Goal: Task Accomplishment & Management: Complete application form

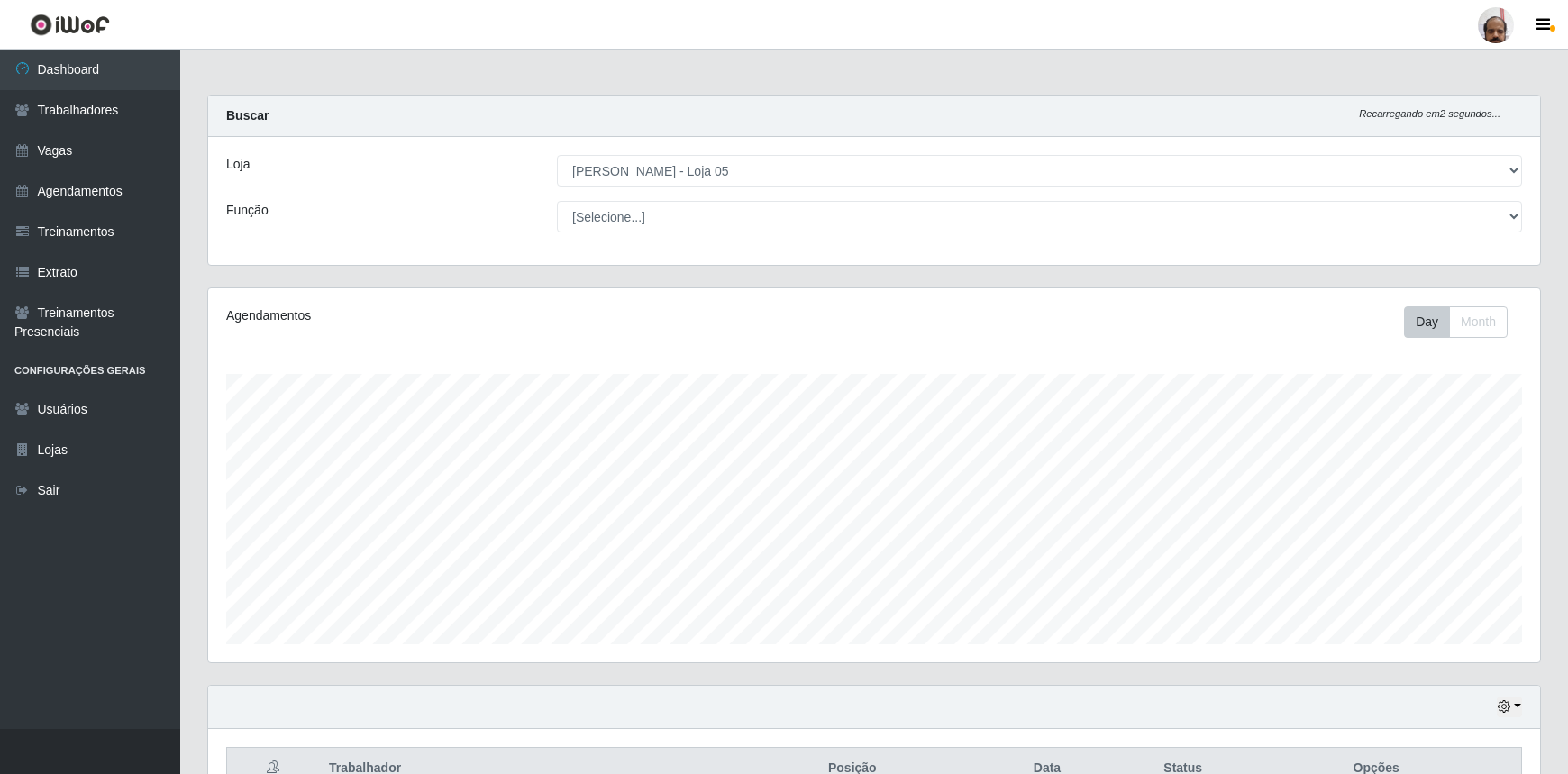
select select "252"
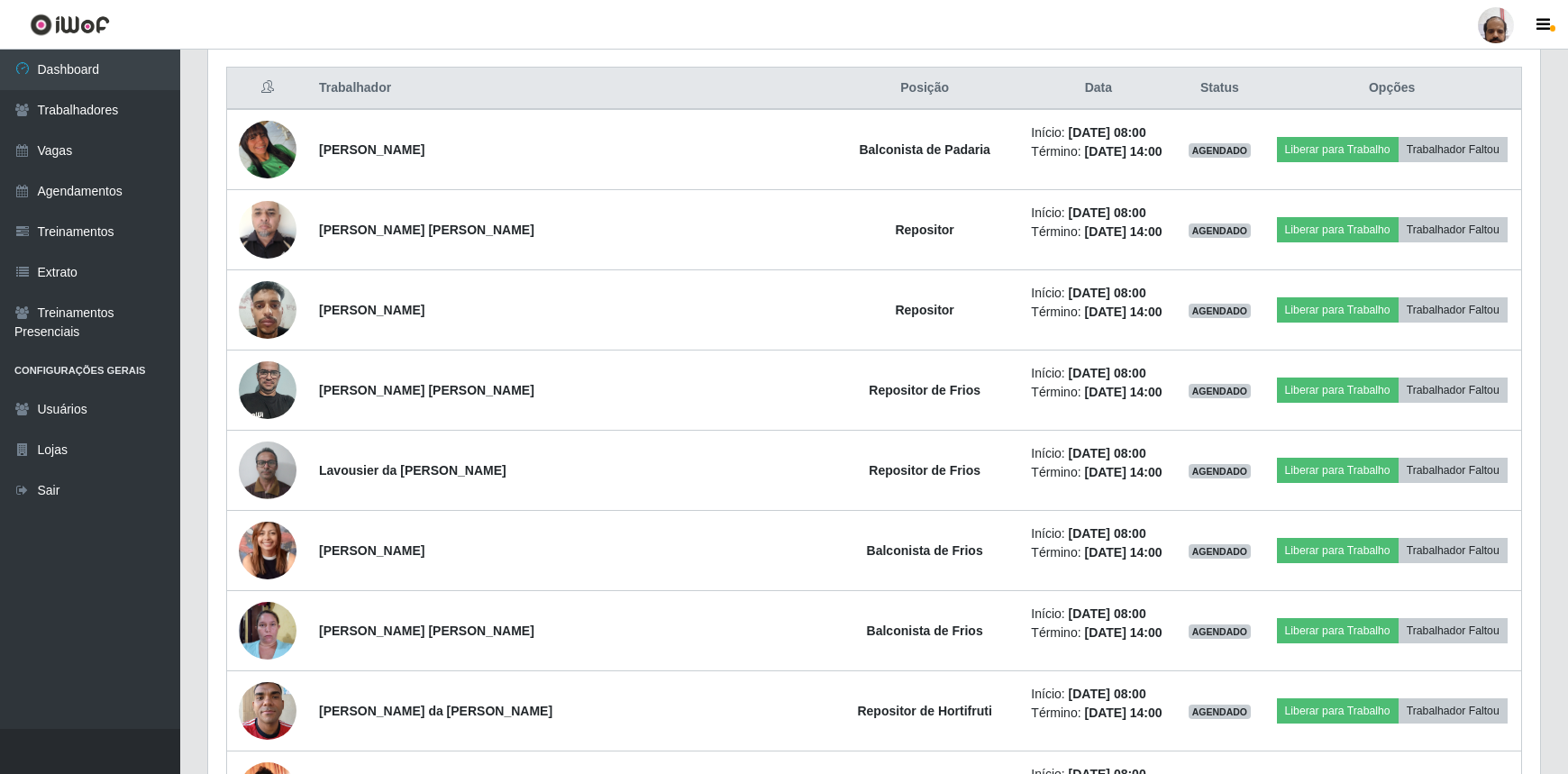
scroll to position [409, 0]
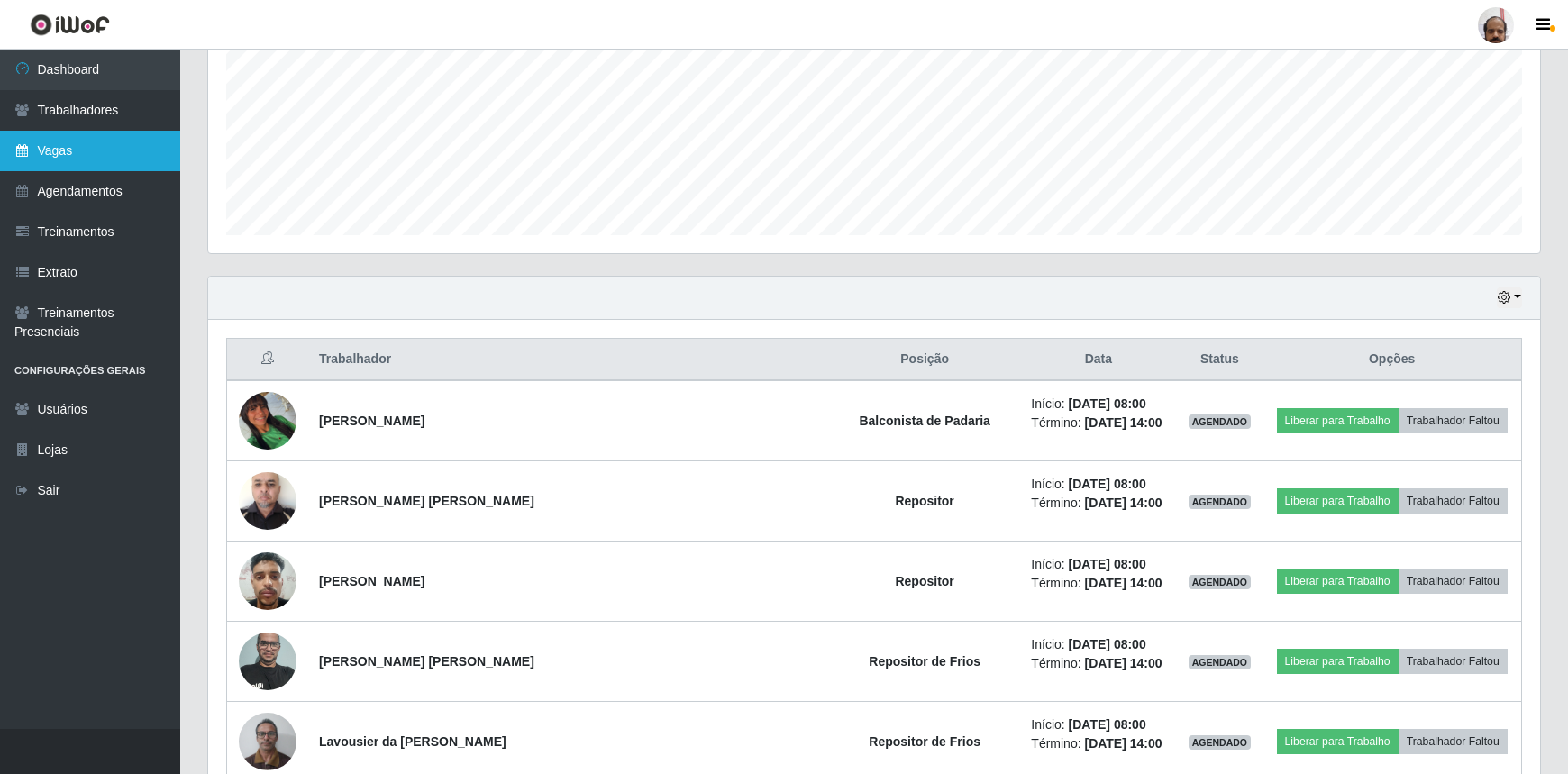
click at [92, 144] on link "Vagas" at bounding box center [90, 151] width 180 height 40
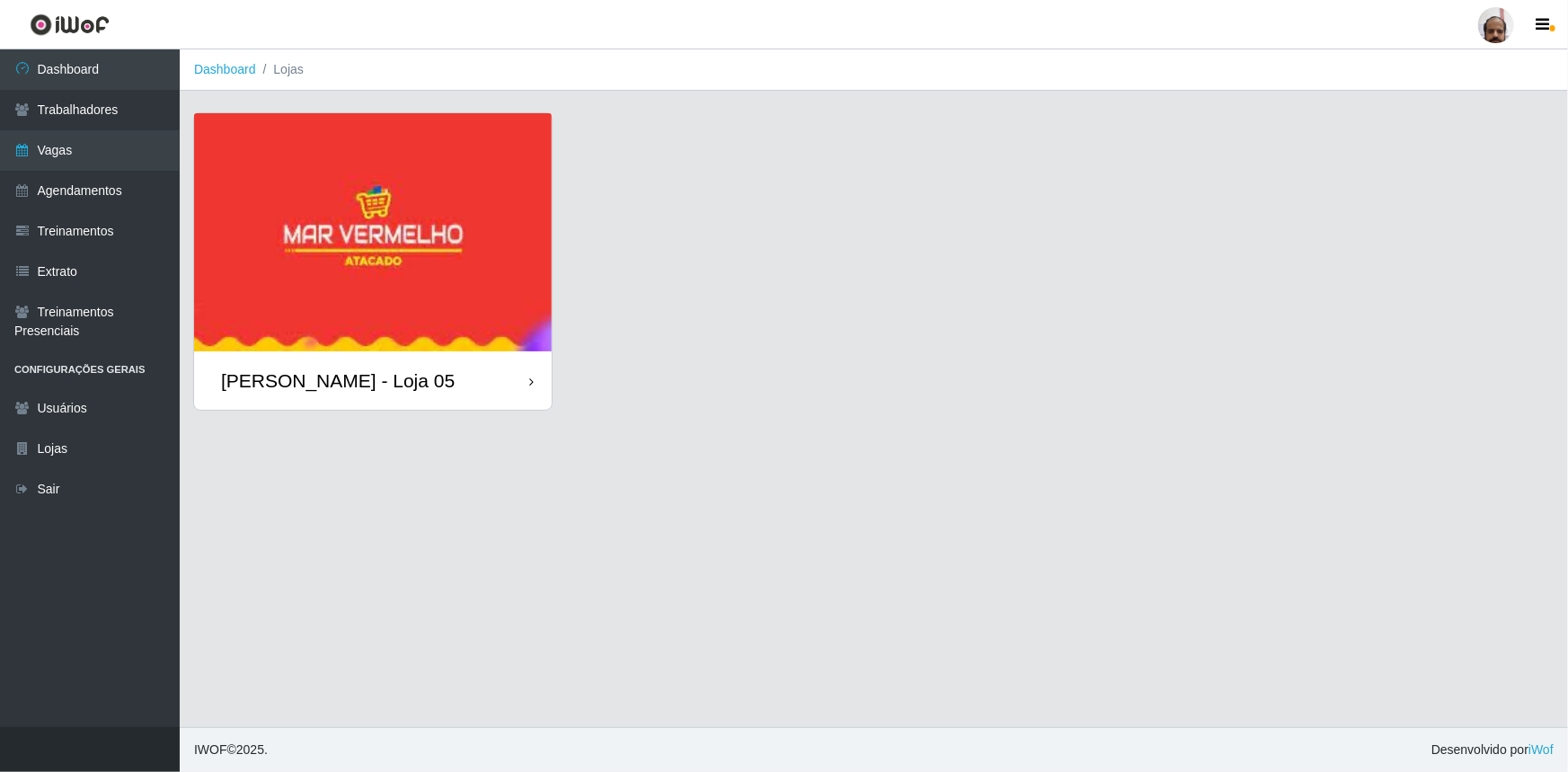
click at [341, 250] on img at bounding box center [373, 233] width 358 height 238
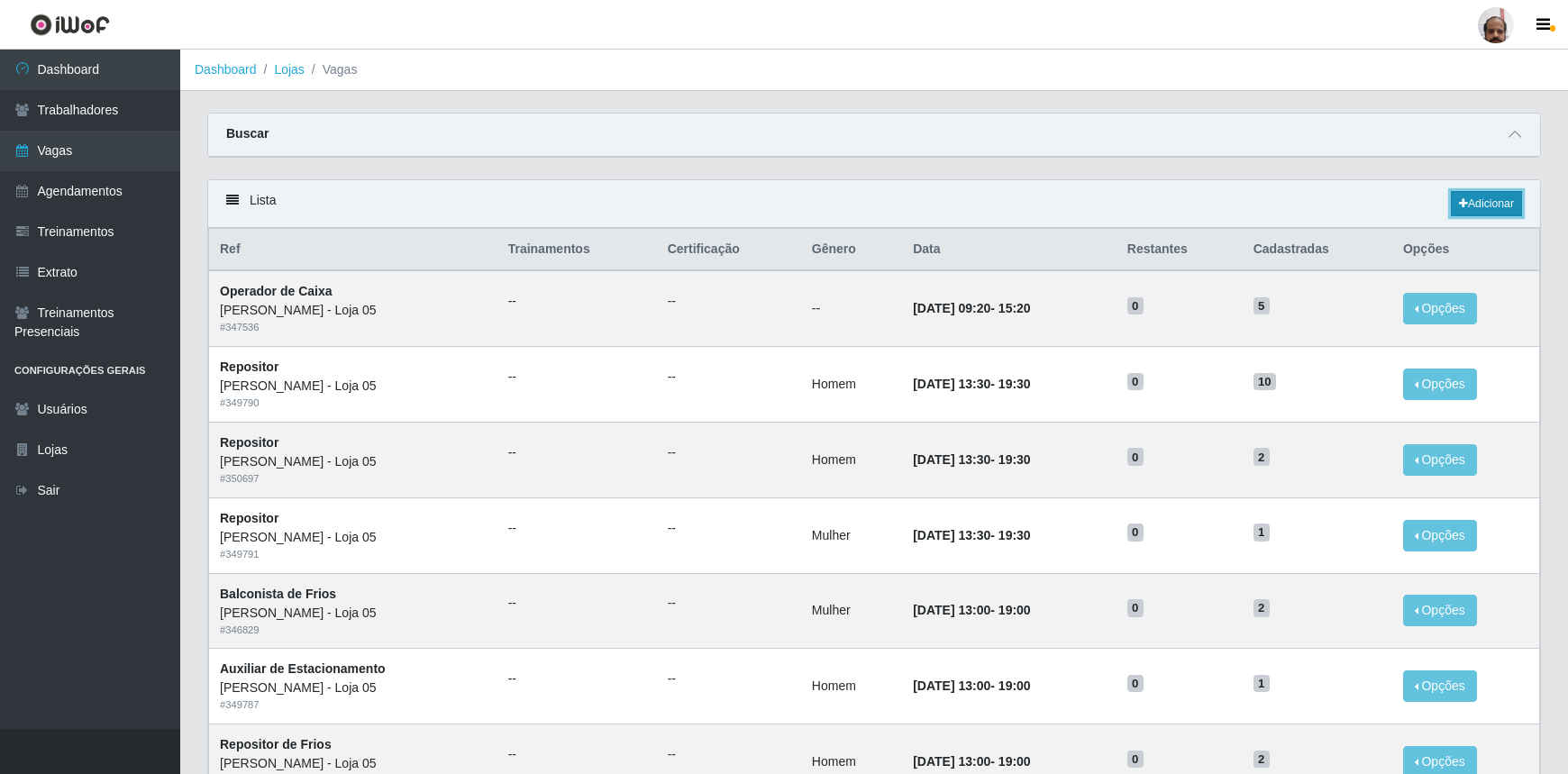
click at [1472, 205] on link "Adicionar" at bounding box center [1486, 203] width 72 height 25
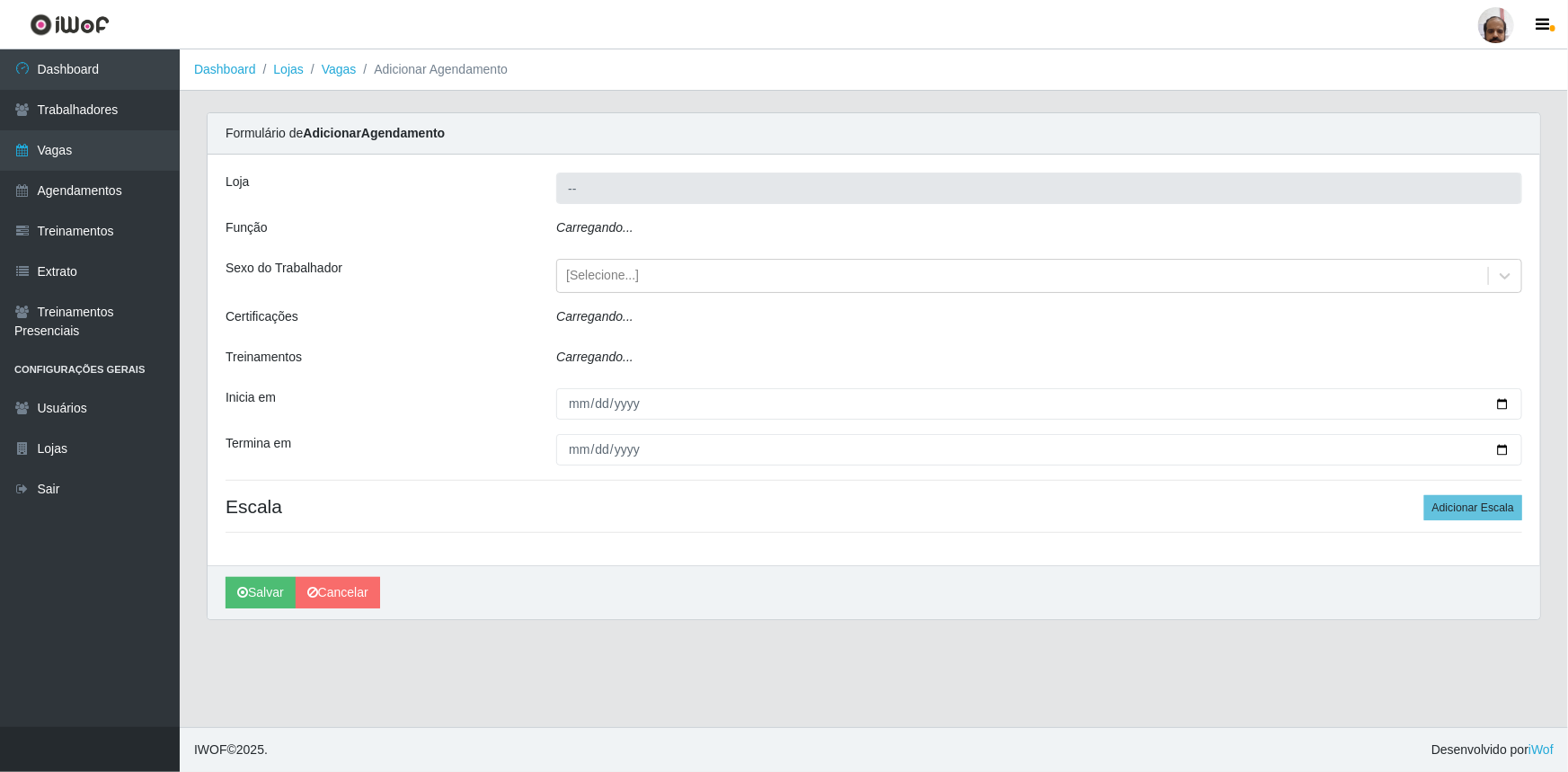
type input "[PERSON_NAME] - Loja 05"
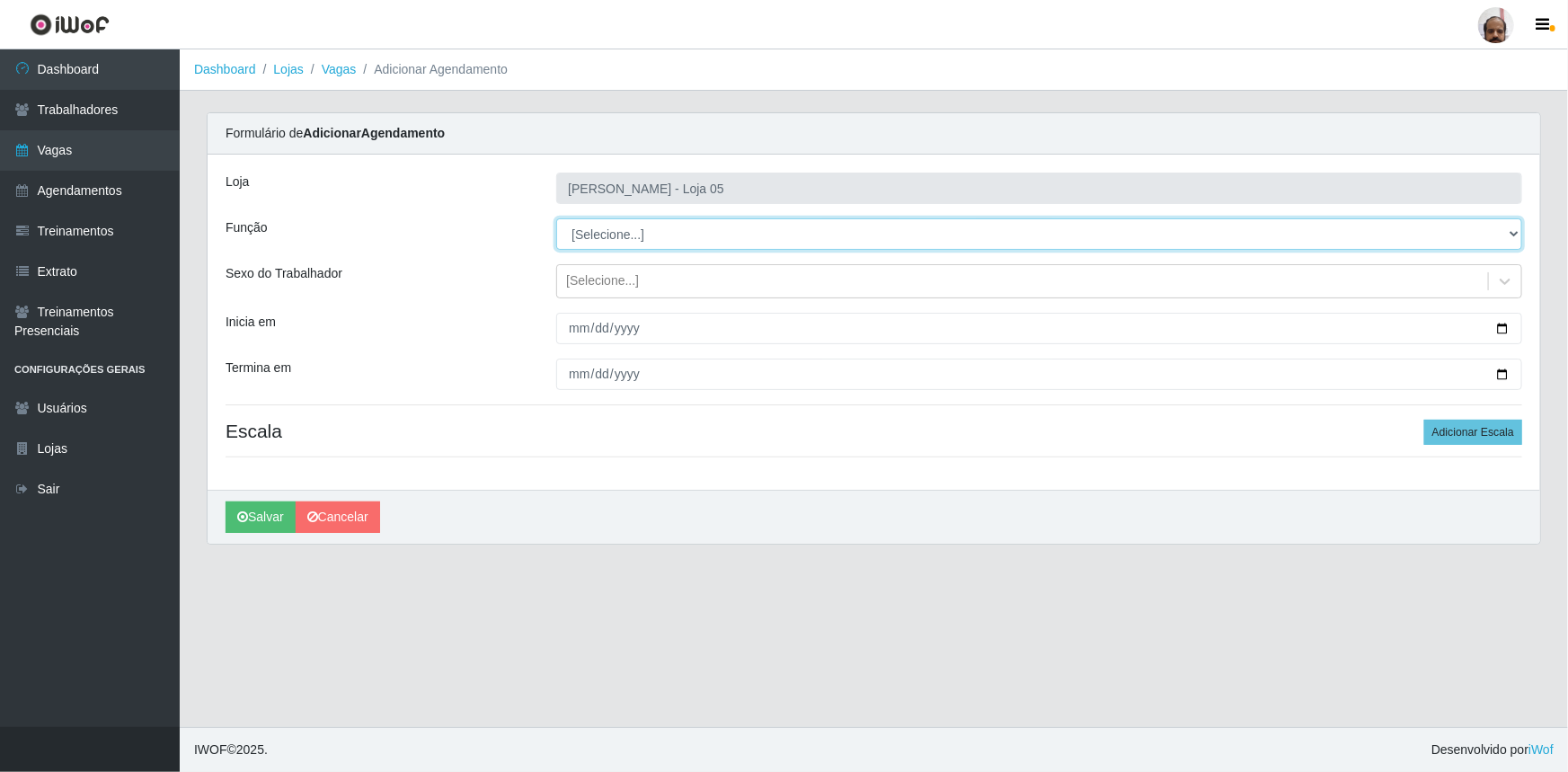
drag, startPoint x: 1514, startPoint y: 234, endPoint x: 1463, endPoint y: 248, distance: 52.9
click at [1512, 234] on select "[Selecione...] ASG ASG + ASG ++ Auxiliar de Depósito Auxiliar de Depósito + Aux…" at bounding box center [1039, 234] width 966 height 31
select select "110"
click at [557, 219] on select "[Selecione...] ASG ASG + ASG ++ Auxiliar de Depósito Auxiliar de Depósito + Aux…" at bounding box center [1039, 234] width 966 height 31
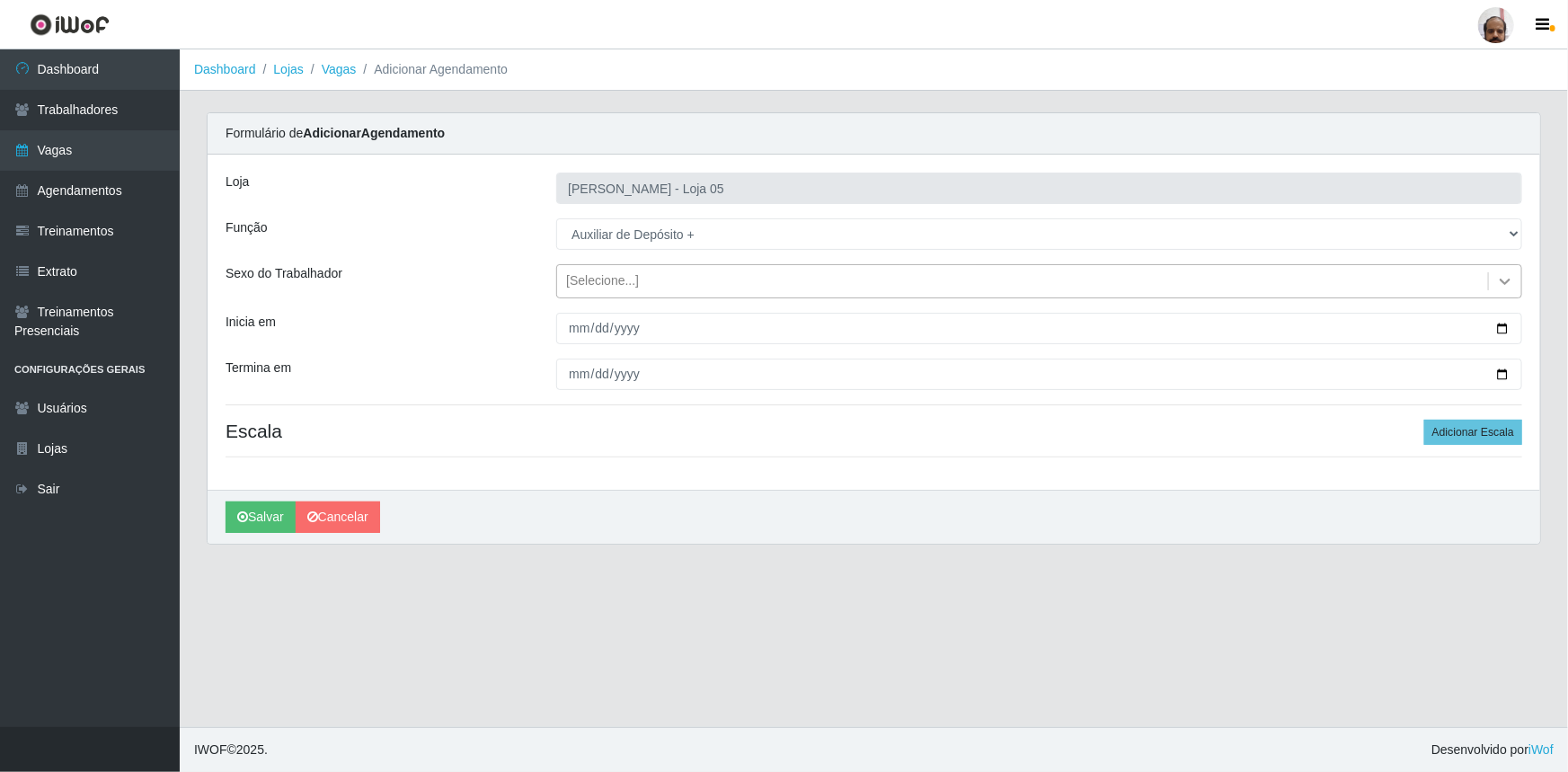
click at [1506, 278] on icon at bounding box center [1505, 281] width 18 height 18
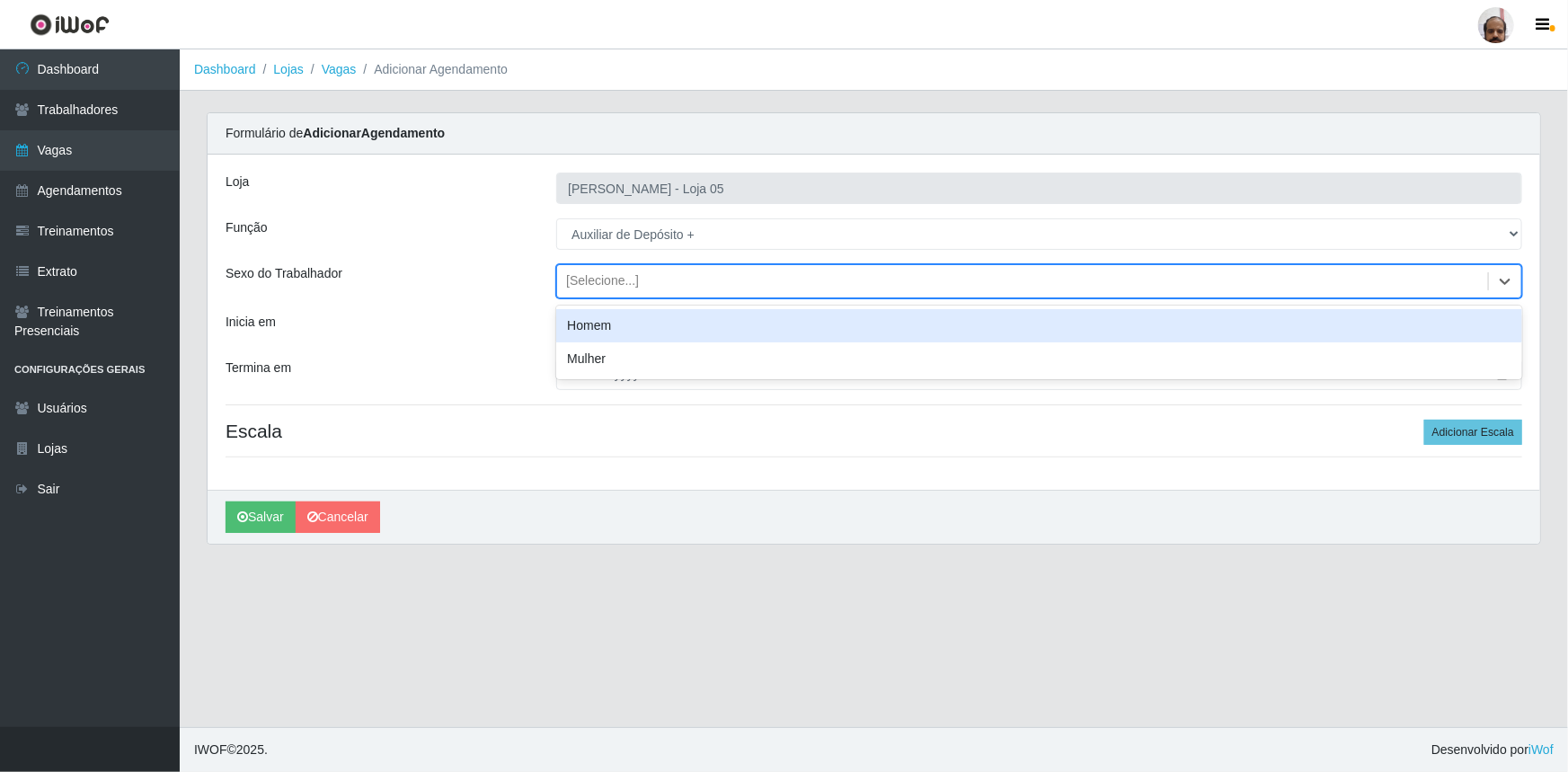
click at [636, 323] on div "Homem" at bounding box center [1039, 326] width 966 height 33
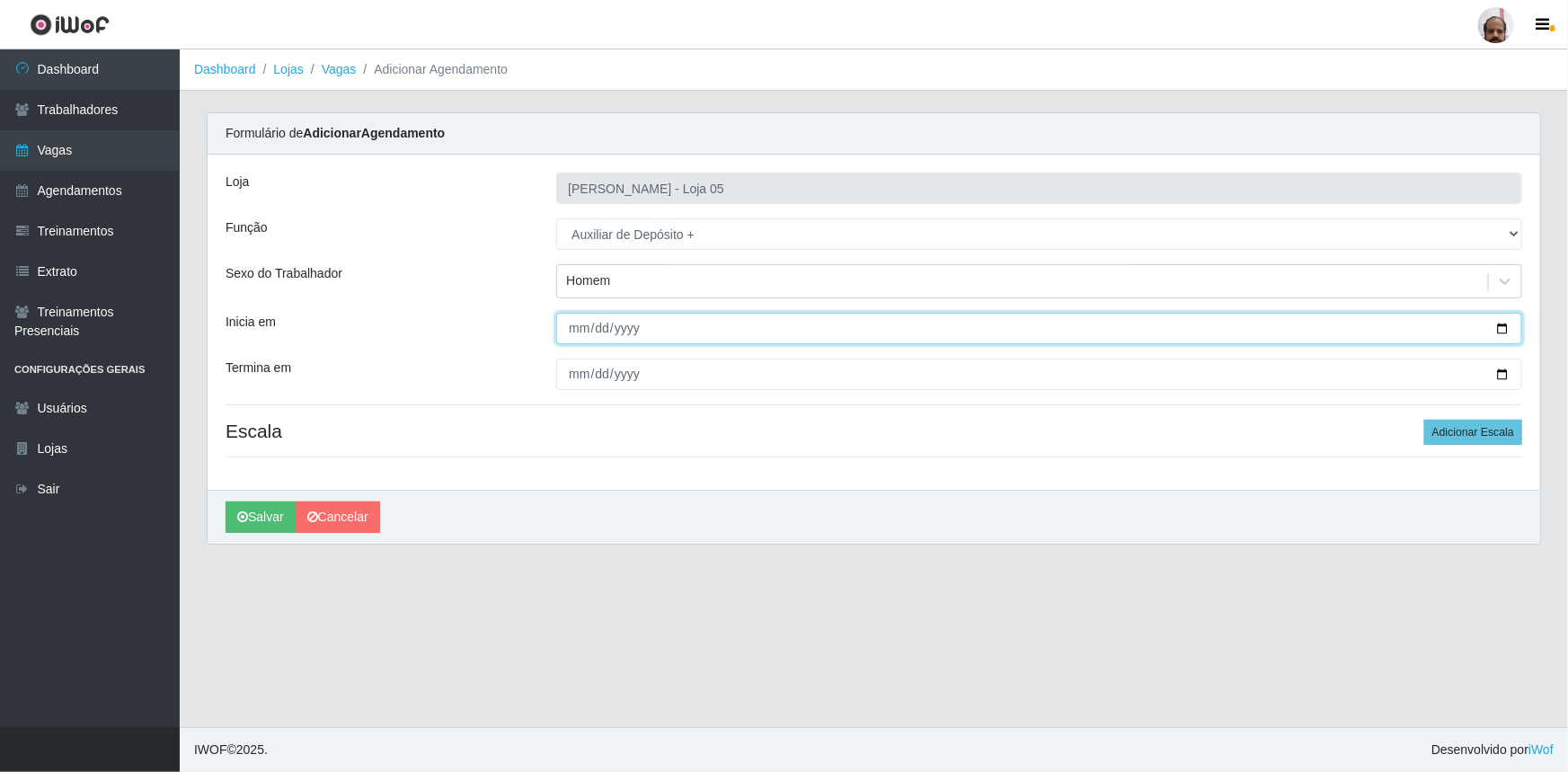
click at [1499, 333] on input "Inicia em" at bounding box center [1039, 329] width 966 height 31
type input "[DATE]"
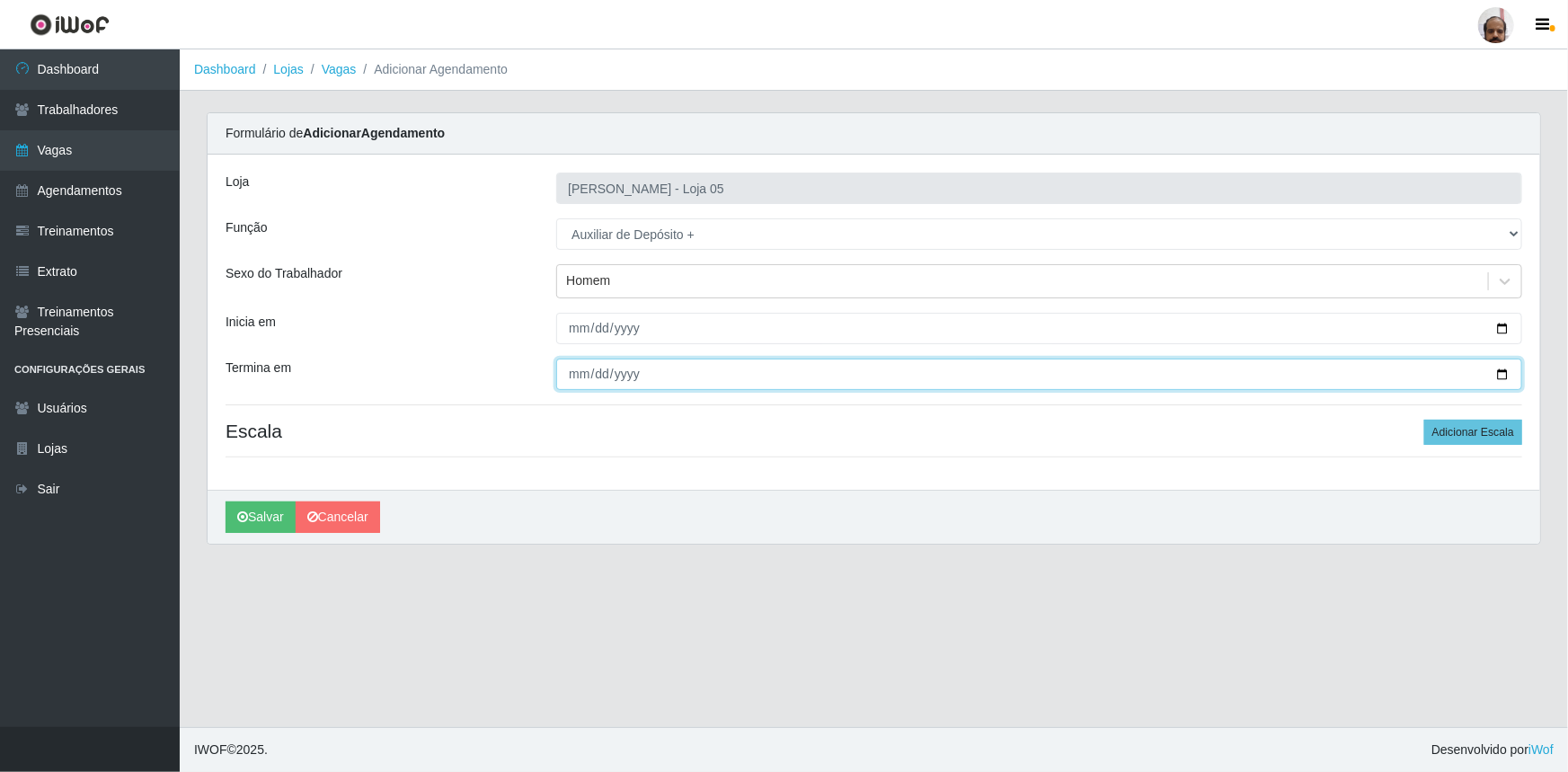
click at [1502, 376] on input "Termina em" at bounding box center [1039, 375] width 966 height 31
type input "[DATE]"
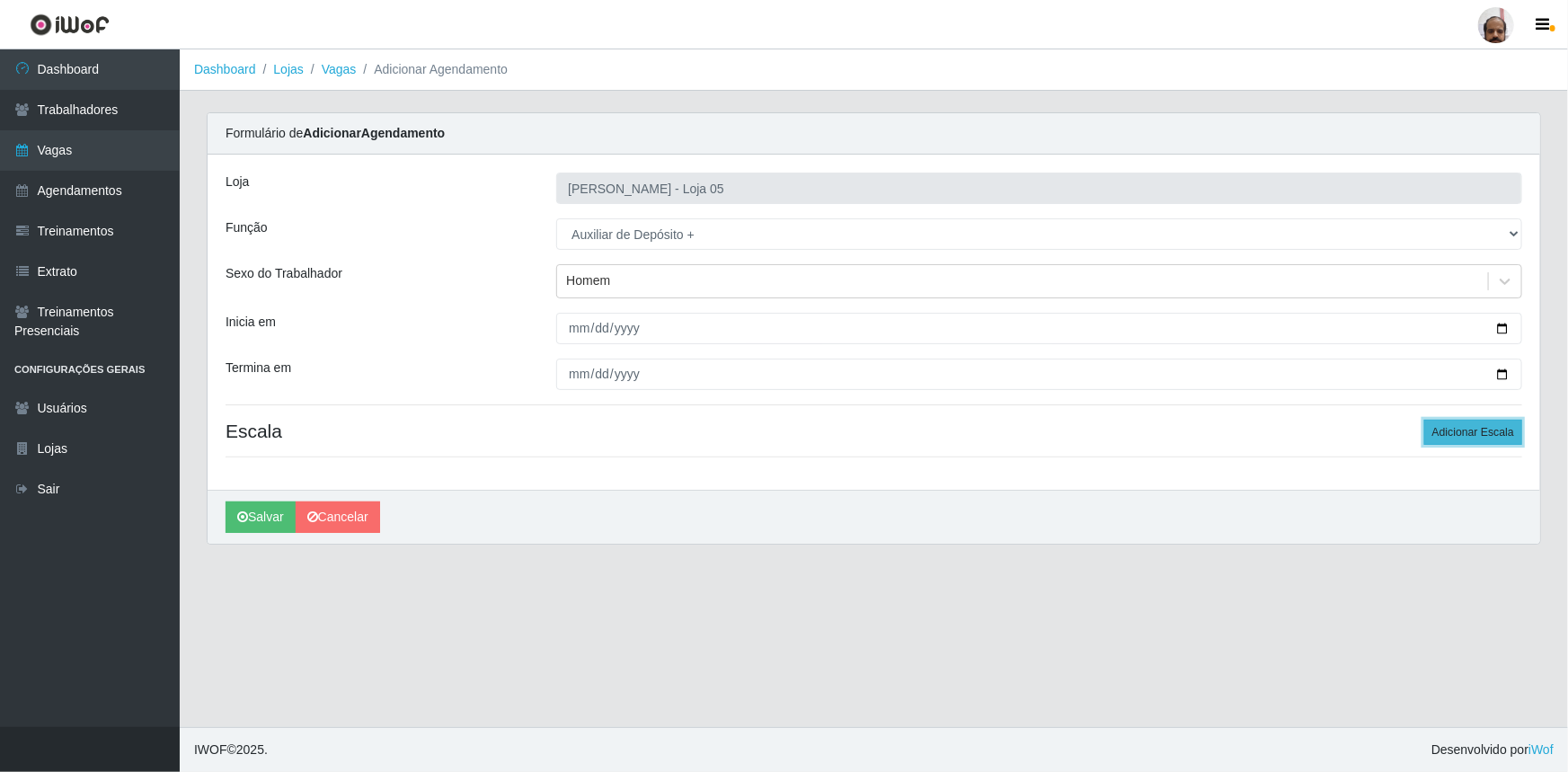
click at [1475, 431] on button "Adicionar Escala" at bounding box center [1473, 431] width 98 height 25
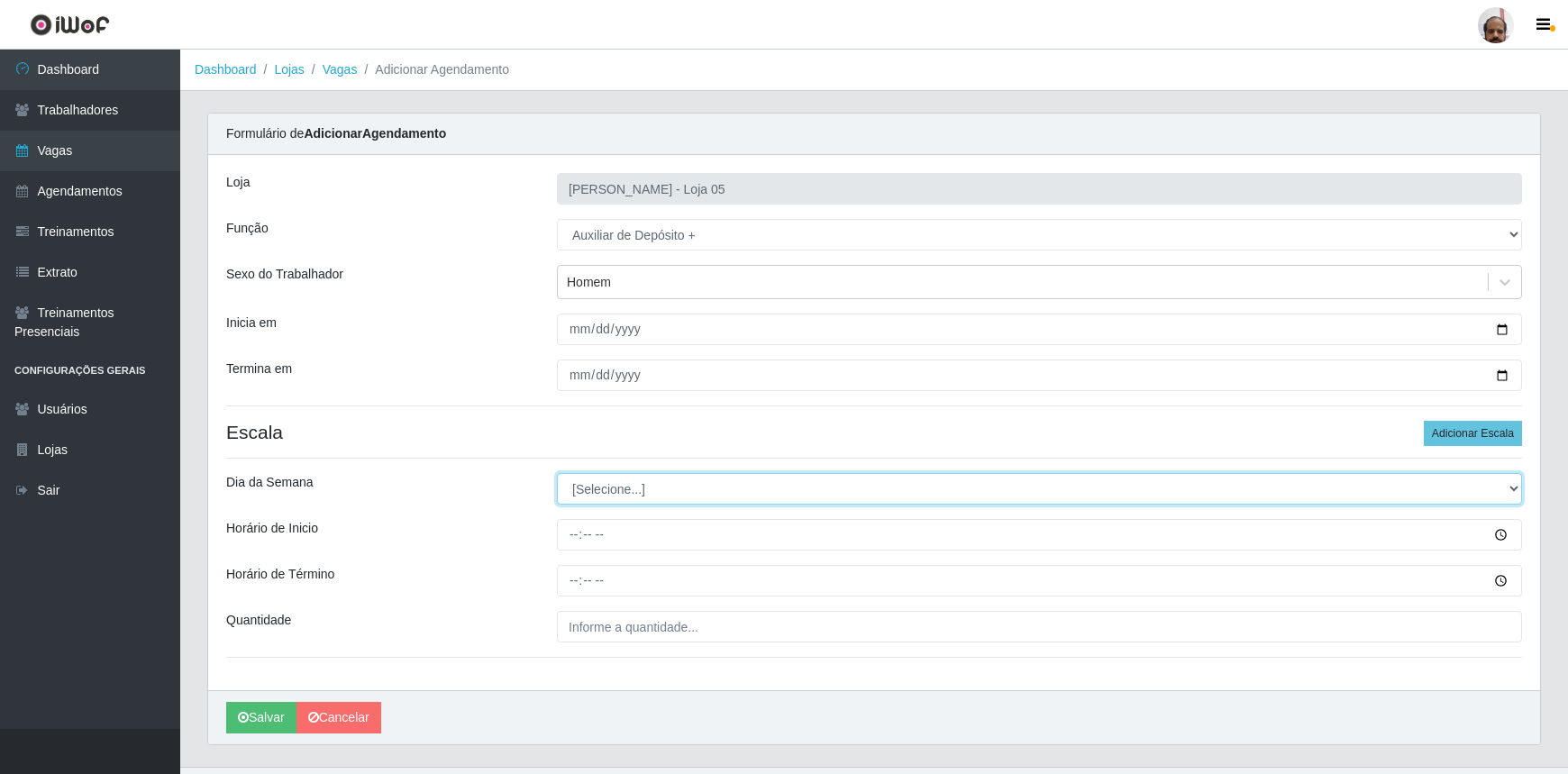
click at [1510, 488] on select "[Selecione...] Segunda Terça Quarta Quinta Sexta Sábado Domingo" at bounding box center [1039, 488] width 965 height 31
select select "6"
click at [557, 473] on select "[Selecione...] Segunda Terça Quarta Quinta Sexta Sábado Domingo" at bounding box center [1039, 488] width 965 height 31
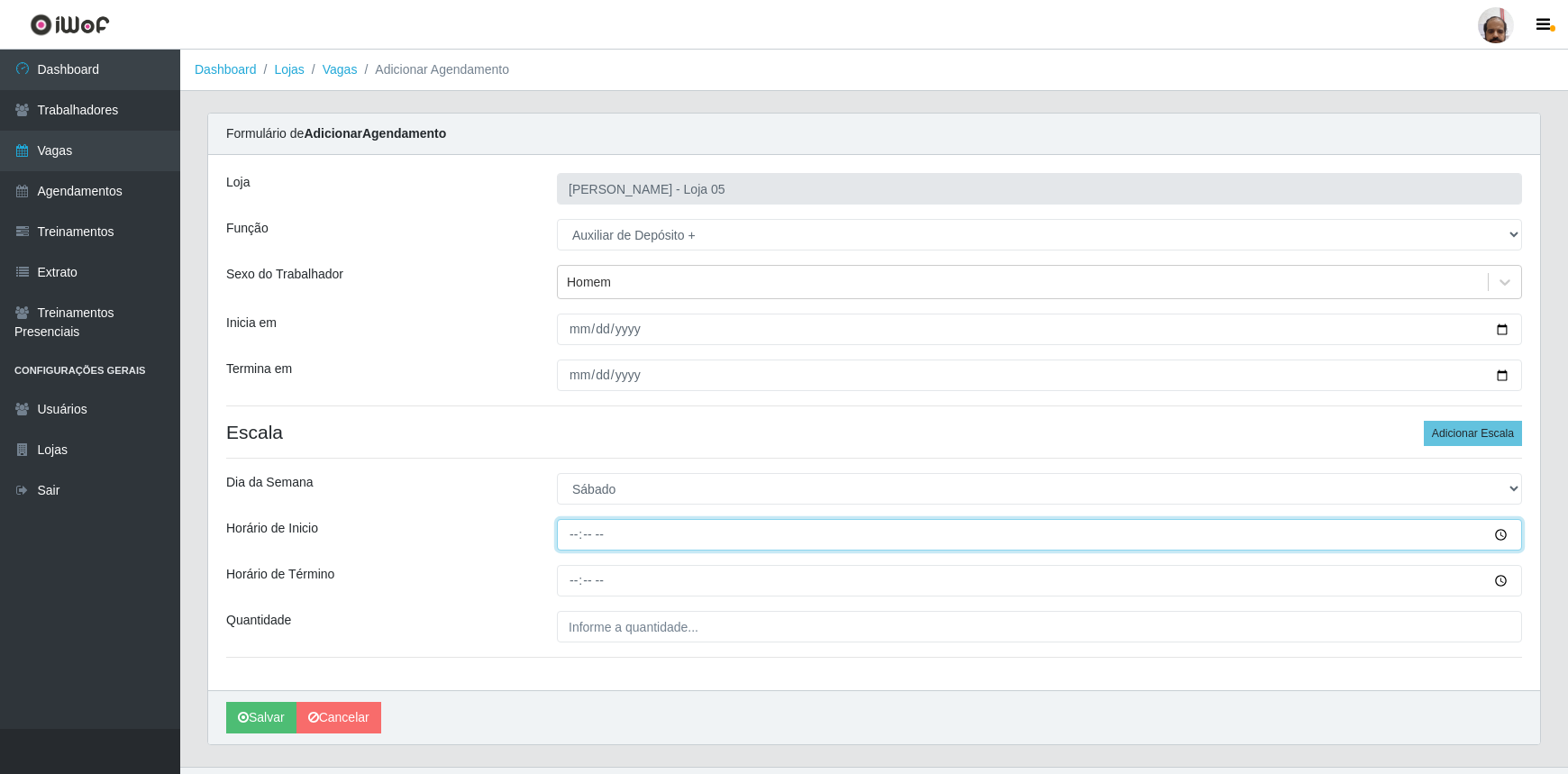
click at [567, 532] on input "Horário de Inicio" at bounding box center [1039, 534] width 965 height 31
type input "23:00"
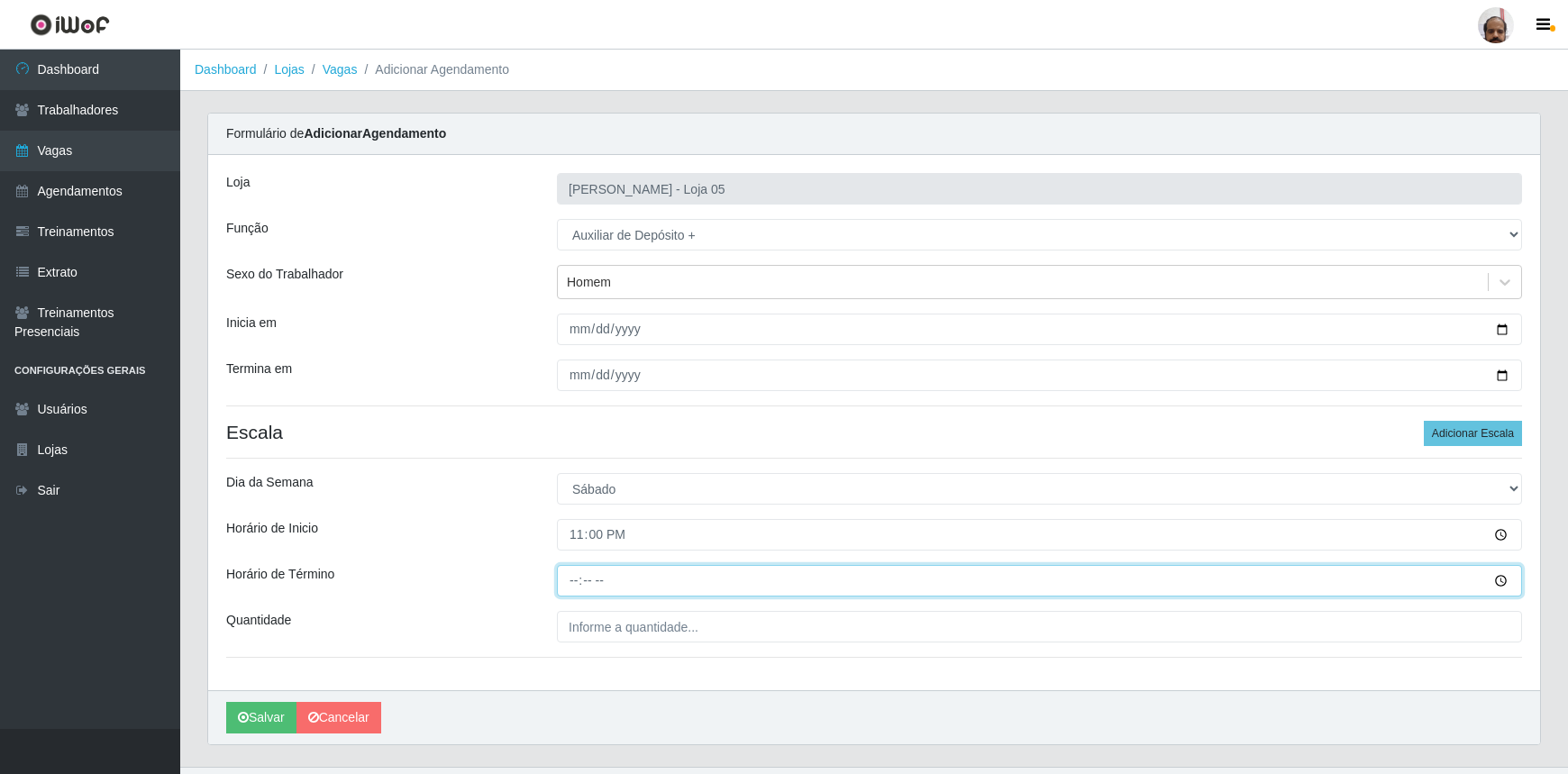
drag, startPoint x: 571, startPoint y: 580, endPoint x: 622, endPoint y: 579, distance: 51.0
click at [571, 579] on input "Horário de Término" at bounding box center [1039, 580] width 965 height 31
type input "05:00"
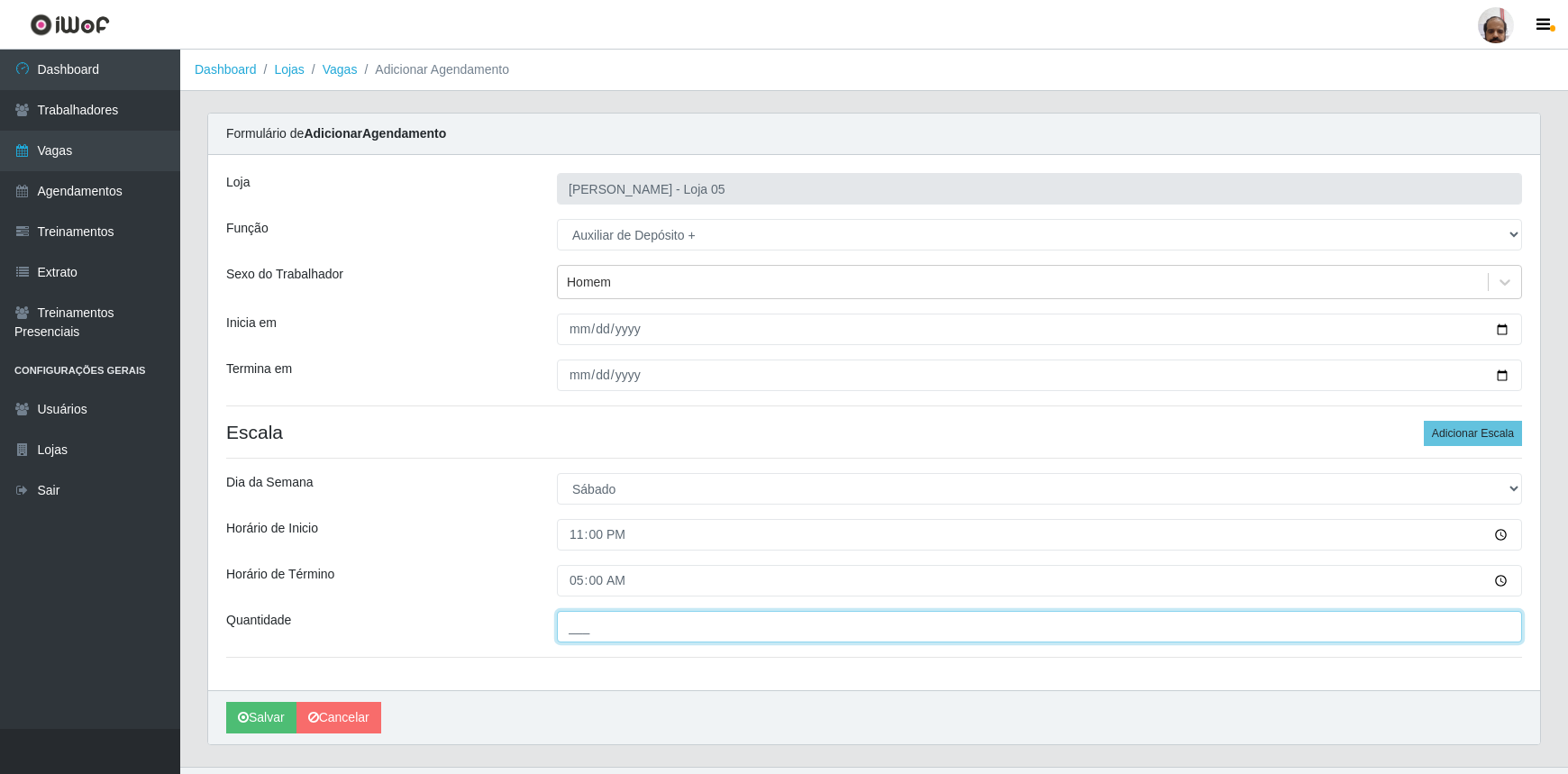
click at [619, 626] on input "___" at bounding box center [1039, 627] width 965 height 31
type input "2__"
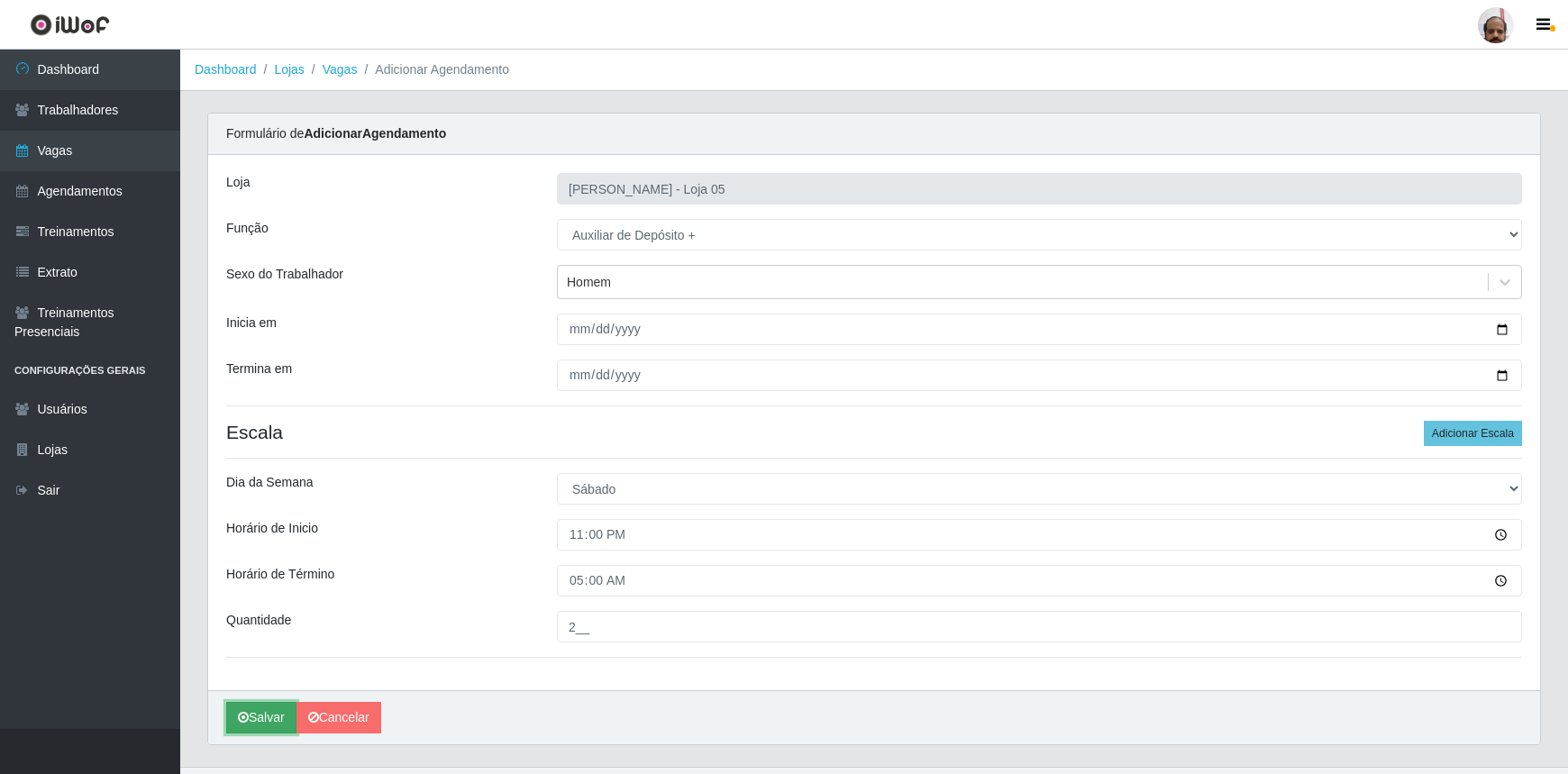
click at [252, 721] on button "Salvar" at bounding box center [261, 718] width 71 height 31
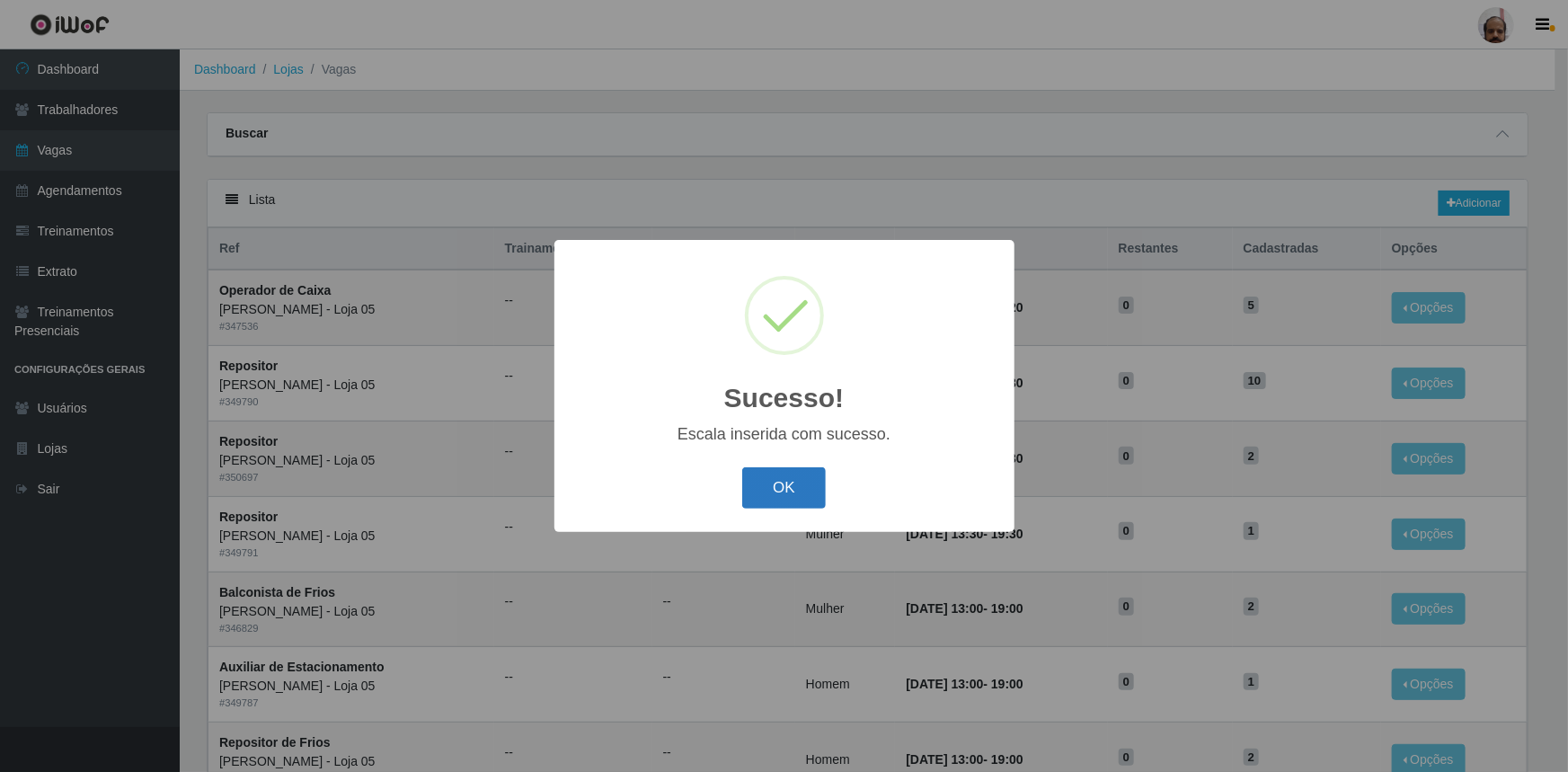
click at [793, 494] on button "OK" at bounding box center [784, 488] width 83 height 42
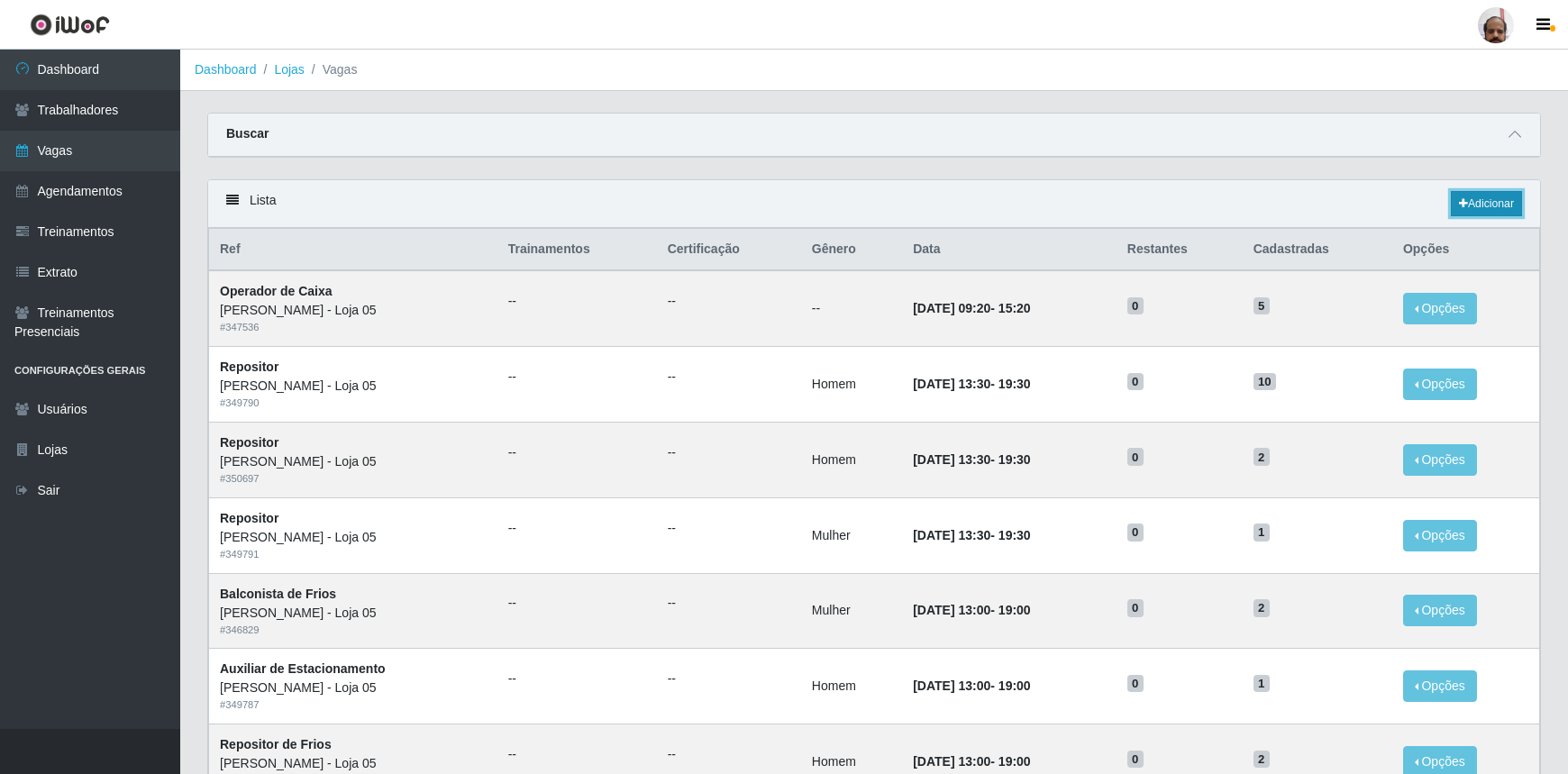
click at [1505, 207] on link "Adicionar" at bounding box center [1486, 203] width 72 height 25
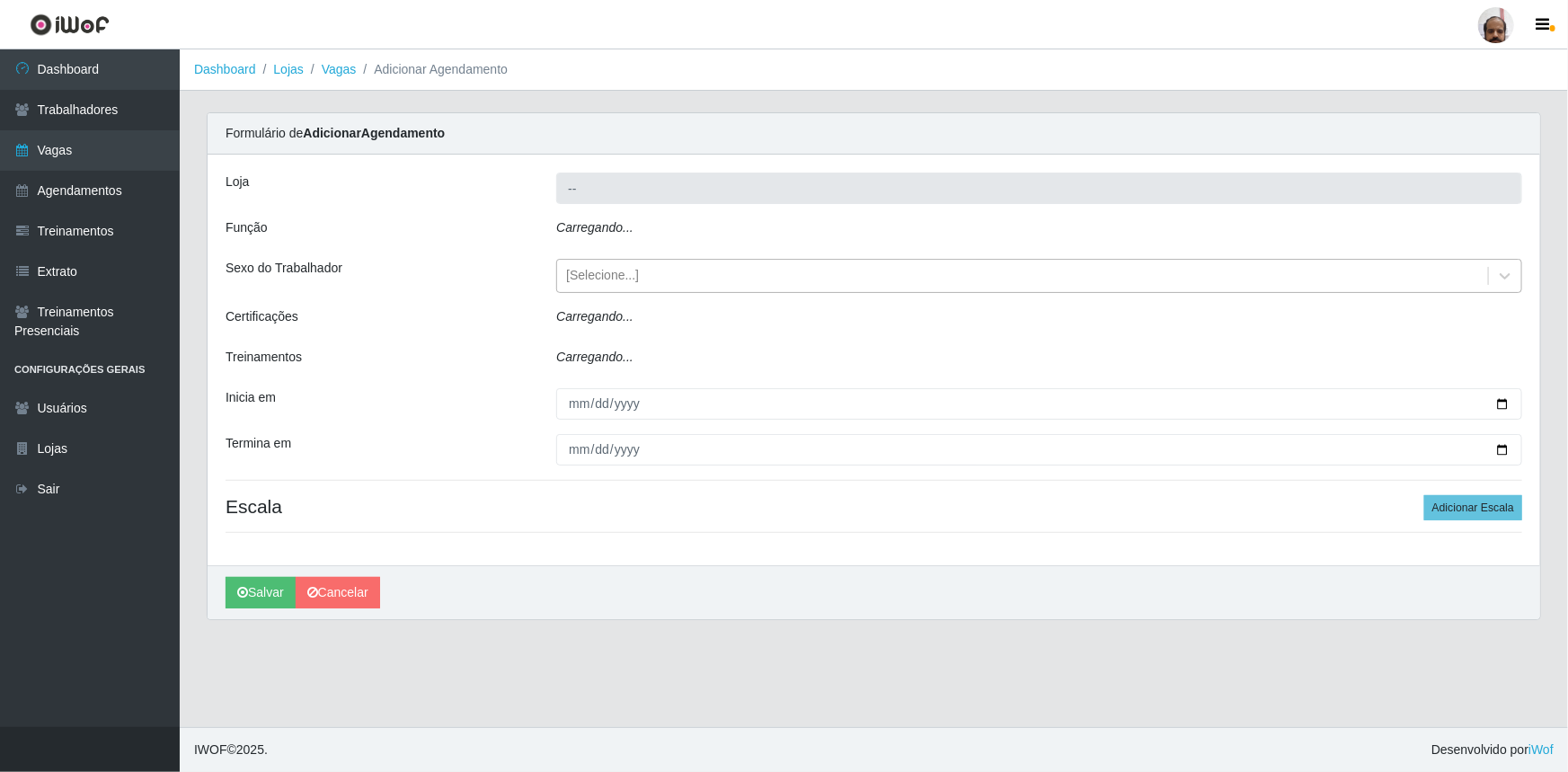
type input "[PERSON_NAME] - Loja 05"
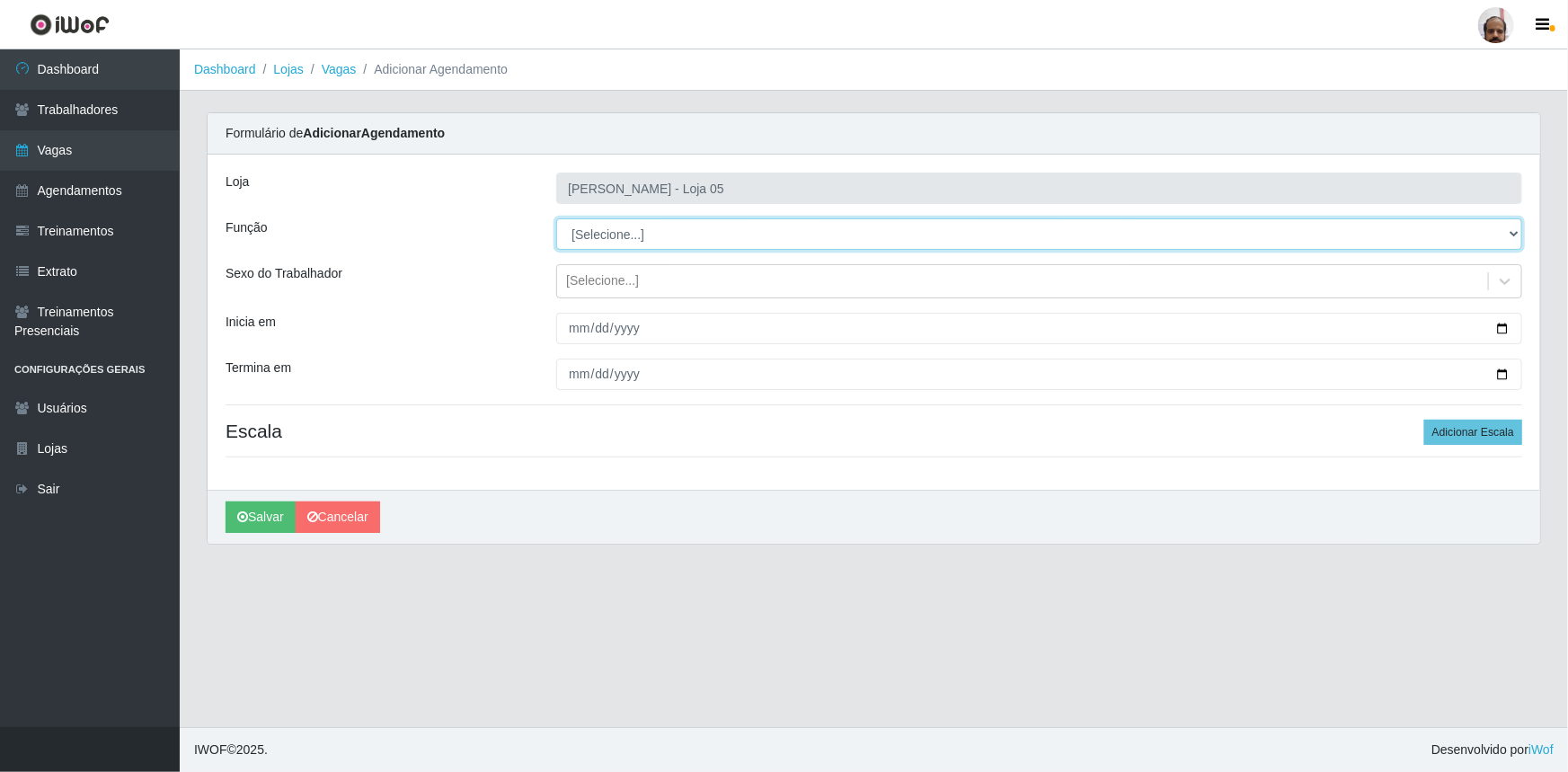
click at [1509, 233] on select "[Selecione...] ASG ASG + ASG ++ Auxiliar de Depósito Auxiliar de Depósito + Aux…" at bounding box center [1039, 234] width 966 height 31
click at [557, 219] on select "[Selecione...] ASG ASG + ASG ++ Auxiliar de Depósito Auxiliar de Depósito + Aux…" at bounding box center [1039, 234] width 966 height 31
click at [1504, 235] on select "[Selecione...] ASG ASG + ASG ++ Auxiliar de Depósito Auxiliar de Depósito + Aux…" at bounding box center [1039, 234] width 966 height 31
select select "82"
click at [557, 219] on select "[Selecione...] ASG ASG + ASG ++ Auxiliar de Depósito Auxiliar de Depósito + Aux…" at bounding box center [1039, 234] width 966 height 31
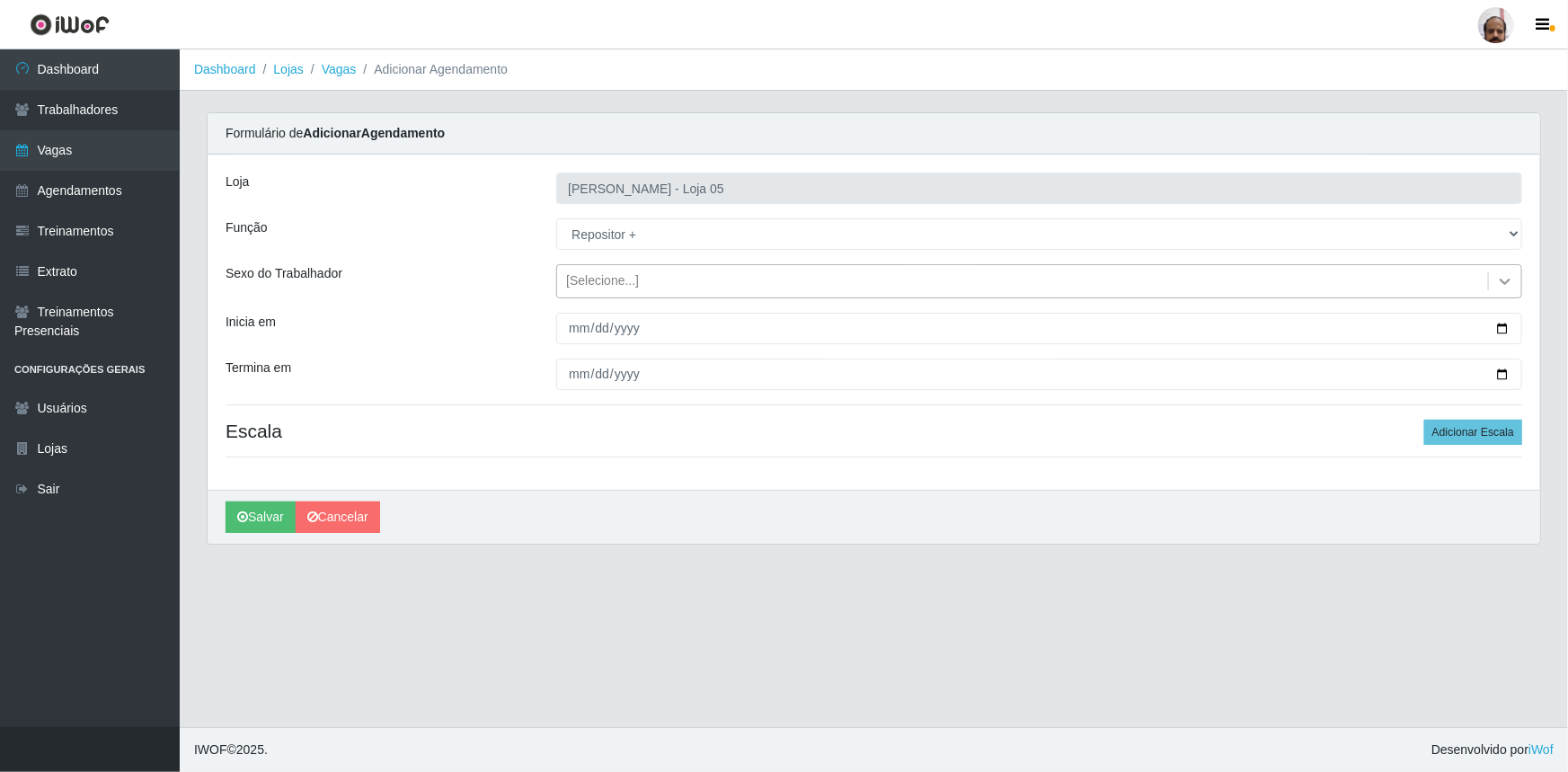
click at [1509, 278] on icon at bounding box center [1505, 281] width 11 height 6
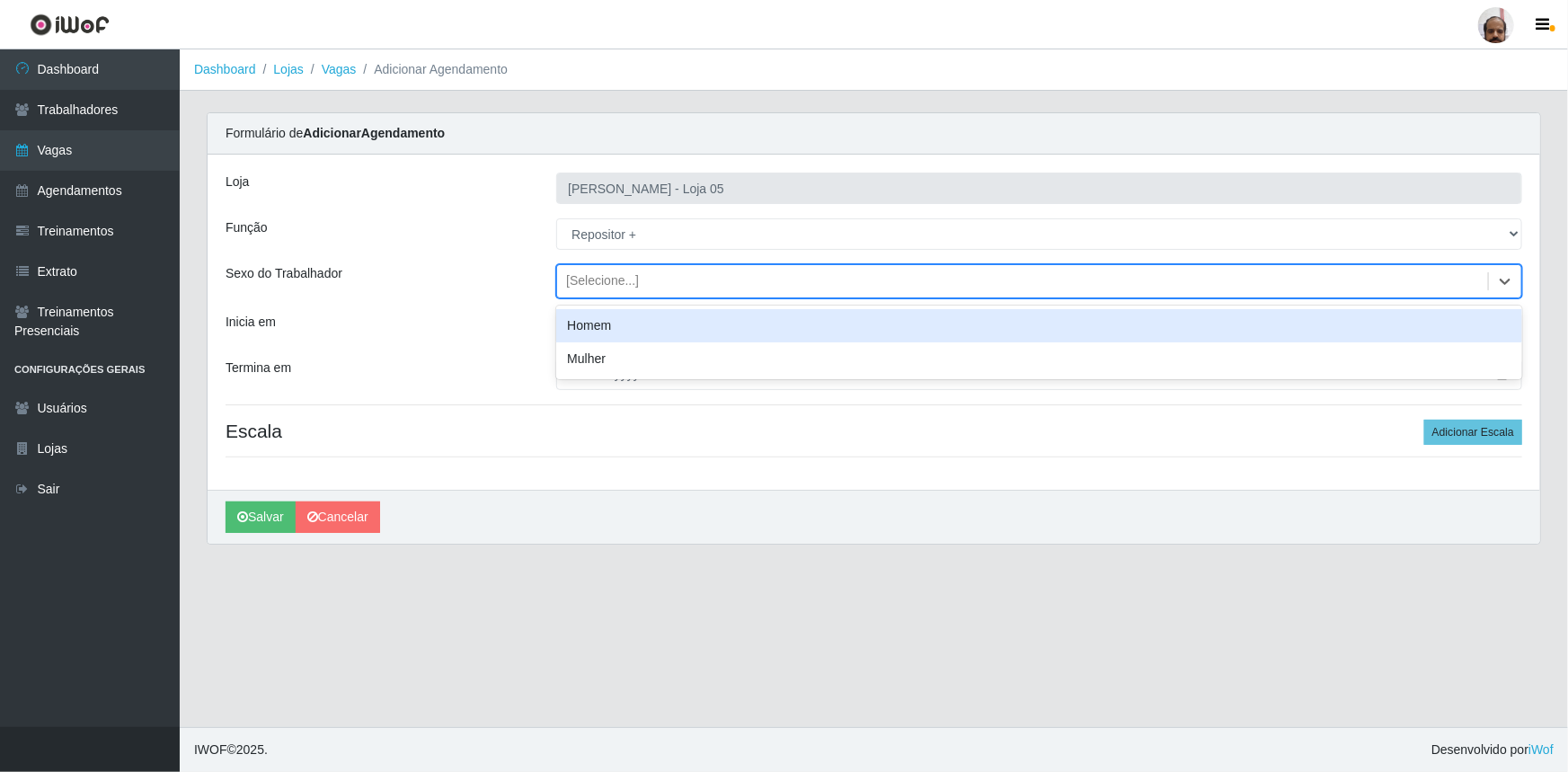
click at [645, 317] on div "Homem" at bounding box center [1039, 326] width 966 height 33
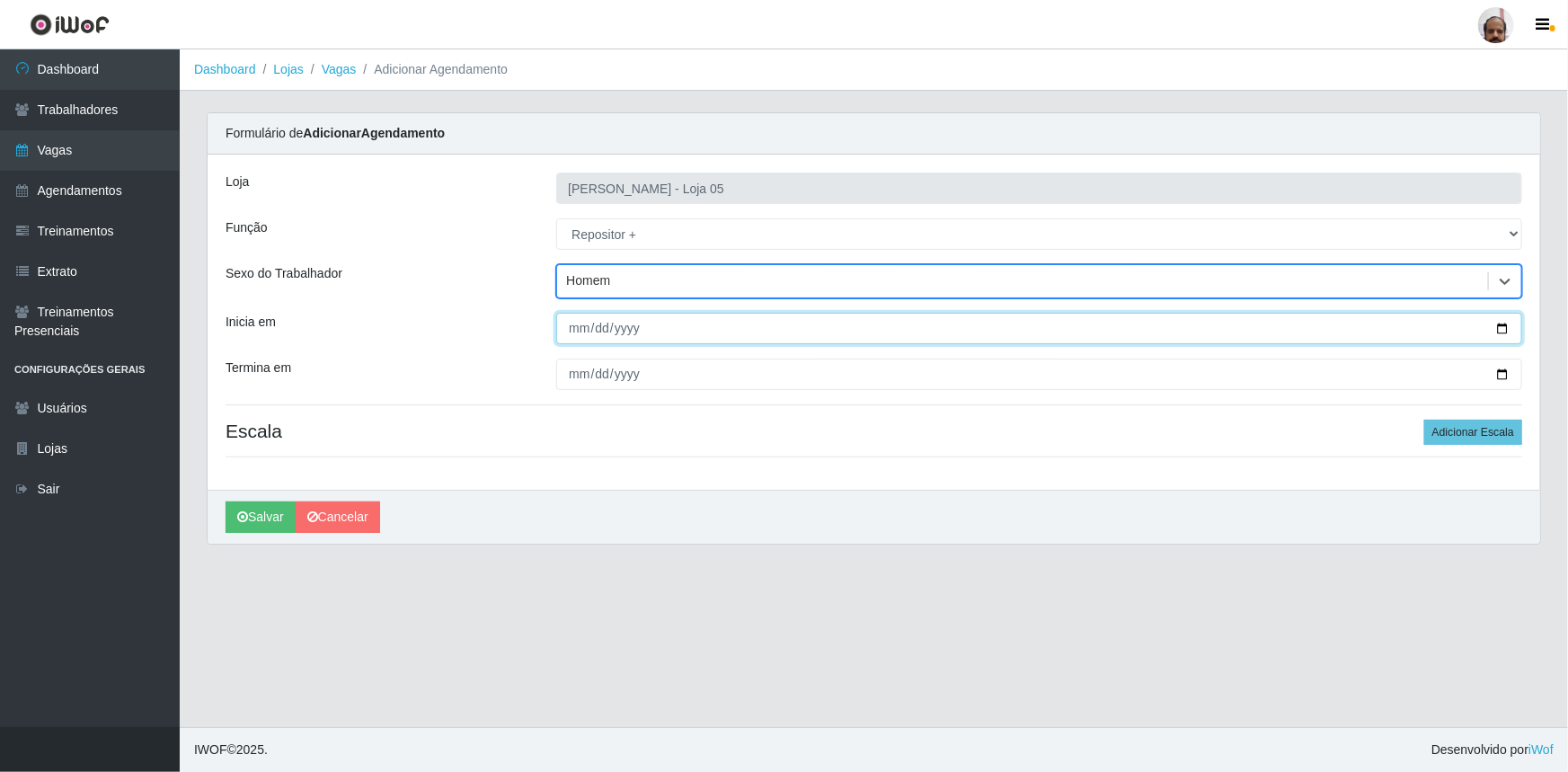
click at [1502, 325] on input "Inicia em" at bounding box center [1039, 329] width 966 height 31
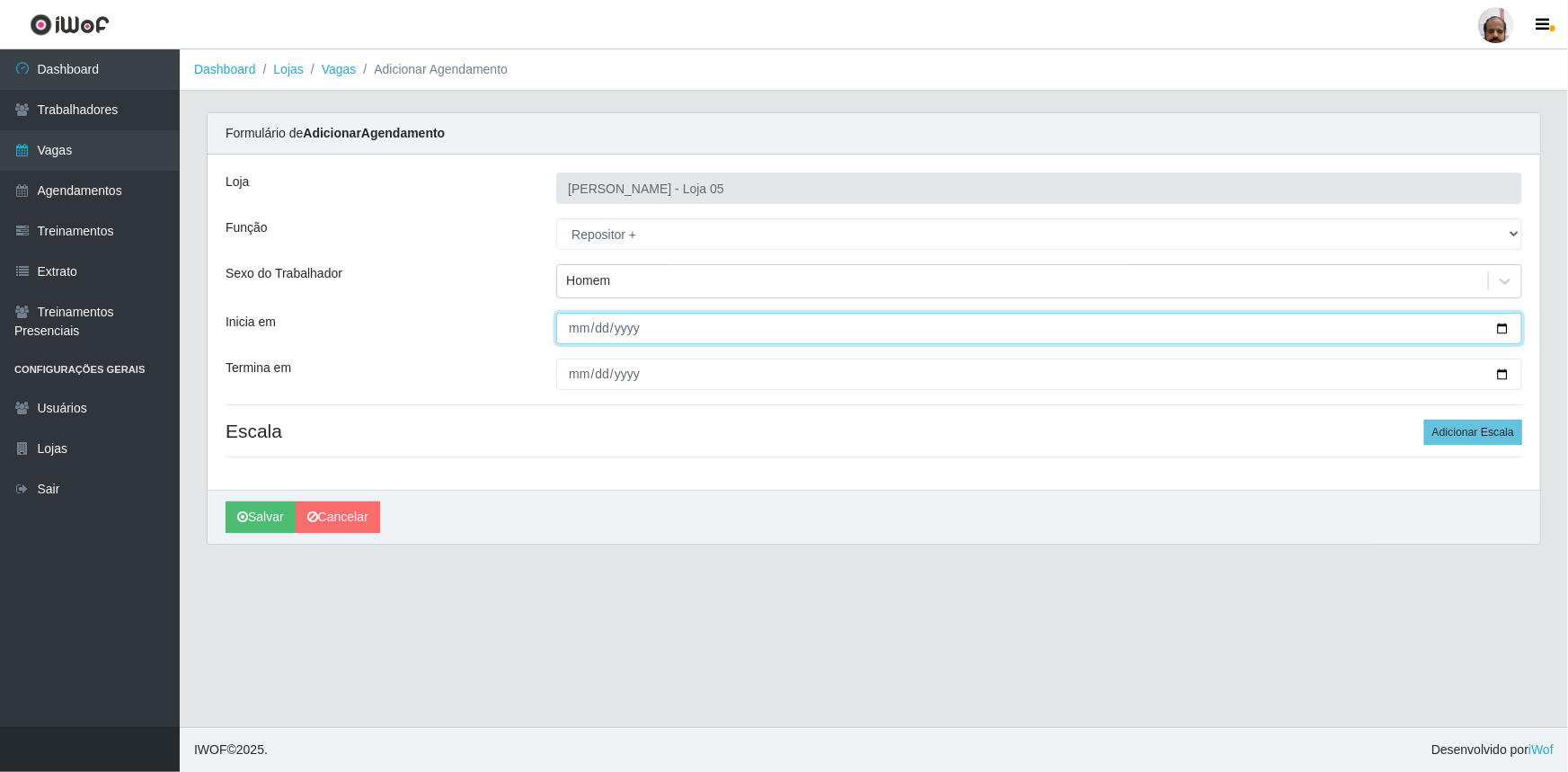
type input "[DATE]"
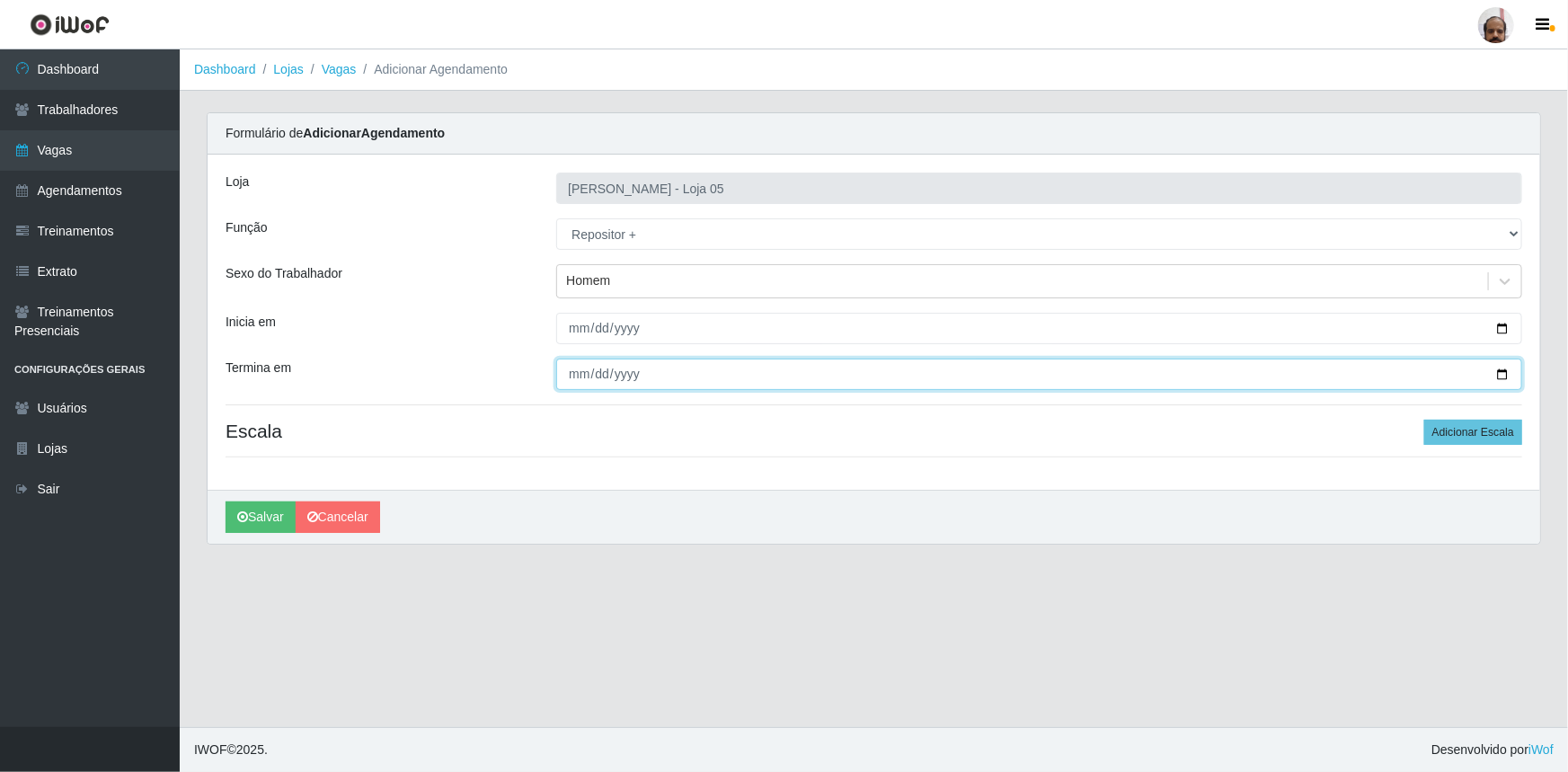
click at [1496, 377] on input "Termina em" at bounding box center [1039, 375] width 966 height 31
type input "[DATE]"
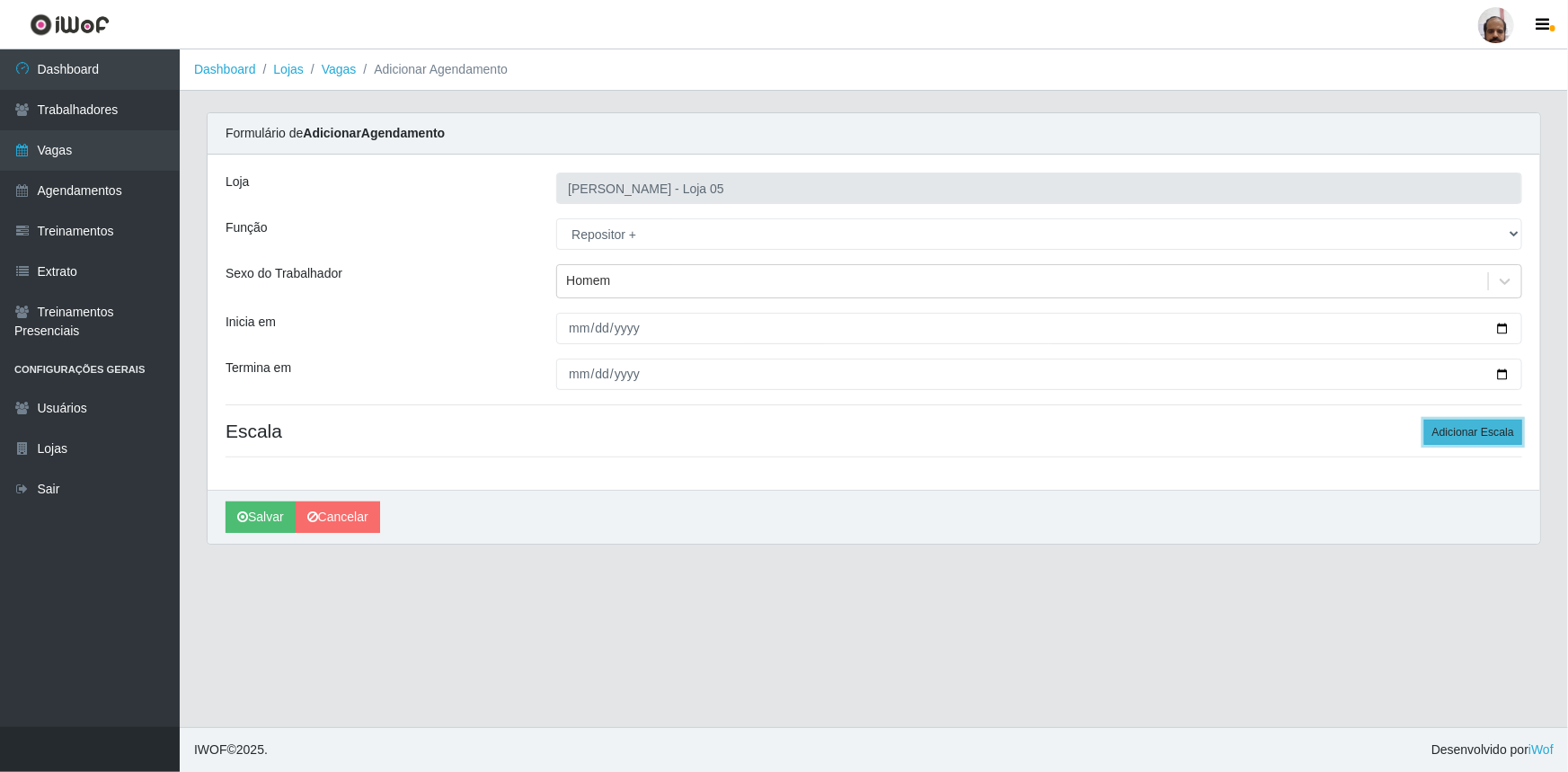
click at [1456, 429] on button "Adicionar Escala" at bounding box center [1473, 431] width 98 height 25
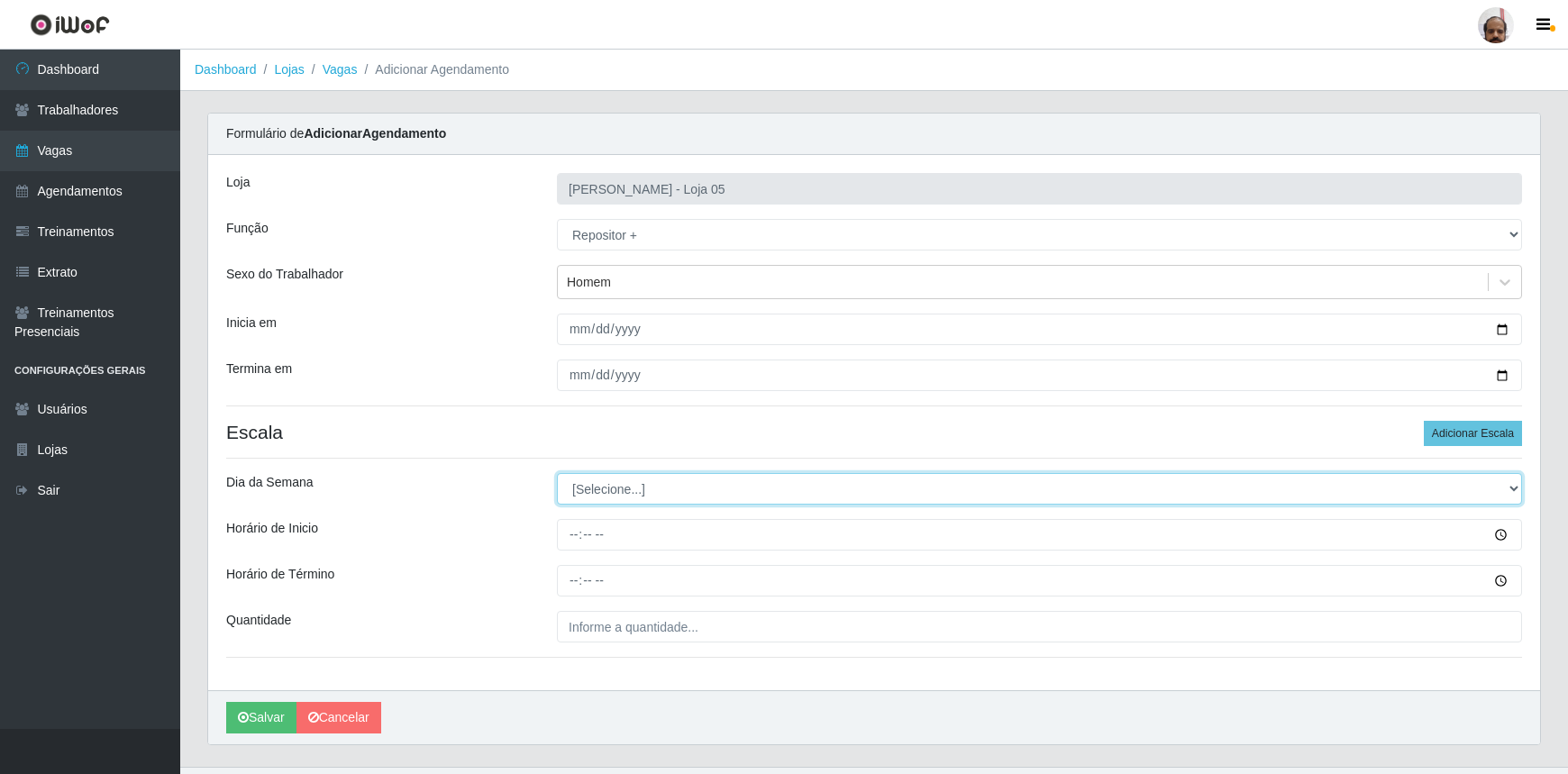
click at [1511, 487] on select "[Selecione...] Segunda Terça Quarta Quinta Sexta Sábado Domingo" at bounding box center [1039, 488] width 965 height 31
select select "6"
click at [557, 473] on select "[Selecione...] Segunda Terça Quarta Quinta Sexta Sábado Domingo" at bounding box center [1039, 488] width 965 height 31
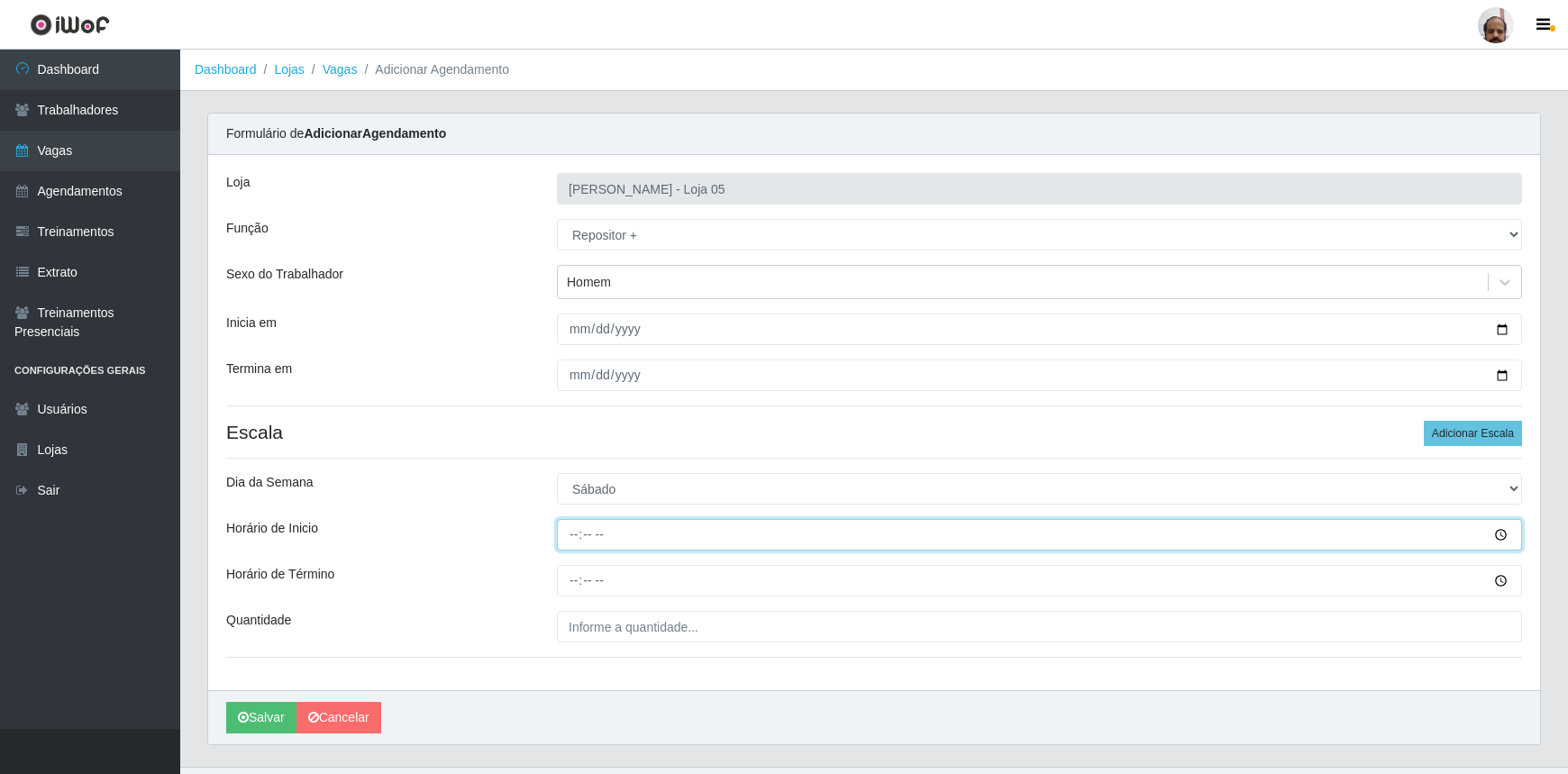
click at [568, 536] on input "Horário de Inicio" at bounding box center [1039, 534] width 965 height 31
type input "23:00"
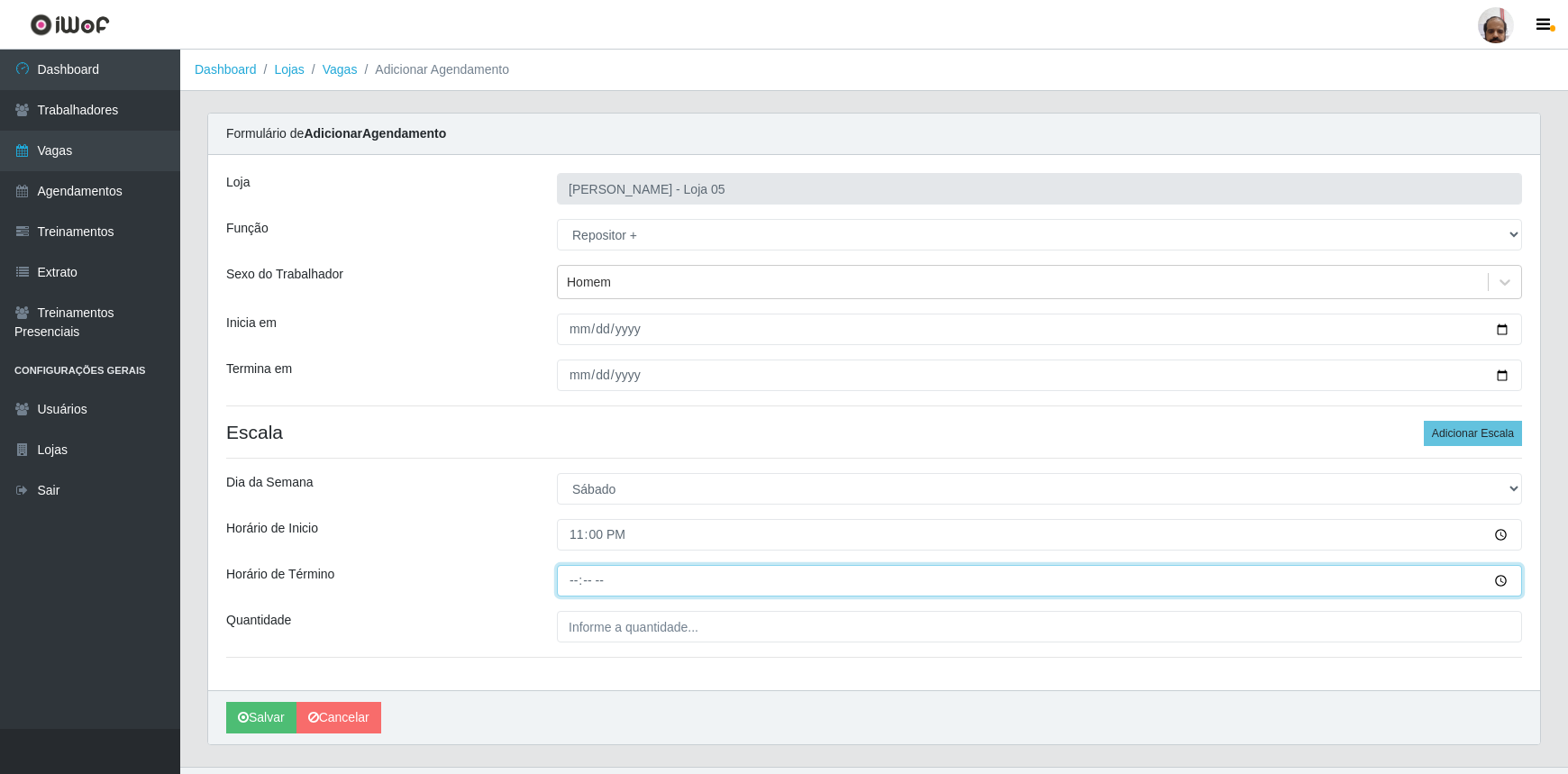
click at [577, 579] on input "Horário de Término" at bounding box center [1039, 580] width 965 height 31
type input "05:00"
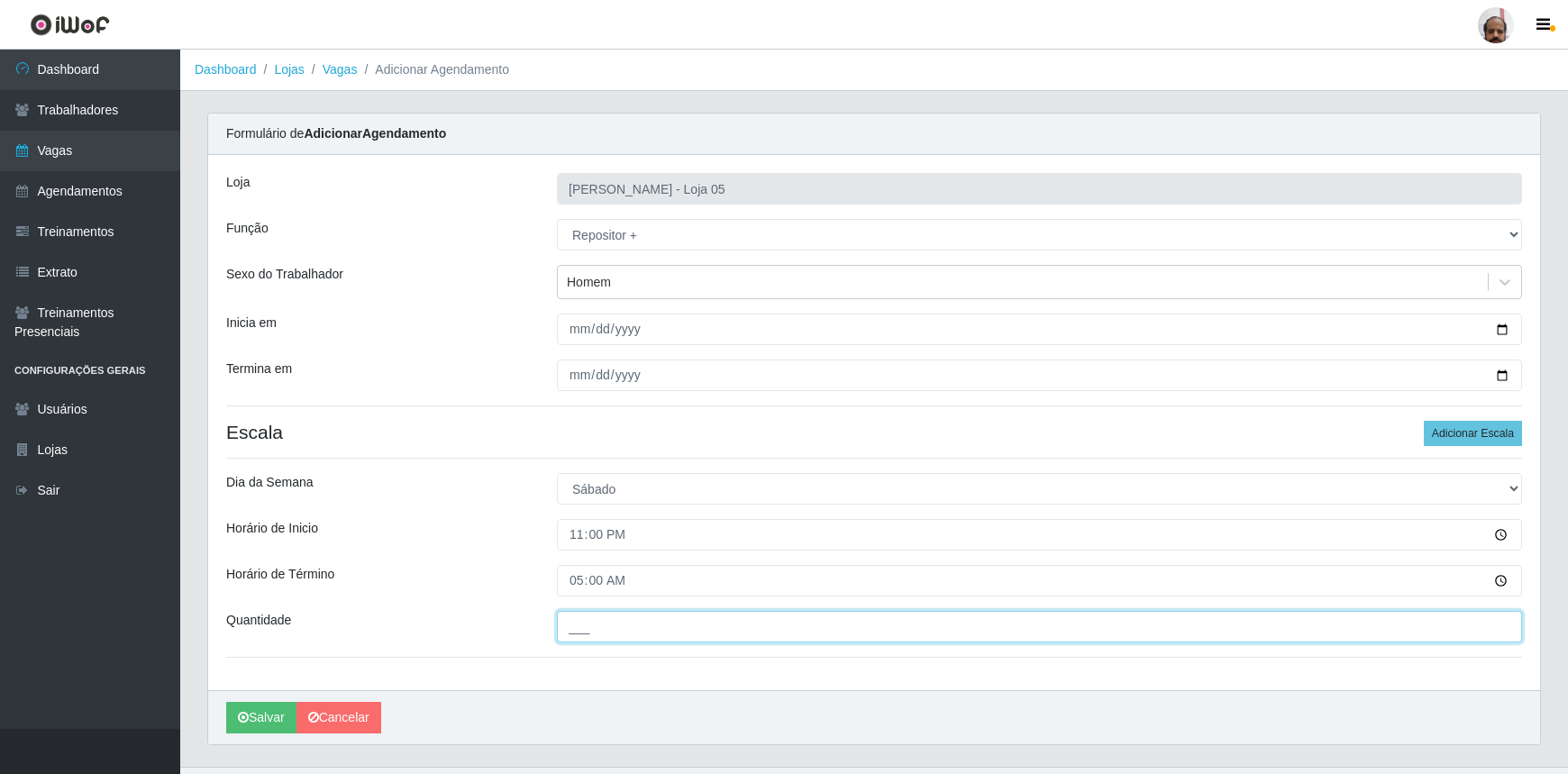
click at [599, 624] on input "___" at bounding box center [1039, 627] width 965 height 31
type input "4__"
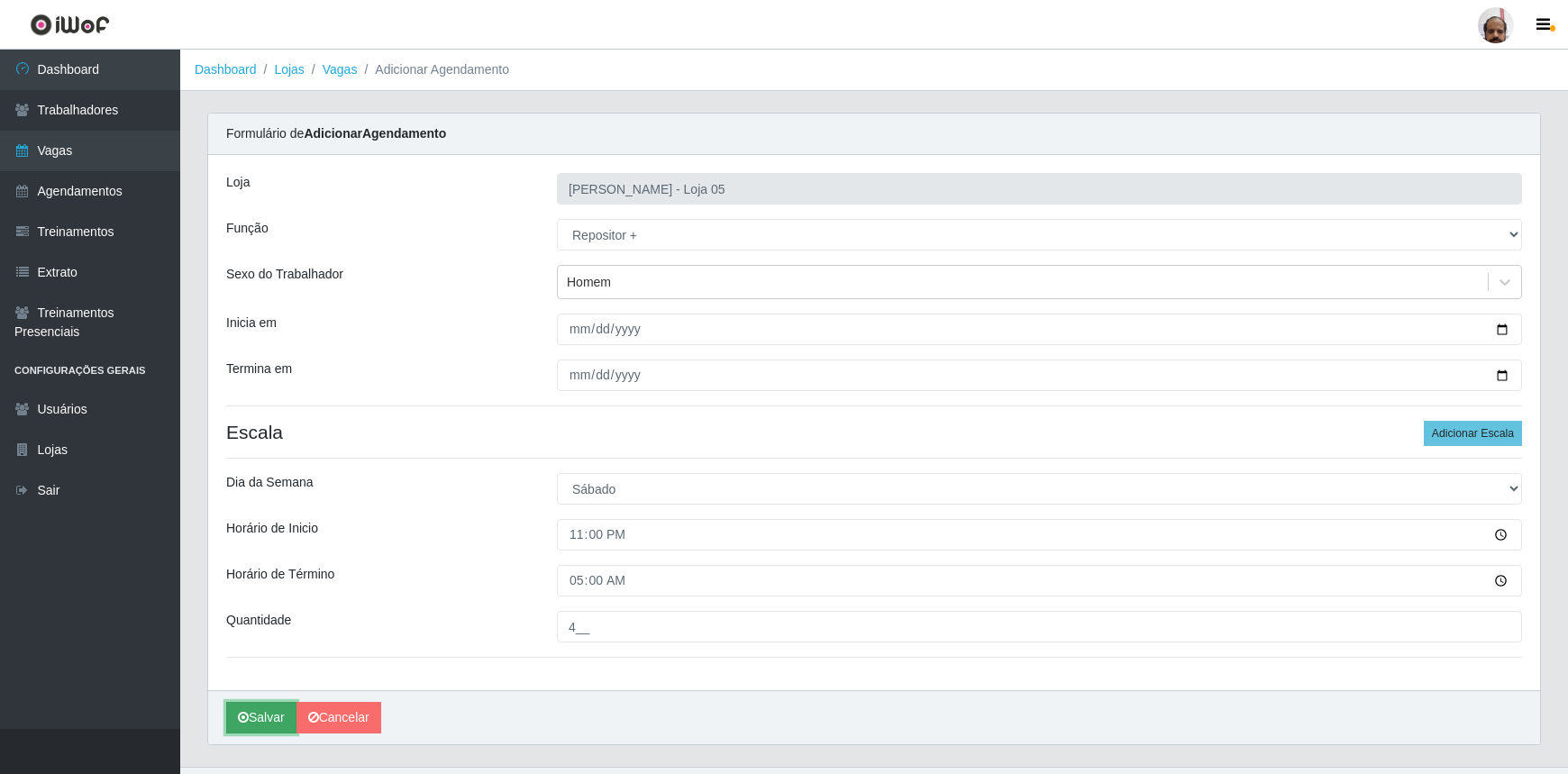
click at [236, 720] on button "Salvar" at bounding box center [261, 718] width 71 height 31
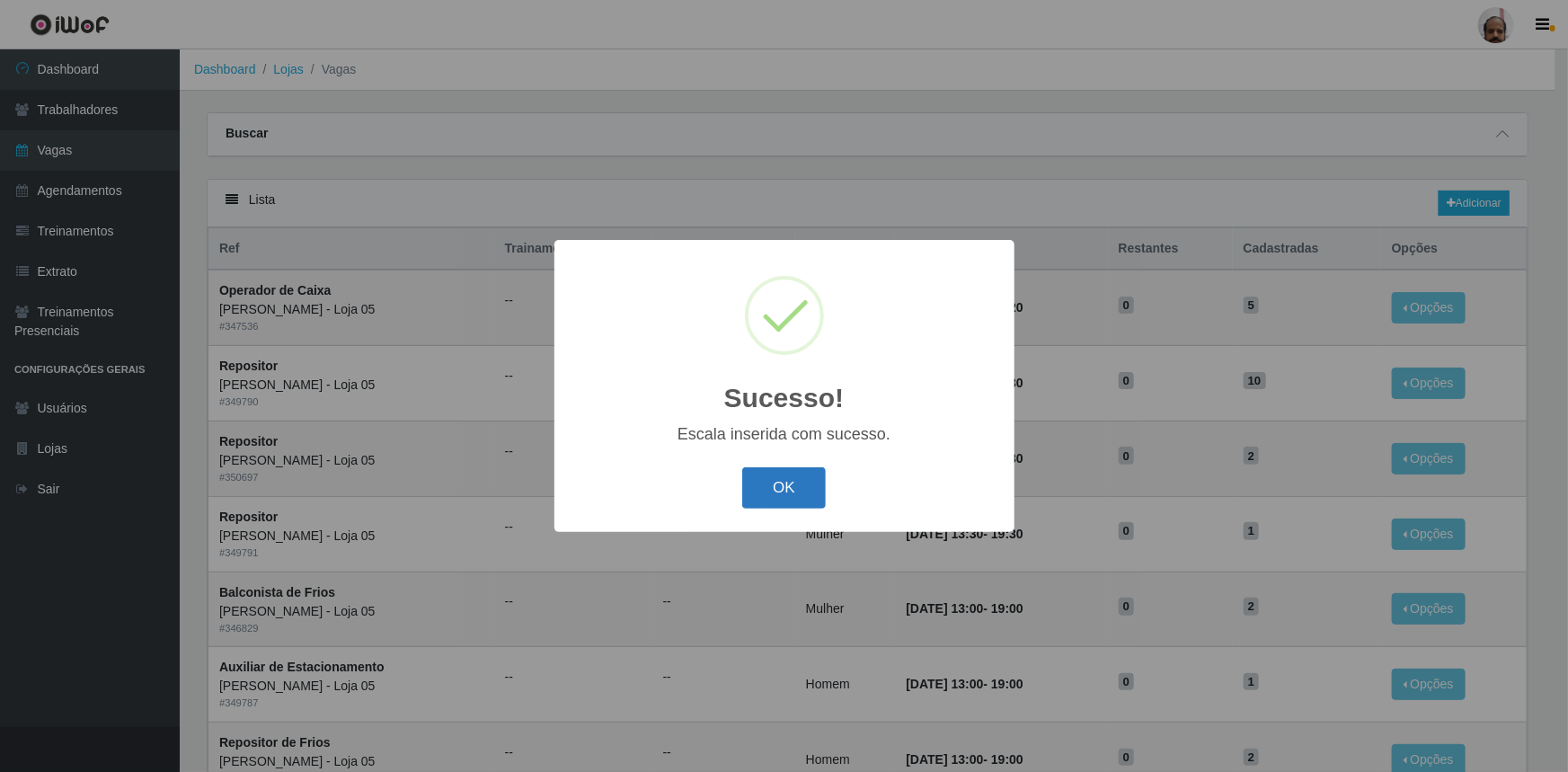
click at [799, 476] on button "OK" at bounding box center [784, 488] width 83 height 42
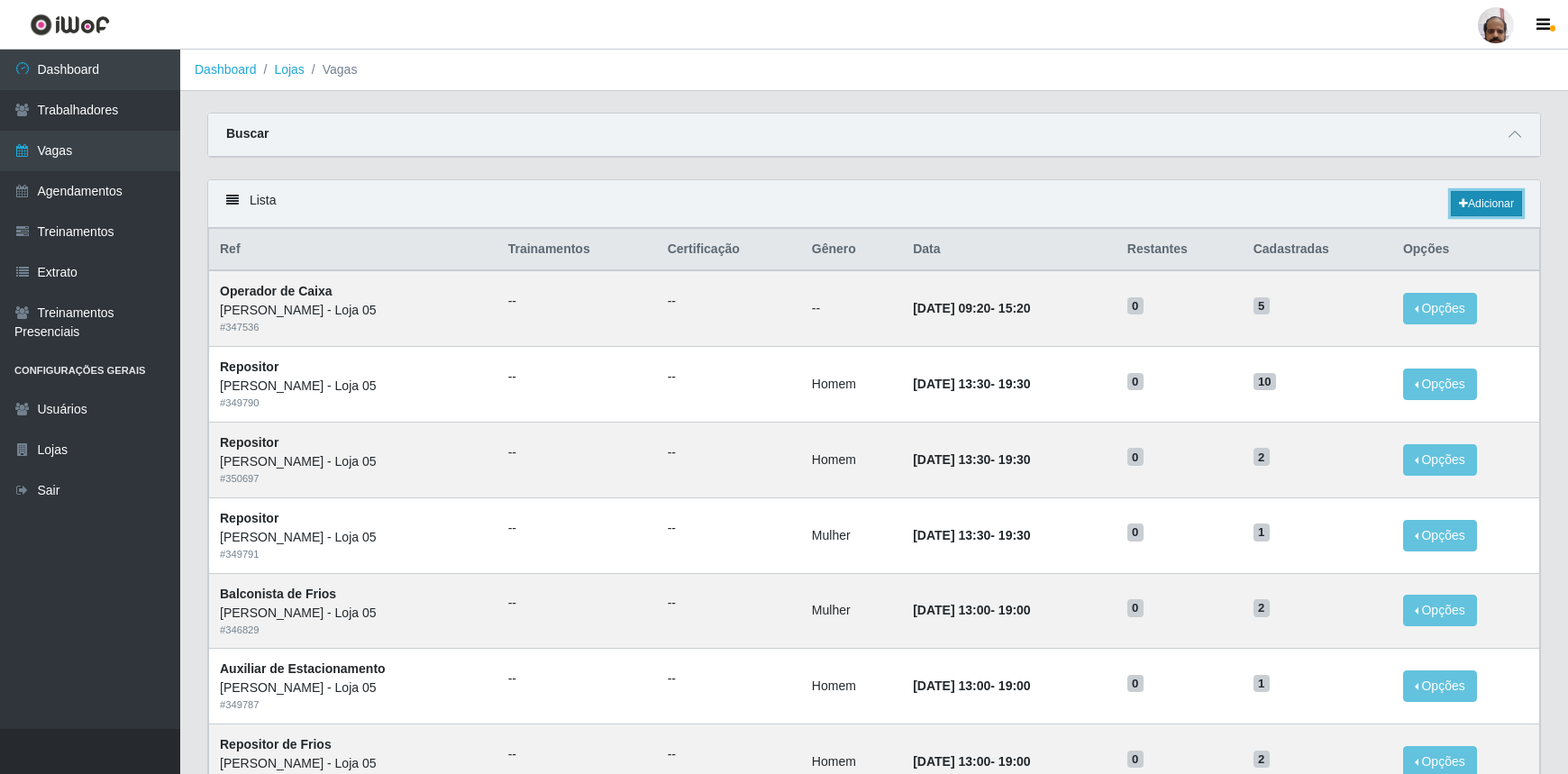
click at [1483, 204] on link "Adicionar" at bounding box center [1486, 203] width 72 height 25
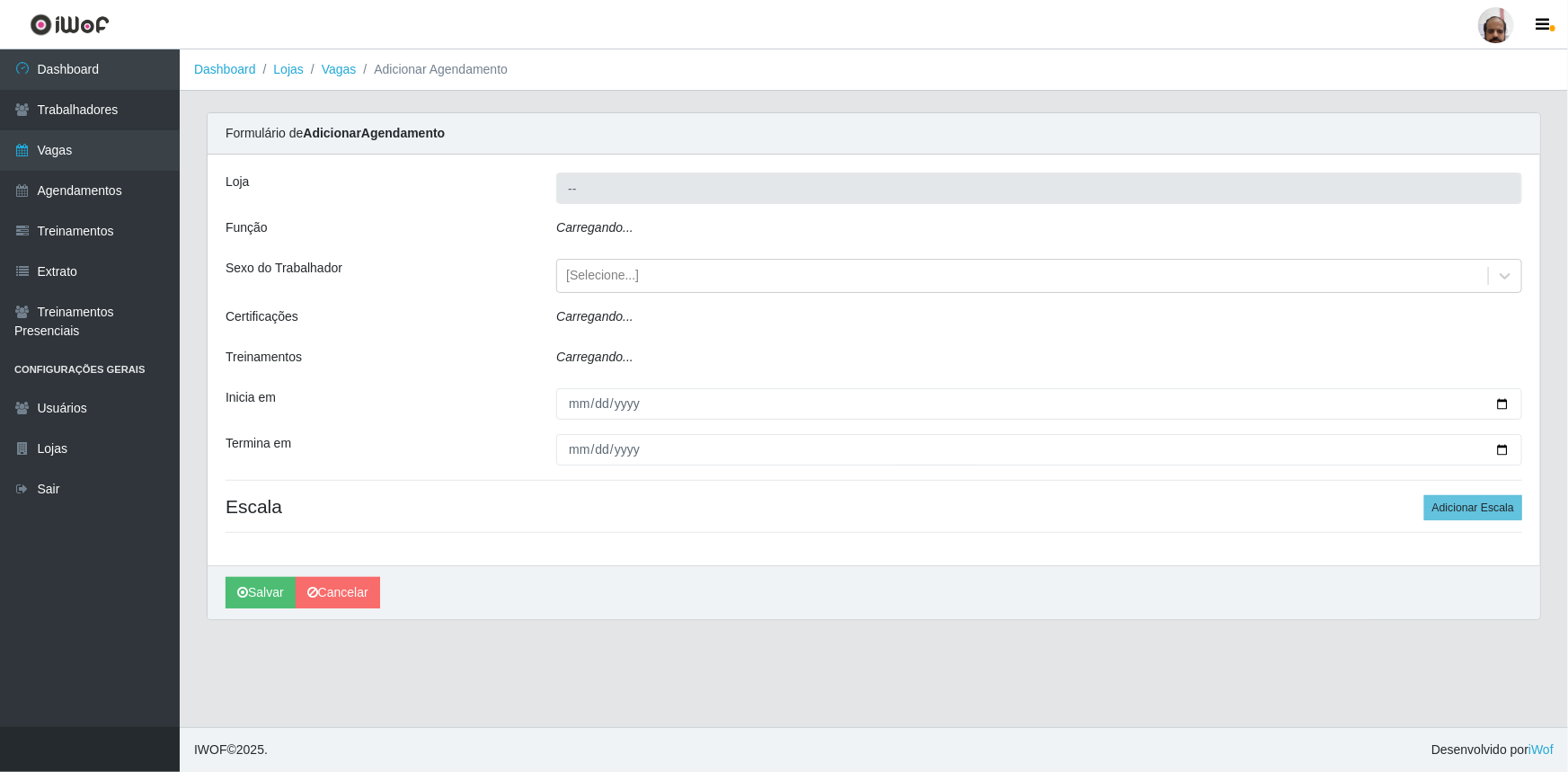
type input "[PERSON_NAME] - Loja 05"
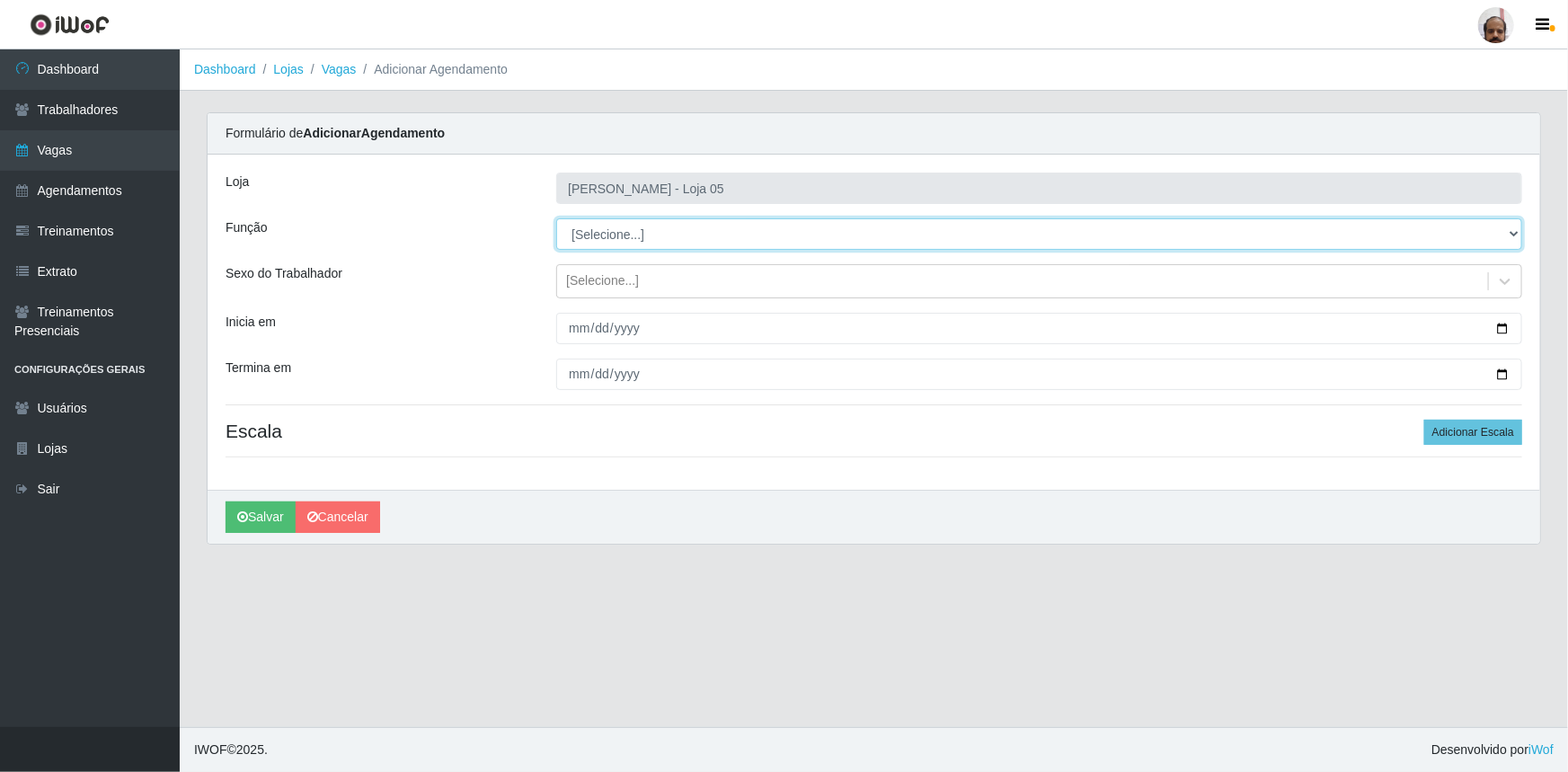
click at [1510, 235] on select "[Selecione...] ASG ASG + ASG ++ Auxiliar de Depósito Auxiliar de Depósito + Aux…" at bounding box center [1039, 234] width 966 height 31
select select "110"
click at [557, 219] on select "[Selecione...] ASG ASG + ASG ++ Auxiliar de Depósito Auxiliar de Depósito + Aux…" at bounding box center [1039, 234] width 966 height 31
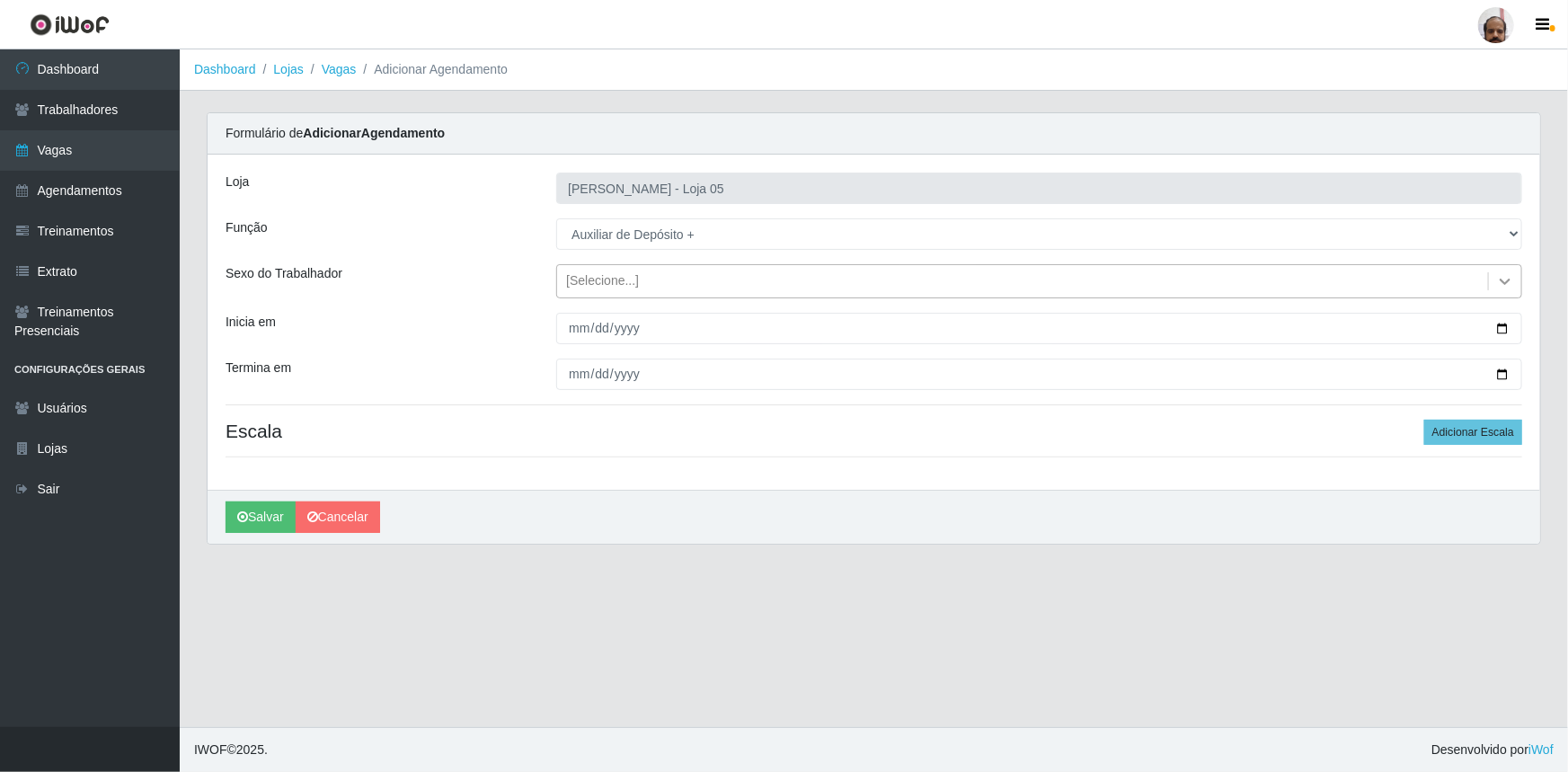
click at [1512, 277] on icon at bounding box center [1505, 281] width 18 height 18
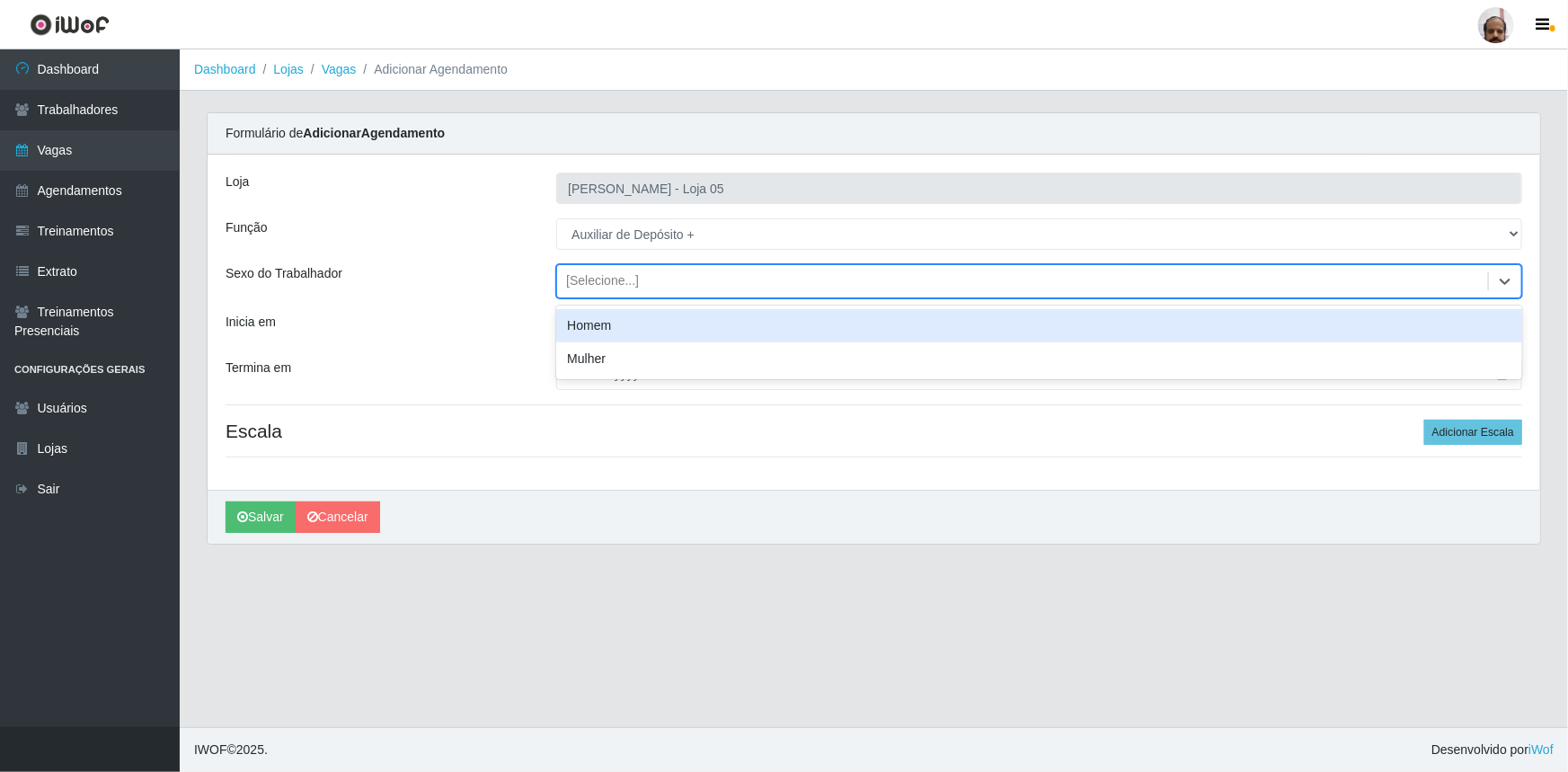
click at [612, 324] on div "Homem" at bounding box center [1039, 326] width 966 height 33
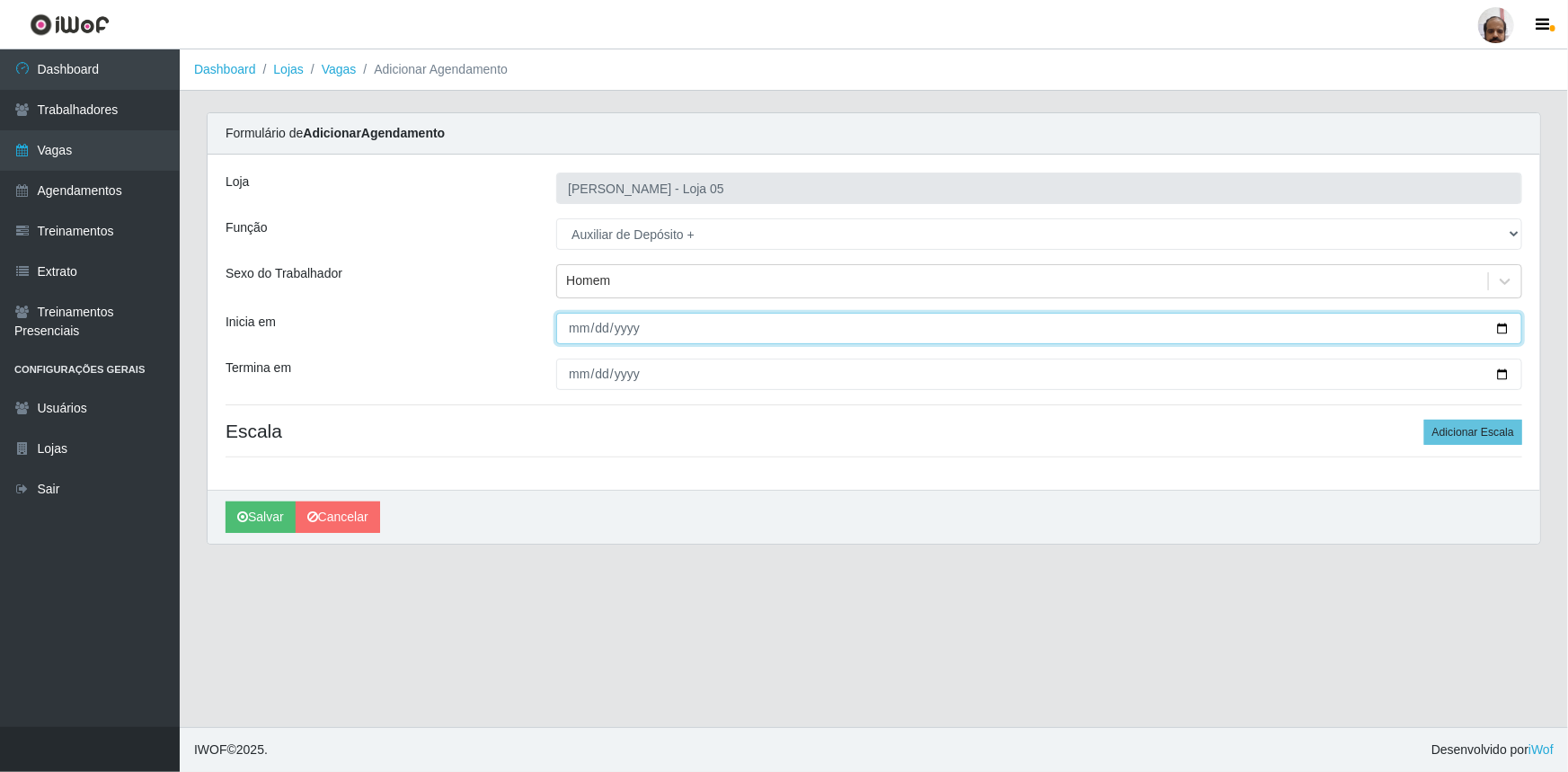
click at [1512, 332] on input "Inicia em" at bounding box center [1039, 329] width 966 height 31
click at [1501, 323] on input "Inicia em" at bounding box center [1039, 329] width 966 height 31
type input "[DATE]"
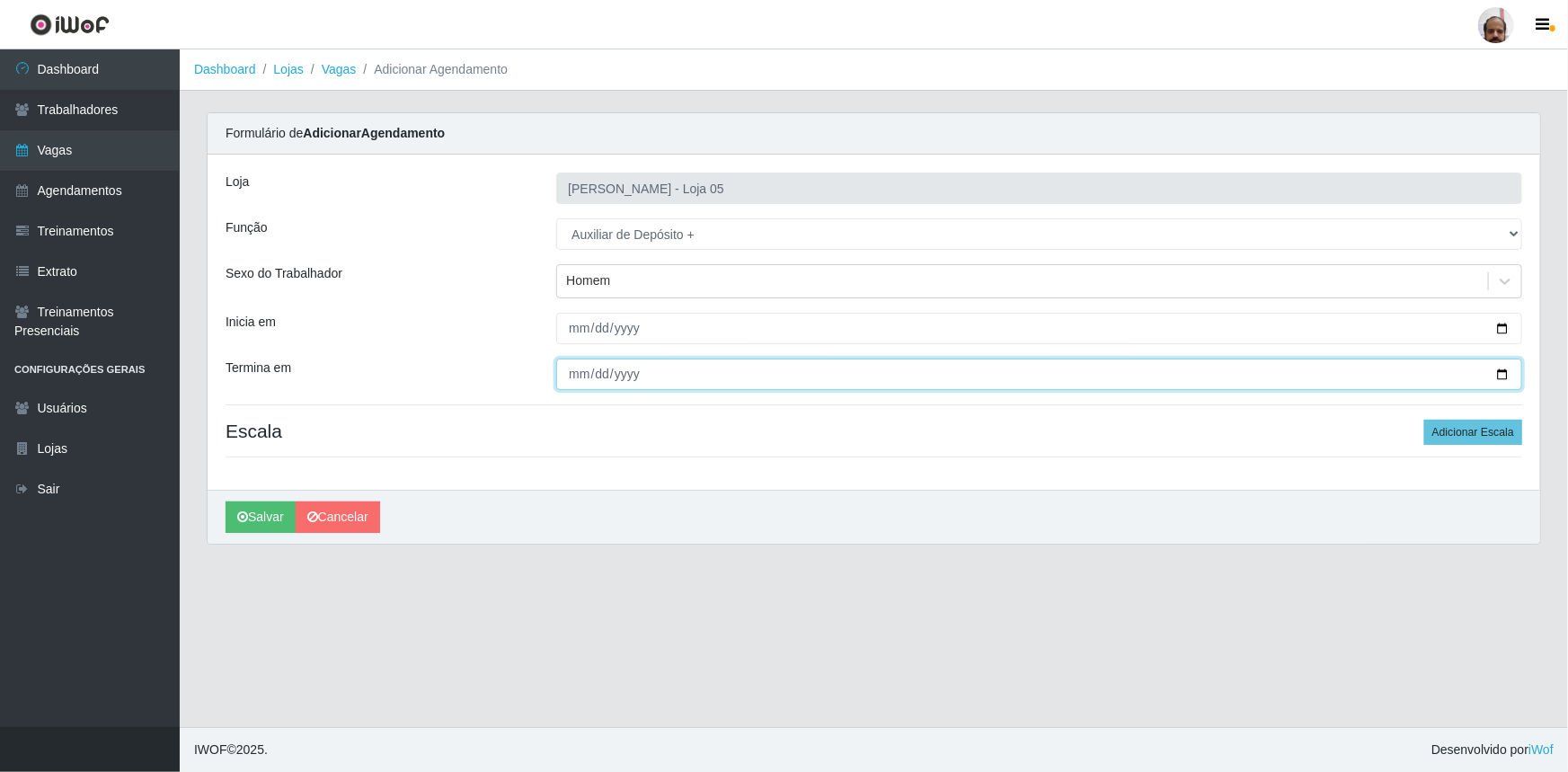
drag, startPoint x: 1499, startPoint y: 375, endPoint x: 1486, endPoint y: 374, distance: 13.0
click at [1494, 375] on input "Termina em" at bounding box center [1039, 375] width 966 height 31
type input "[DATE]"
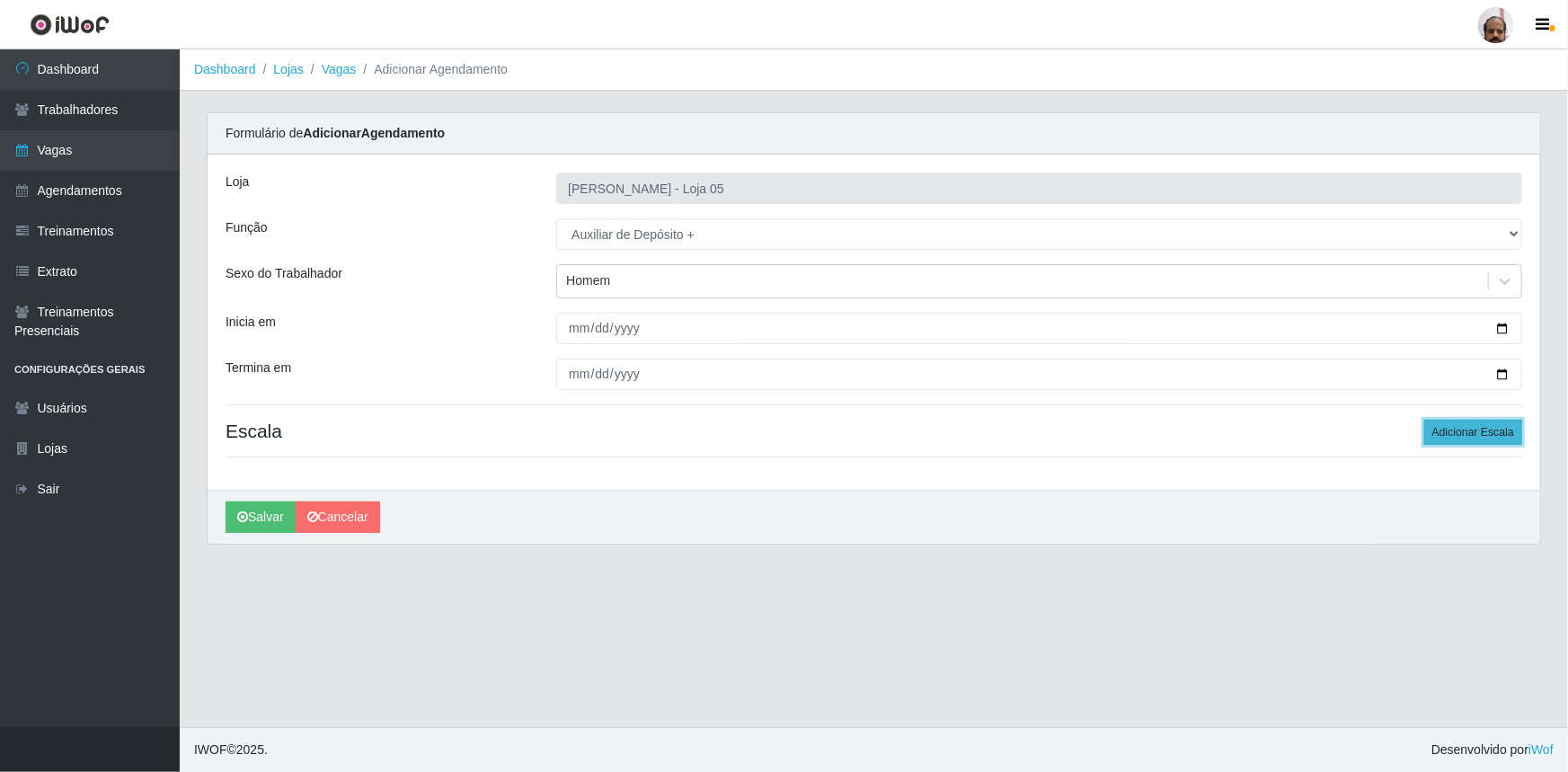
click at [1459, 430] on button "Adicionar Escala" at bounding box center [1473, 431] width 98 height 25
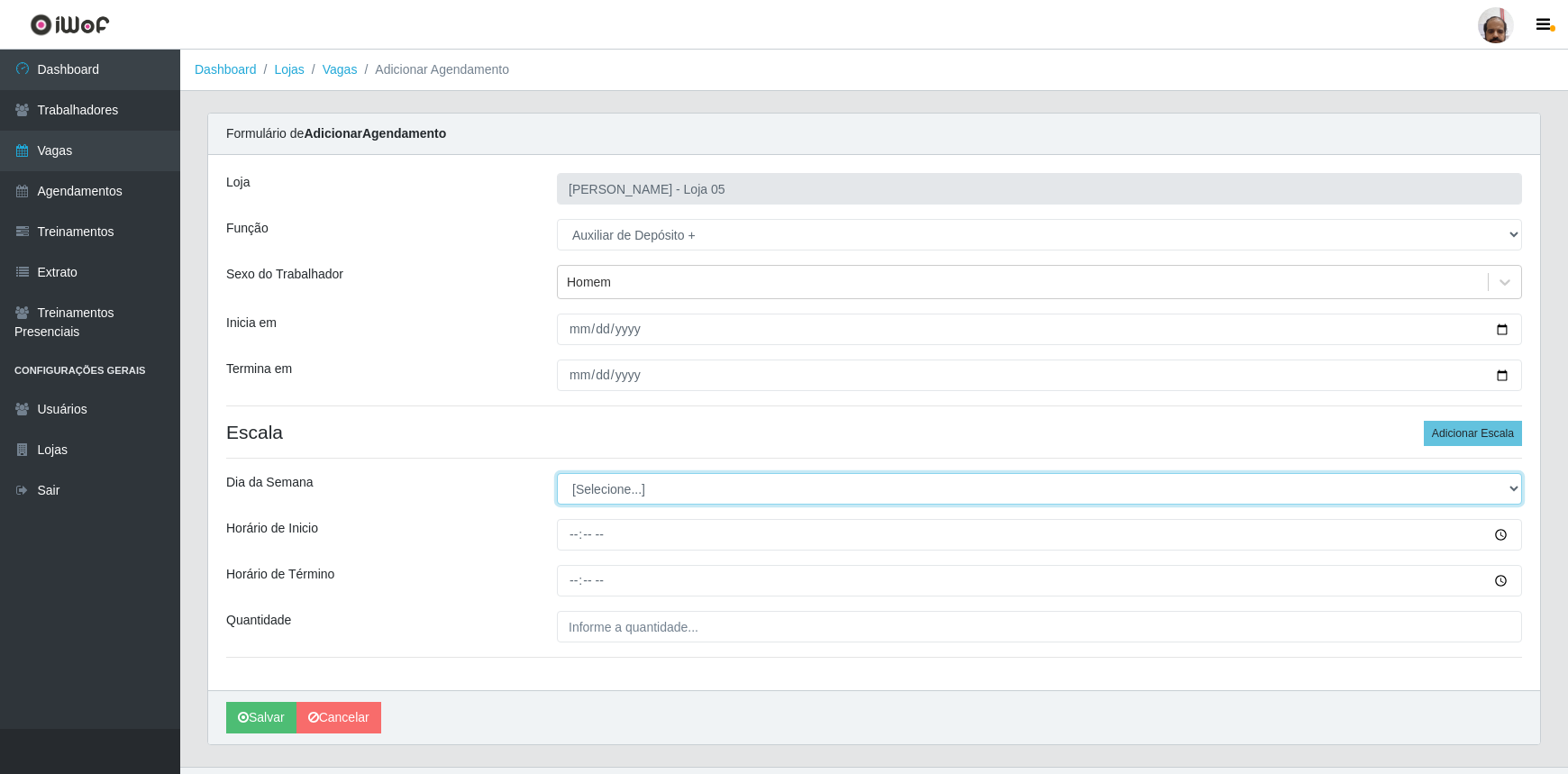
drag, startPoint x: 1509, startPoint y: 487, endPoint x: 1441, endPoint y: 478, distance: 68.6
click at [1504, 485] on select "[Selecione...] Segunda Terça Quarta Quinta Sexta Sábado Domingo" at bounding box center [1039, 488] width 965 height 31
select select "1"
click at [557, 473] on select "[Selecione...] Segunda Terça Quarta Quinta Sexta Sábado Domingo" at bounding box center [1039, 488] width 965 height 31
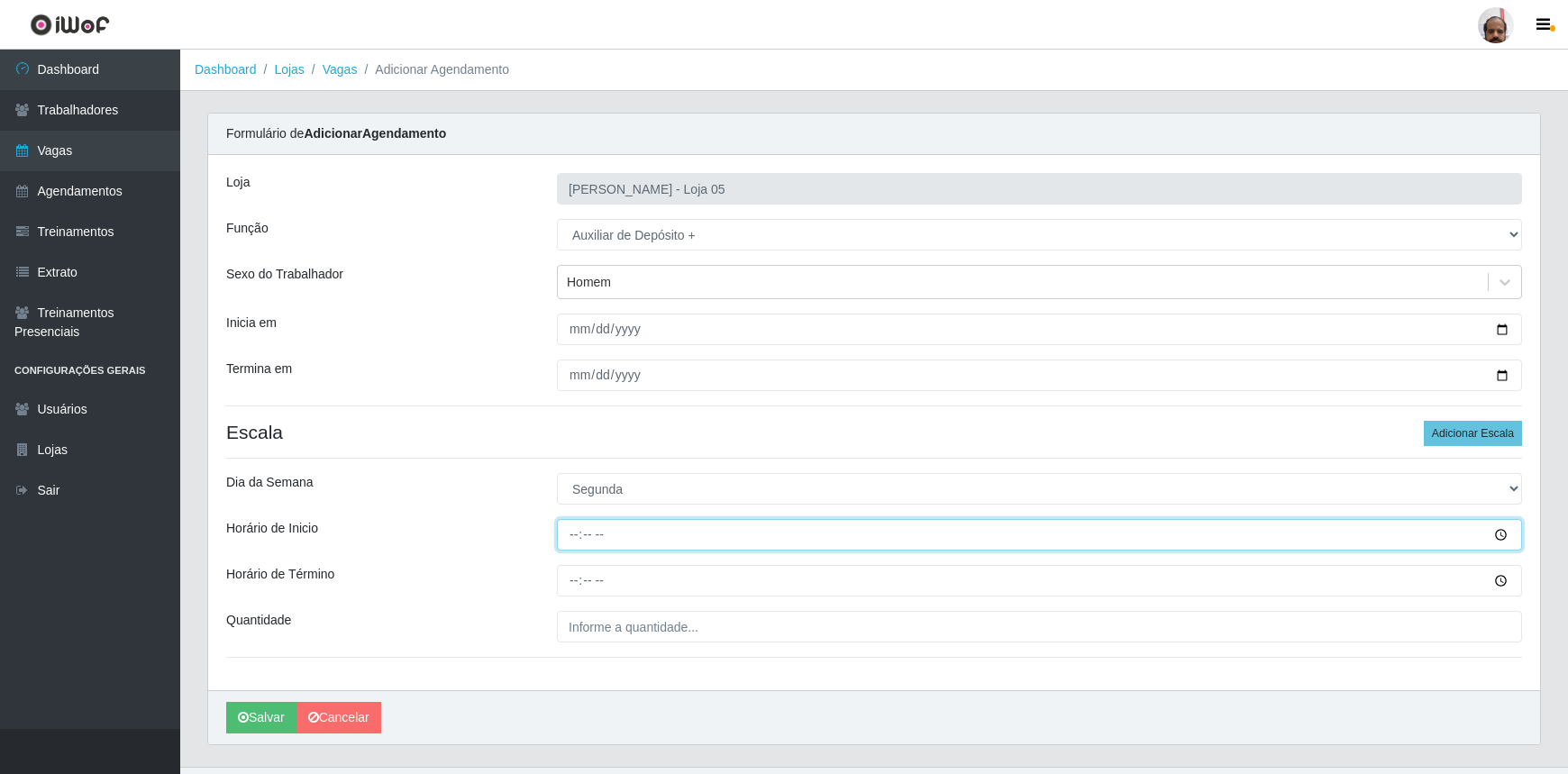
click at [567, 532] on input "Horário de Inicio" at bounding box center [1039, 534] width 965 height 31
type input "23:00"
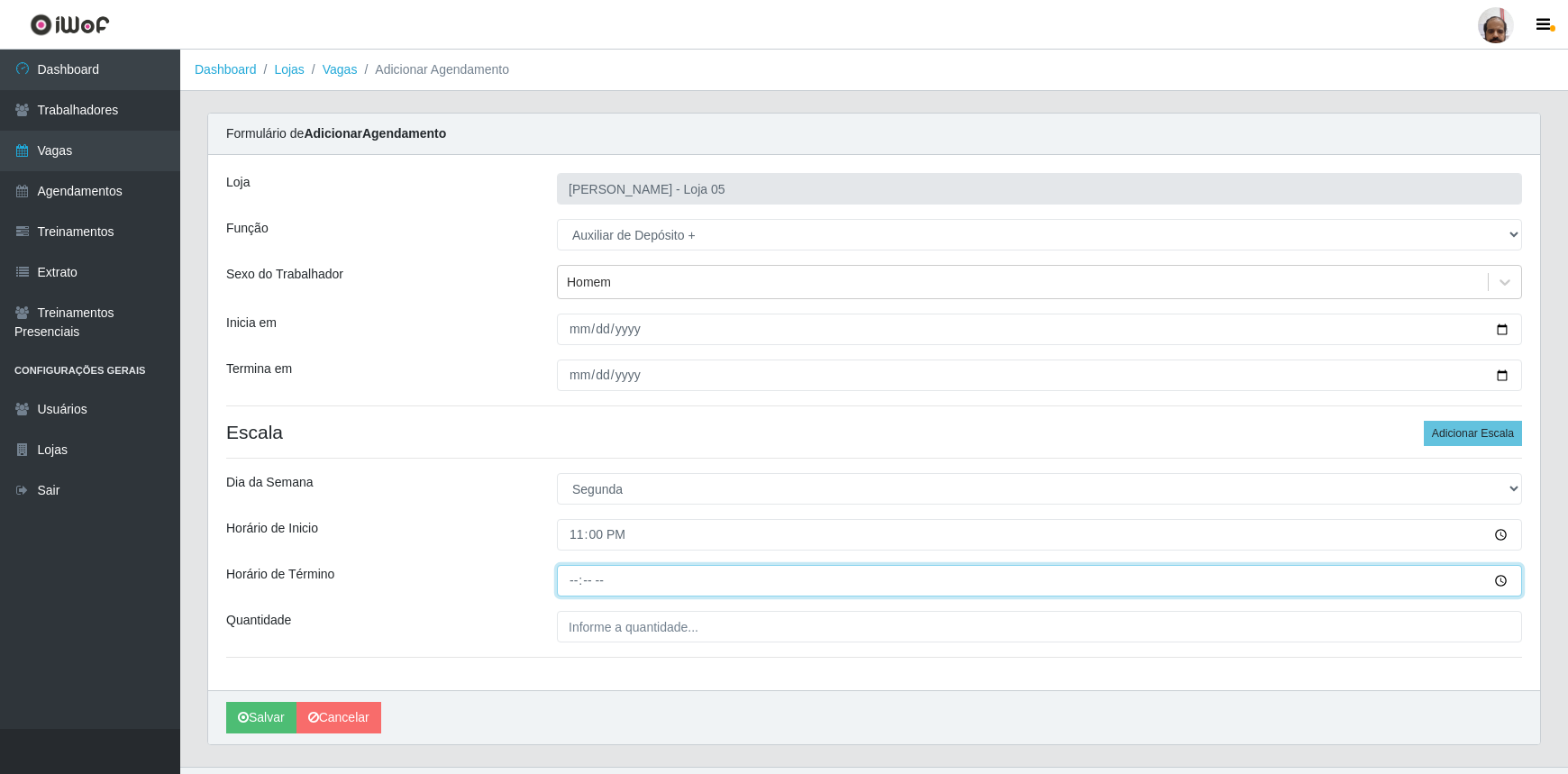
click at [571, 588] on input "Horário de Término" at bounding box center [1039, 580] width 965 height 31
type input "05:00"
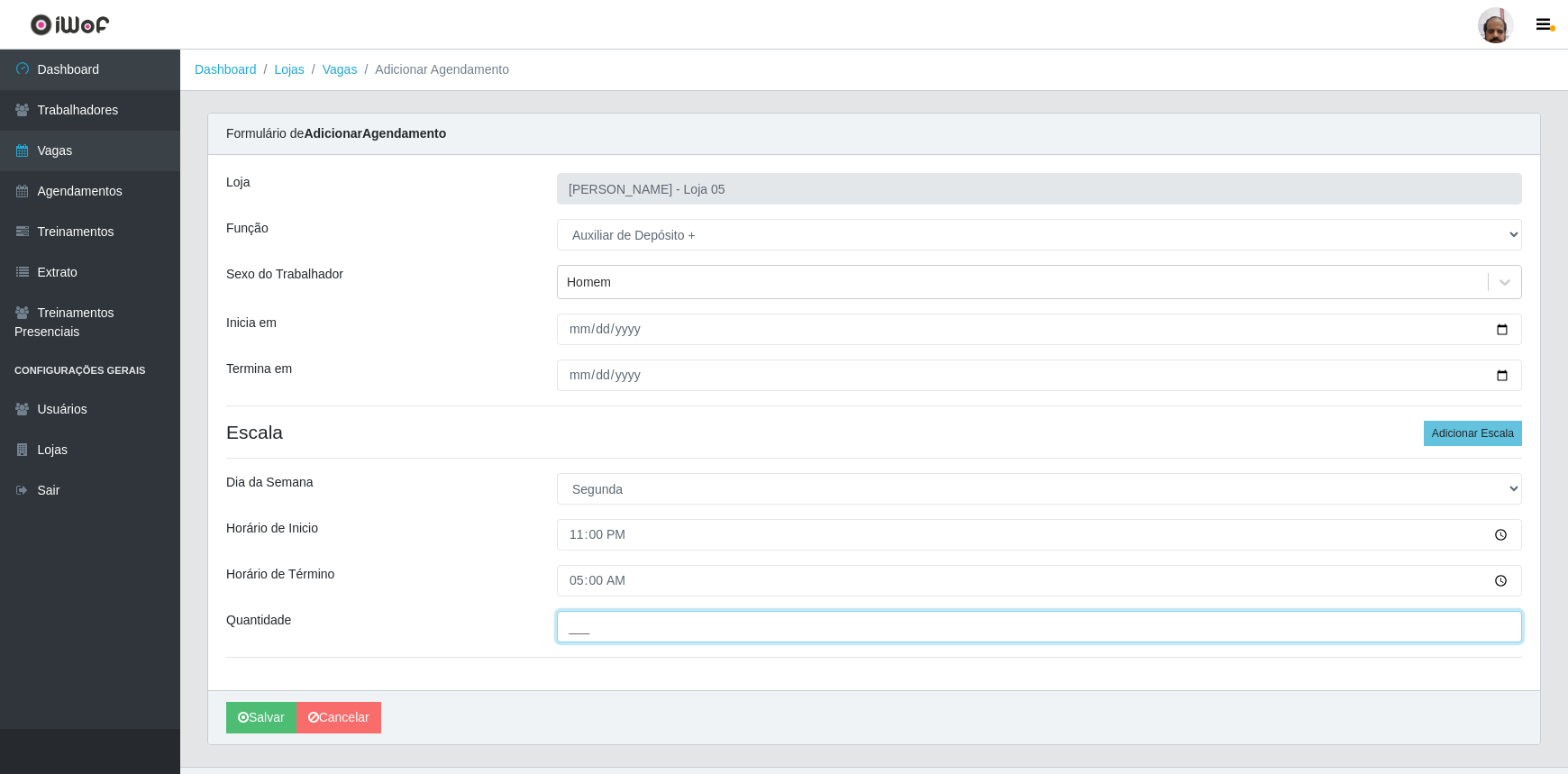
click at [610, 623] on input "___" at bounding box center [1039, 627] width 965 height 31
type input "2__"
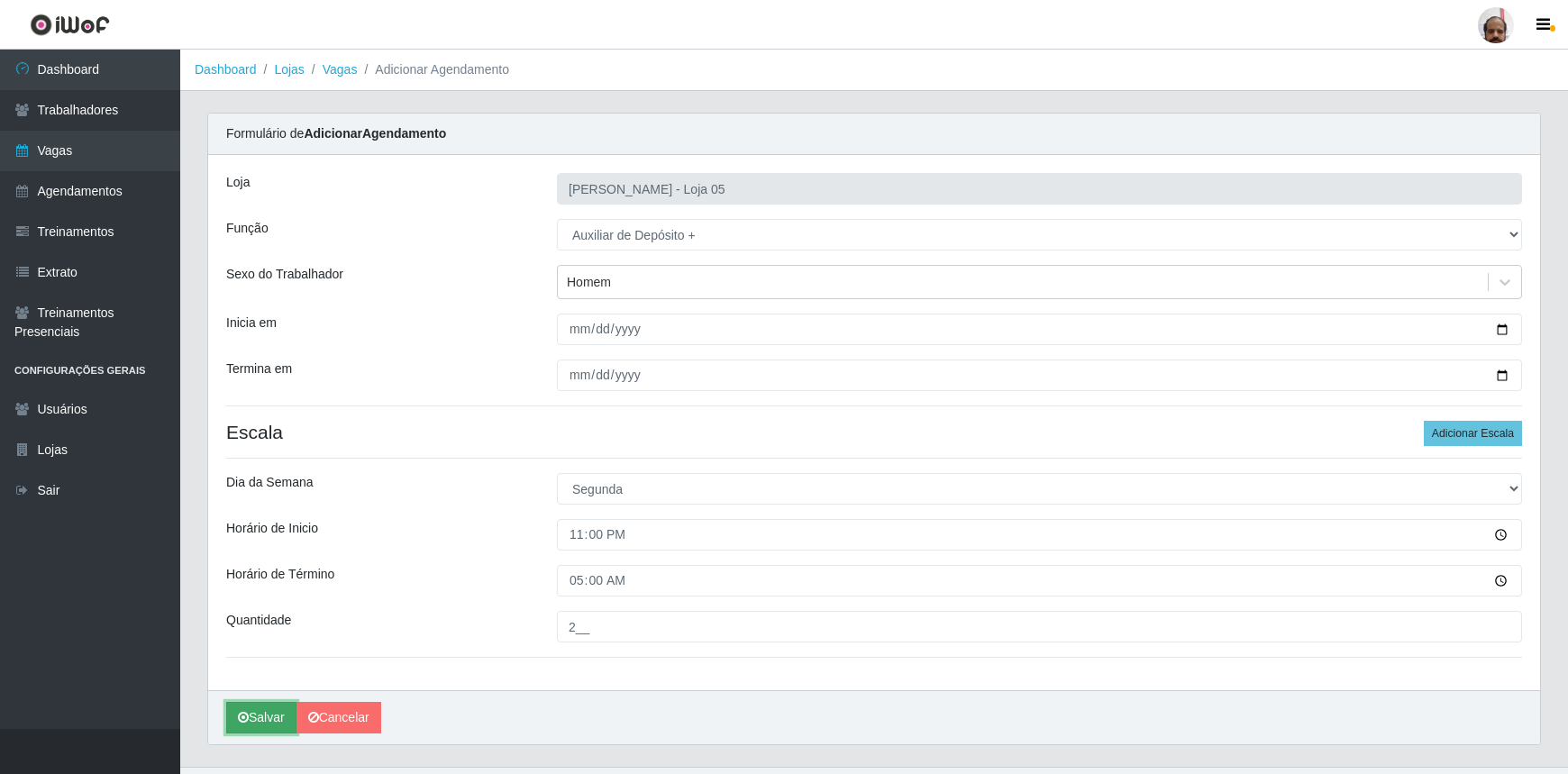
click at [264, 707] on button "Salvar" at bounding box center [261, 718] width 71 height 31
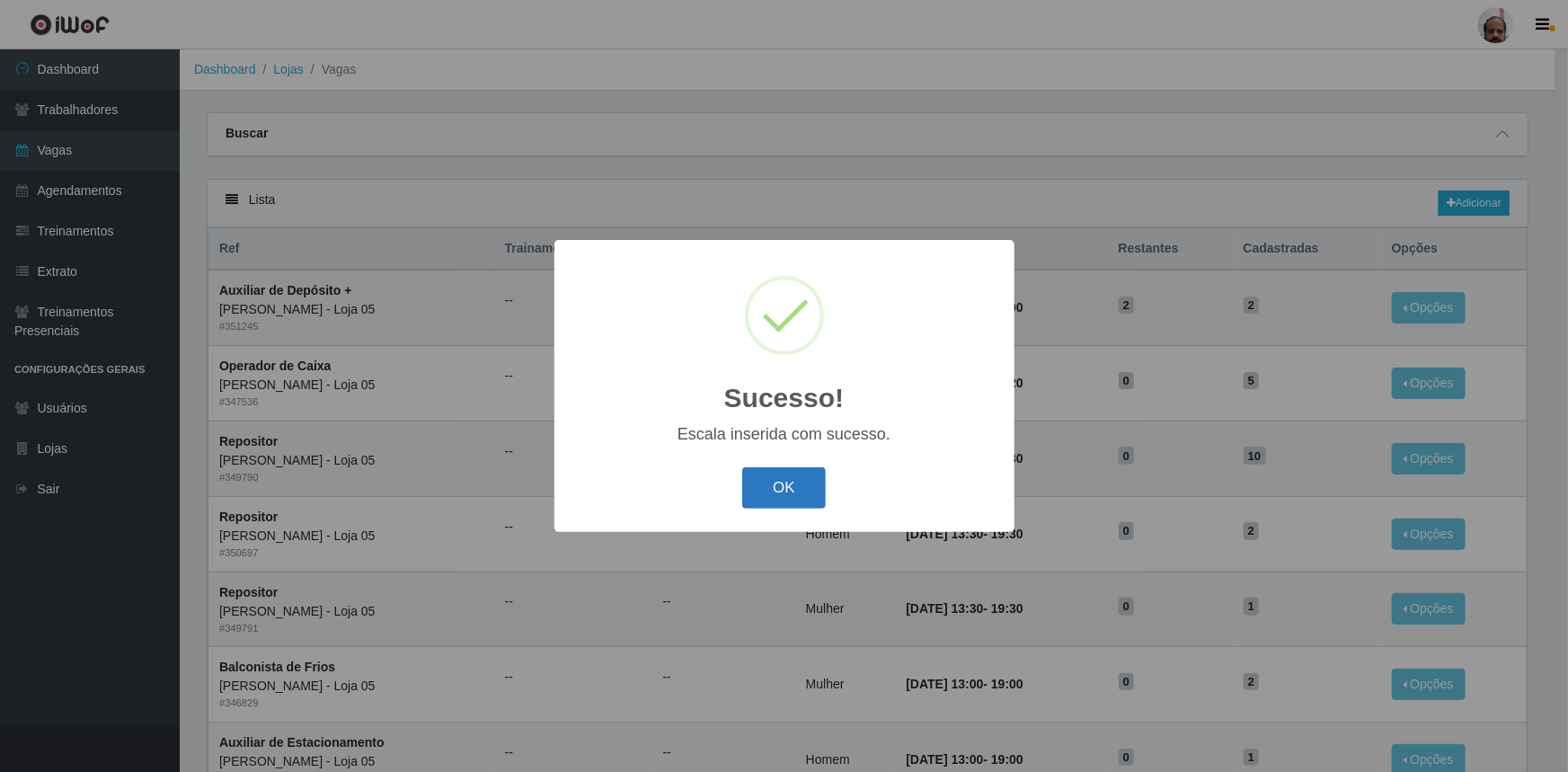
drag, startPoint x: 773, startPoint y: 485, endPoint x: 1206, endPoint y: 327, distance: 460.9
click at [781, 480] on button "OK" at bounding box center [784, 488] width 83 height 42
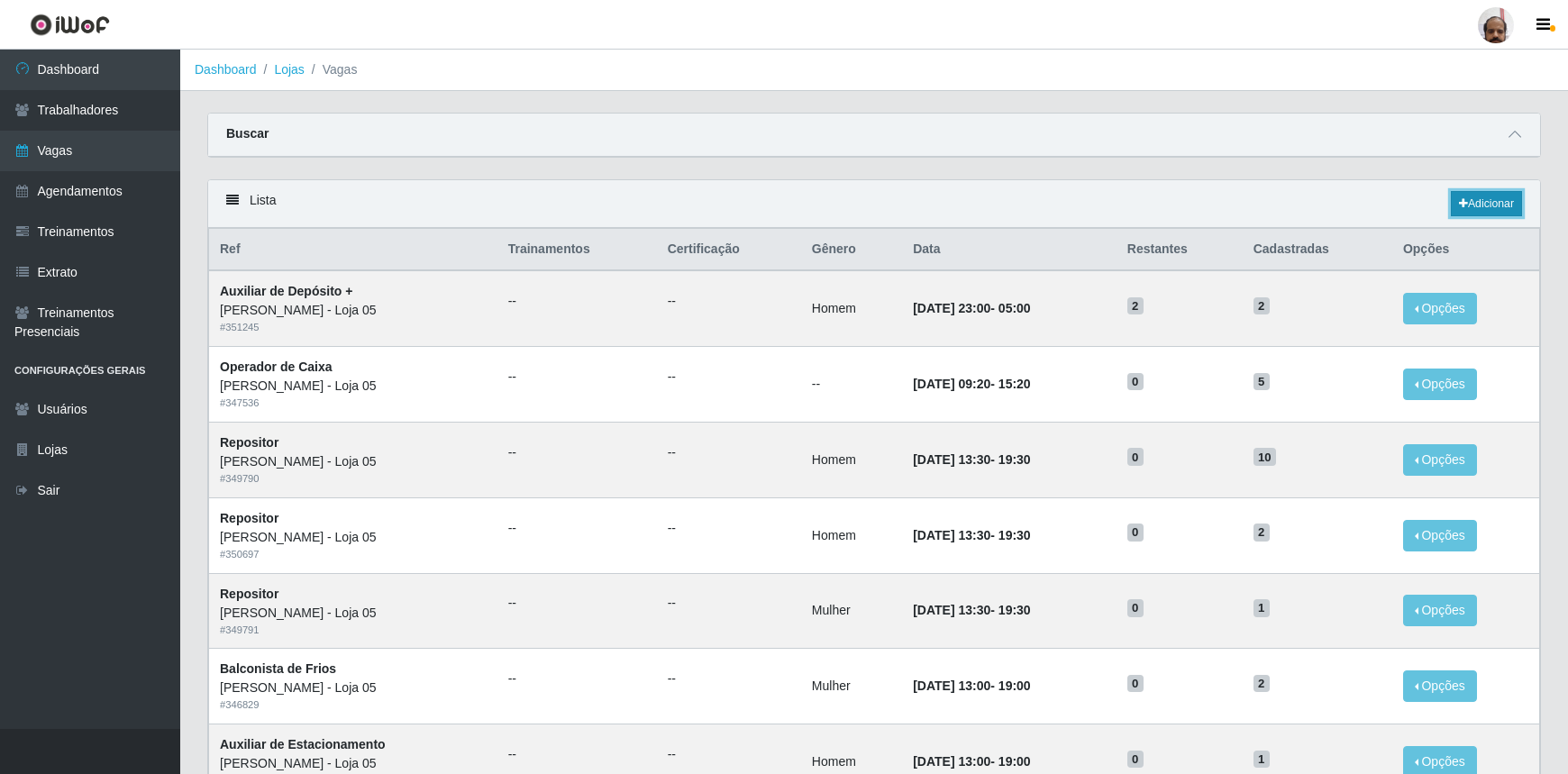
click at [1487, 205] on link "Adicionar" at bounding box center [1486, 203] width 72 height 25
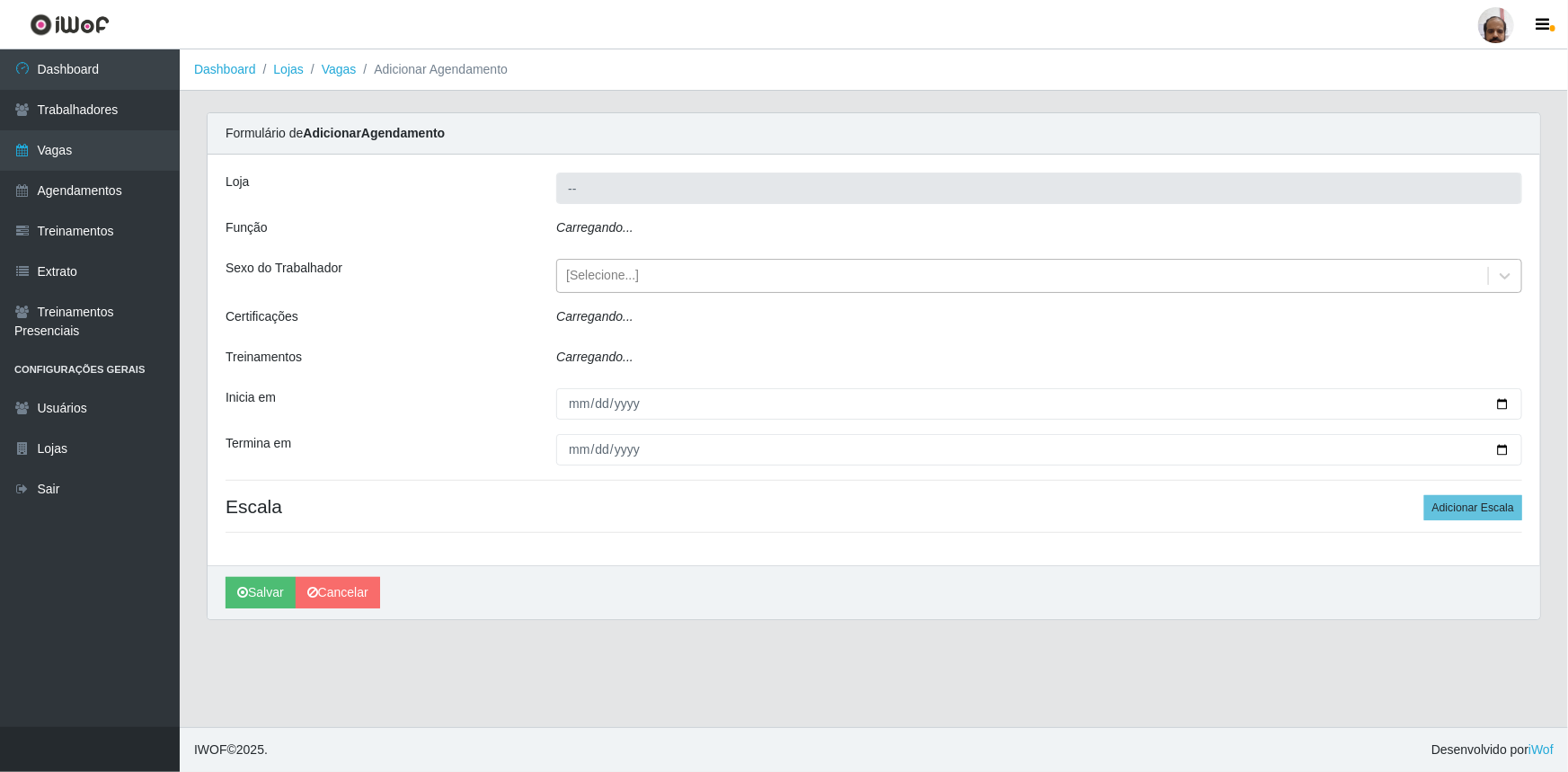
type input "[PERSON_NAME] - Loja 05"
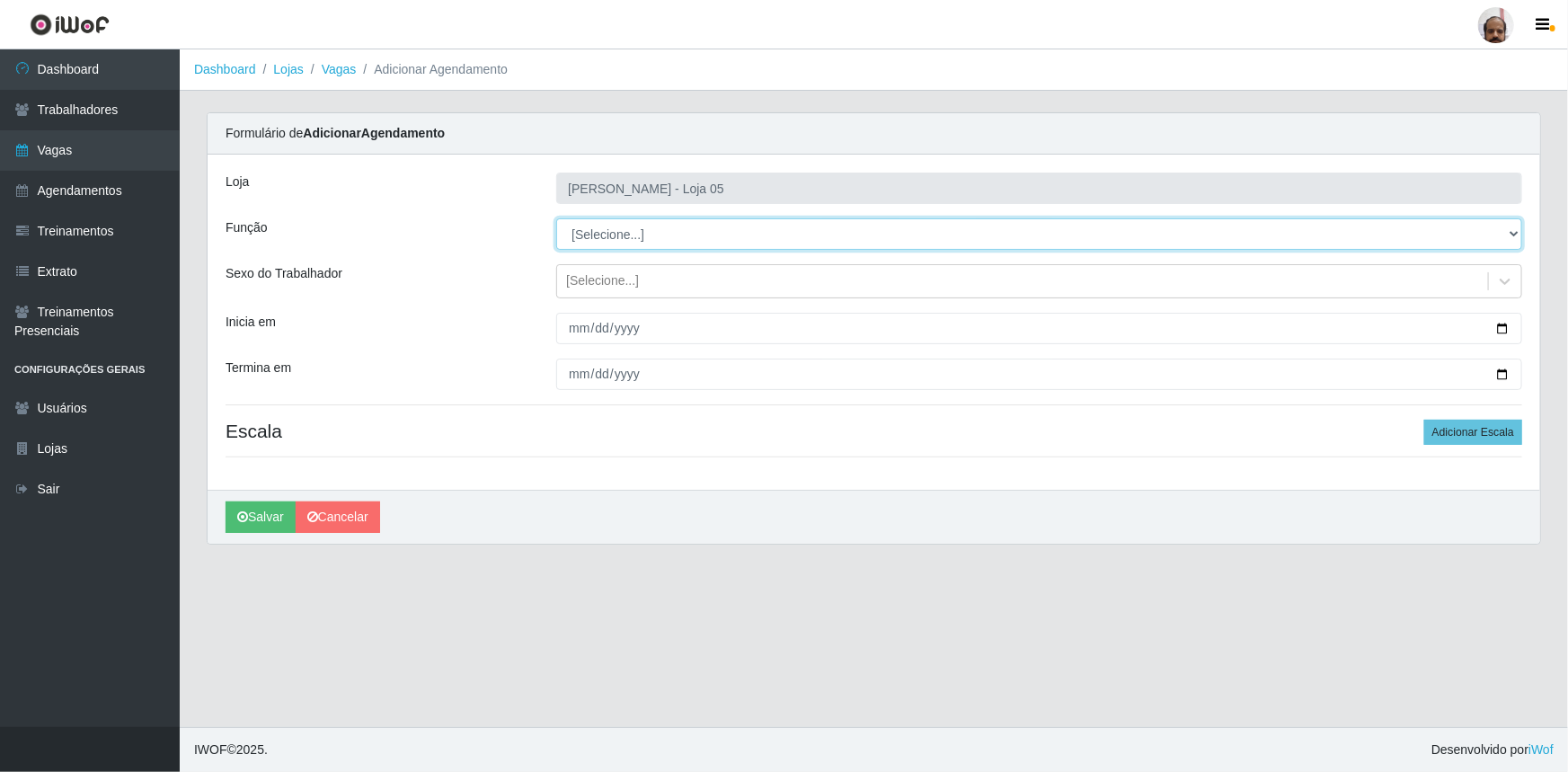
click at [1509, 238] on select "[Selecione...] ASG ASG + ASG ++ Auxiliar de Depósito Auxiliar de Depósito + Aux…" at bounding box center [1039, 234] width 966 height 31
click at [557, 219] on select "[Selecione...] ASG ASG + ASG ++ Auxiliar de Depósito Auxiliar de Depósito + Aux…" at bounding box center [1039, 234] width 966 height 31
click at [1515, 236] on select "[Selecione...] ASG ASG + ASG ++ Auxiliar de Depósito Auxiliar de Depósito + Aux…" at bounding box center [1039, 234] width 966 height 31
select select "82"
click at [557, 219] on select "[Selecione...] ASG ASG + ASG ++ Auxiliar de Depósito Auxiliar de Depósito + Aux…" at bounding box center [1039, 234] width 966 height 31
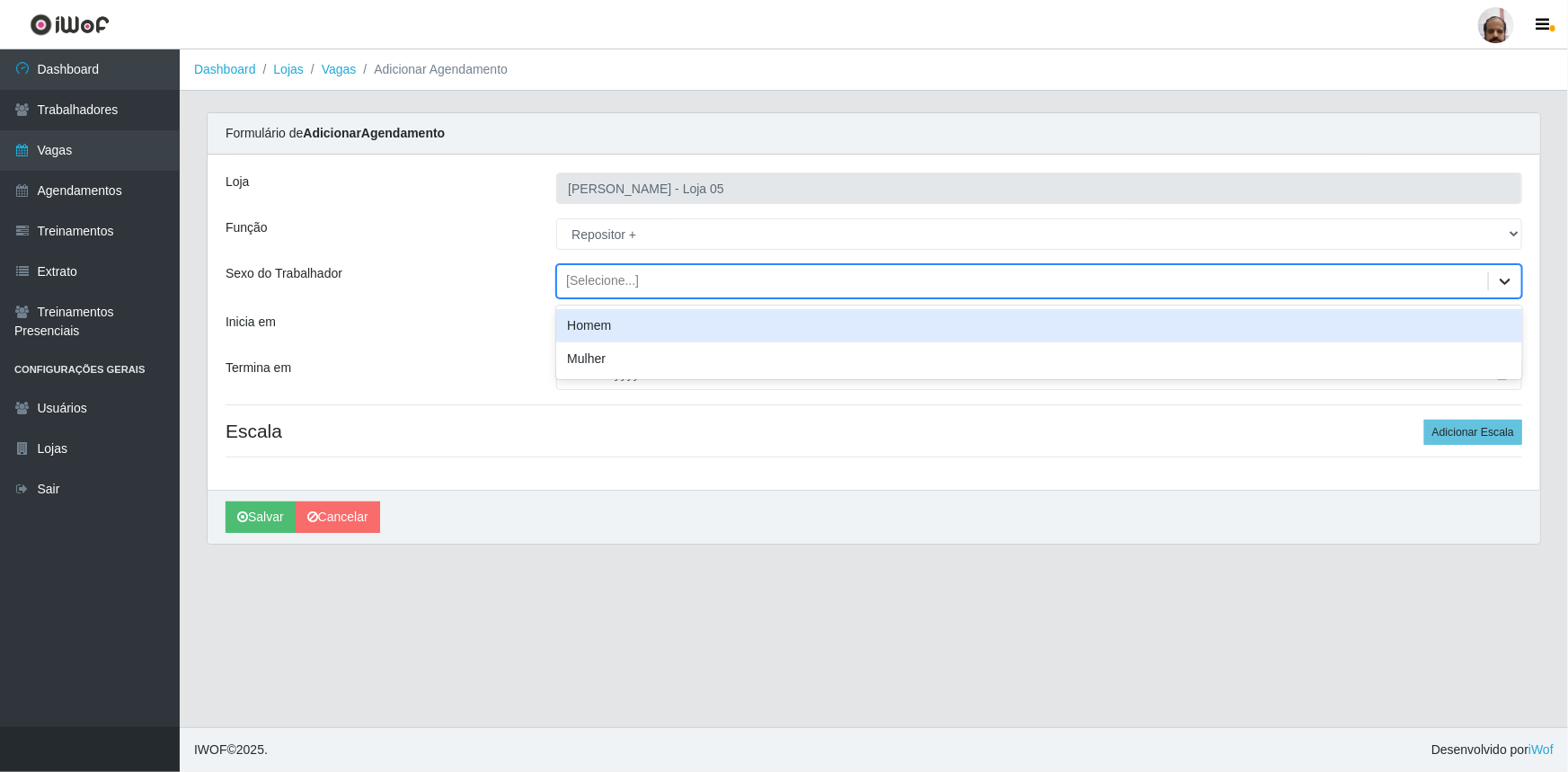
click at [1498, 278] on icon at bounding box center [1505, 281] width 18 height 18
click at [664, 331] on div "Homem" at bounding box center [1039, 326] width 966 height 33
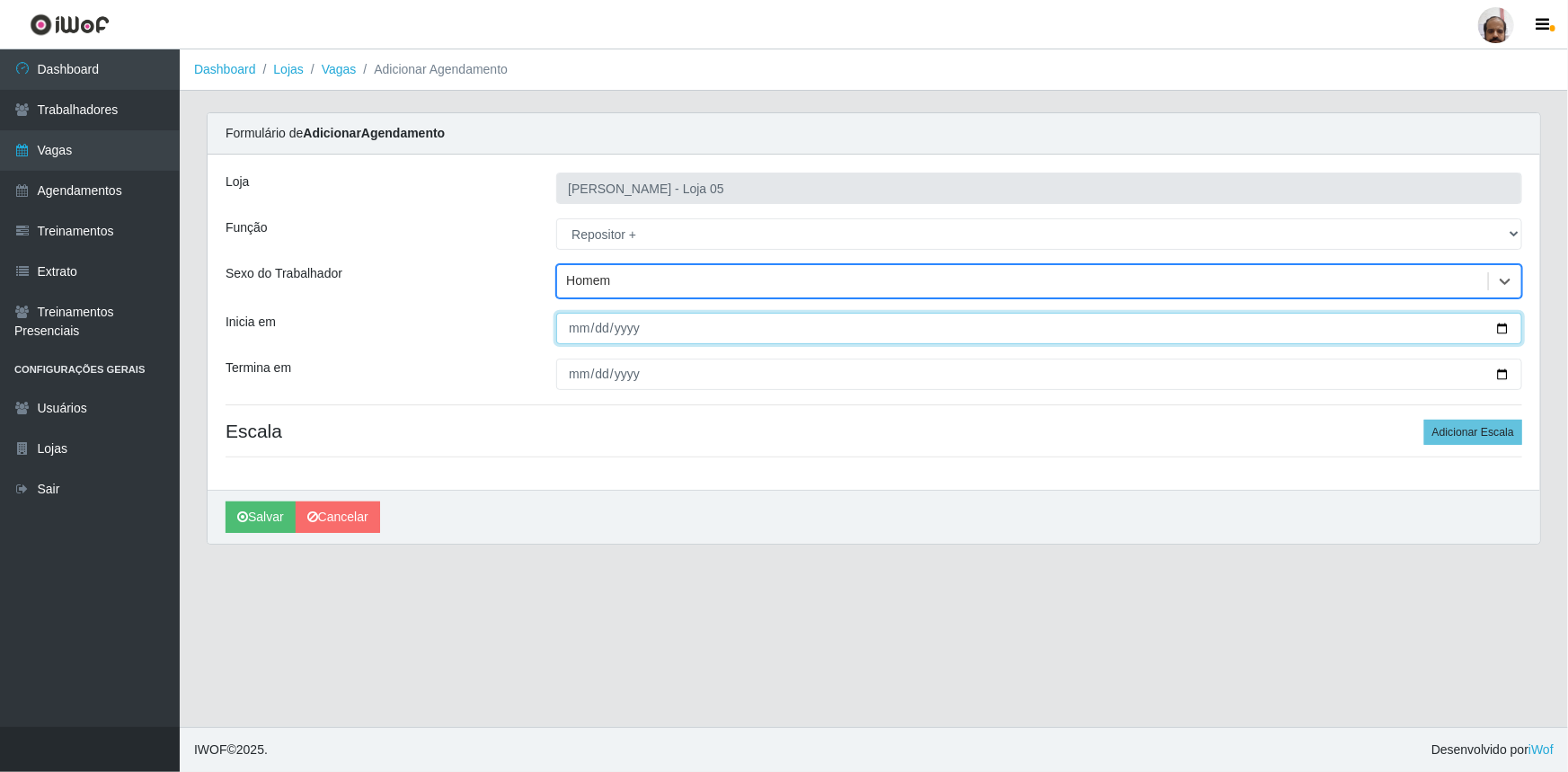
click at [1503, 328] on input "Inicia em" at bounding box center [1039, 329] width 966 height 31
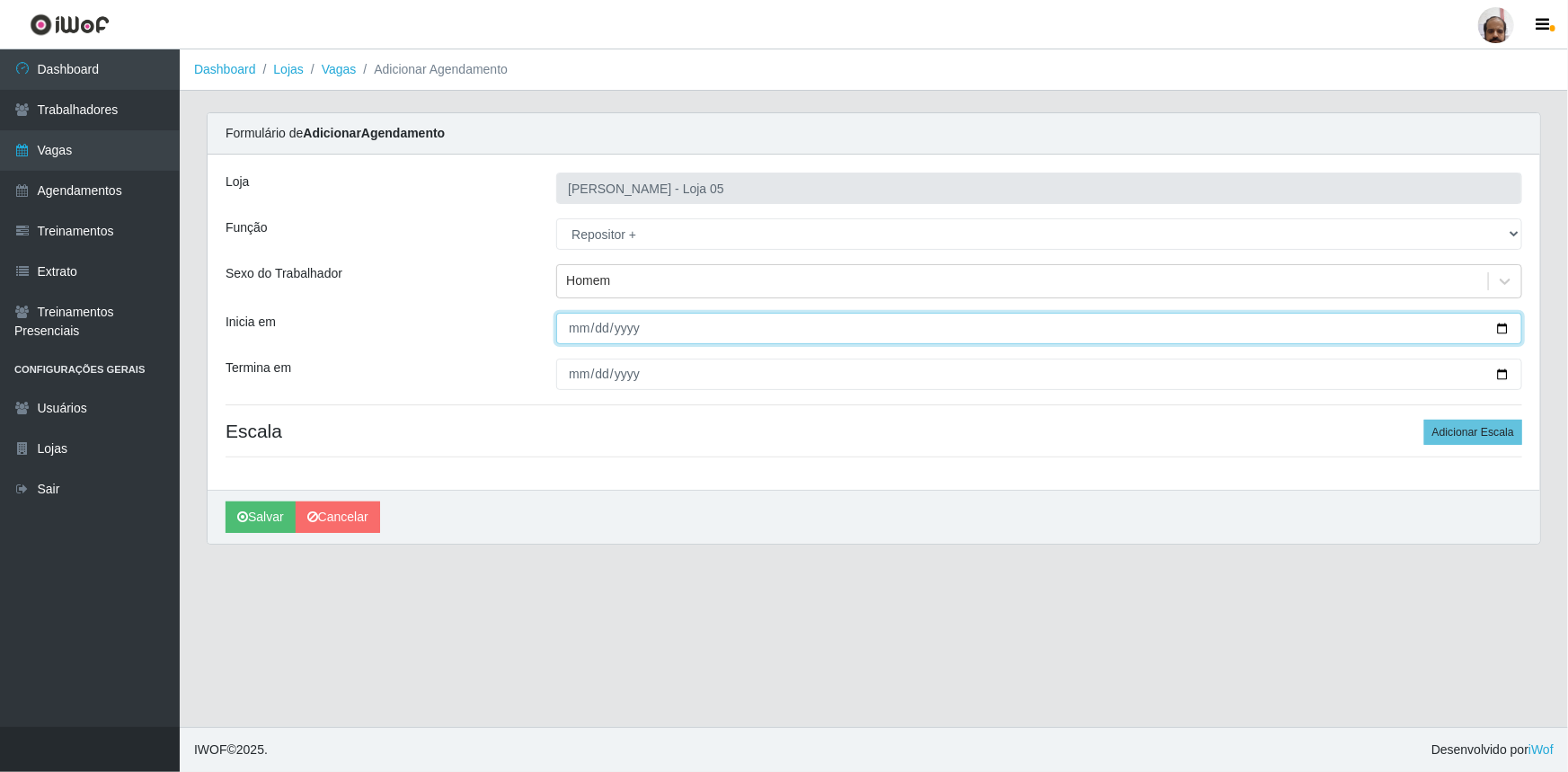
type input "[DATE]"
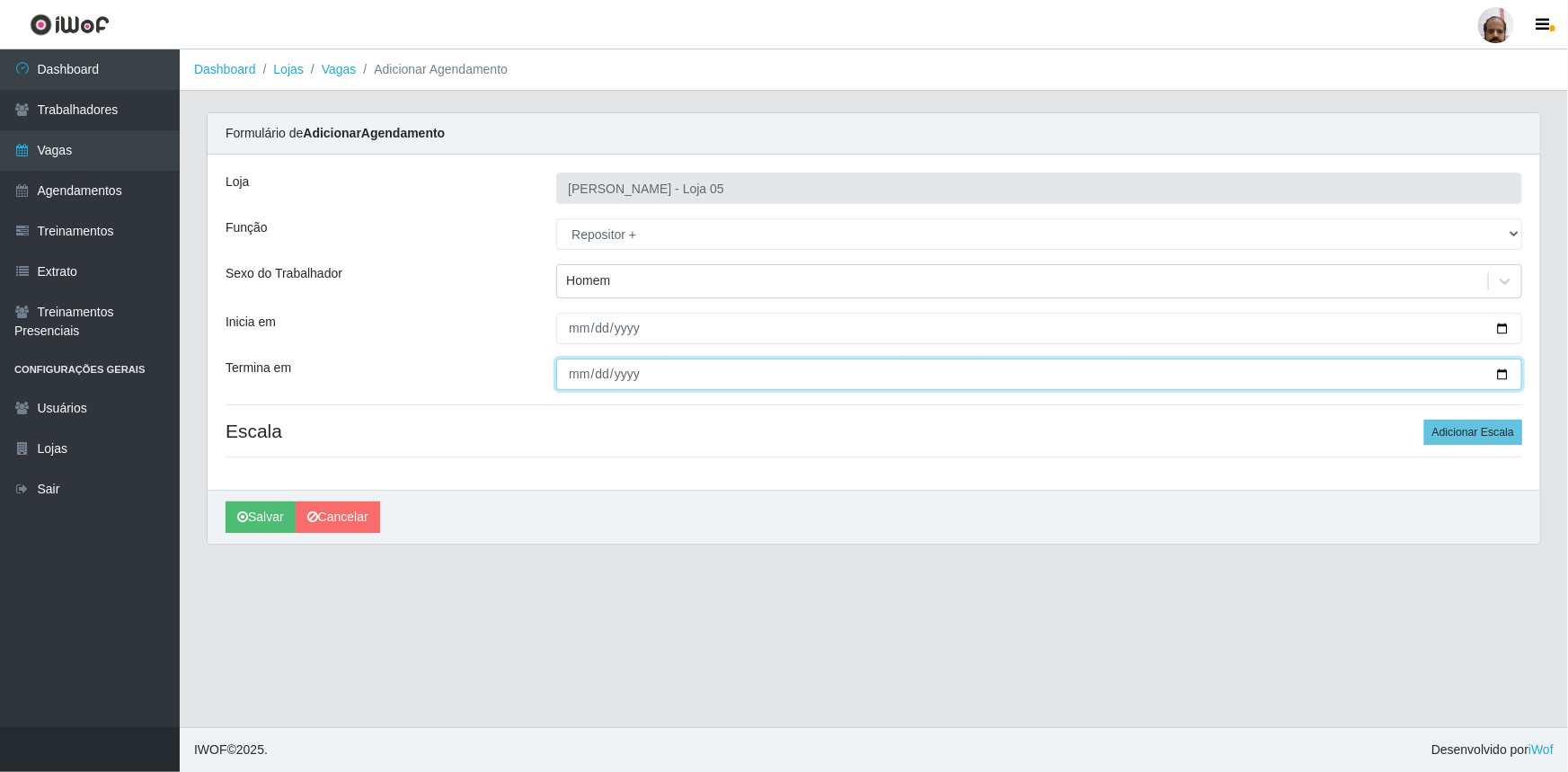
drag, startPoint x: 1500, startPoint y: 373, endPoint x: 1476, endPoint y: 373, distance: 24.0
click at [1476, 373] on input "Termina em" at bounding box center [1039, 375] width 966 height 31
click at [1502, 382] on input "Termina em" at bounding box center [1039, 375] width 966 height 31
click at [1506, 372] on input "Termina em" at bounding box center [1039, 375] width 966 height 31
type input "[DATE]"
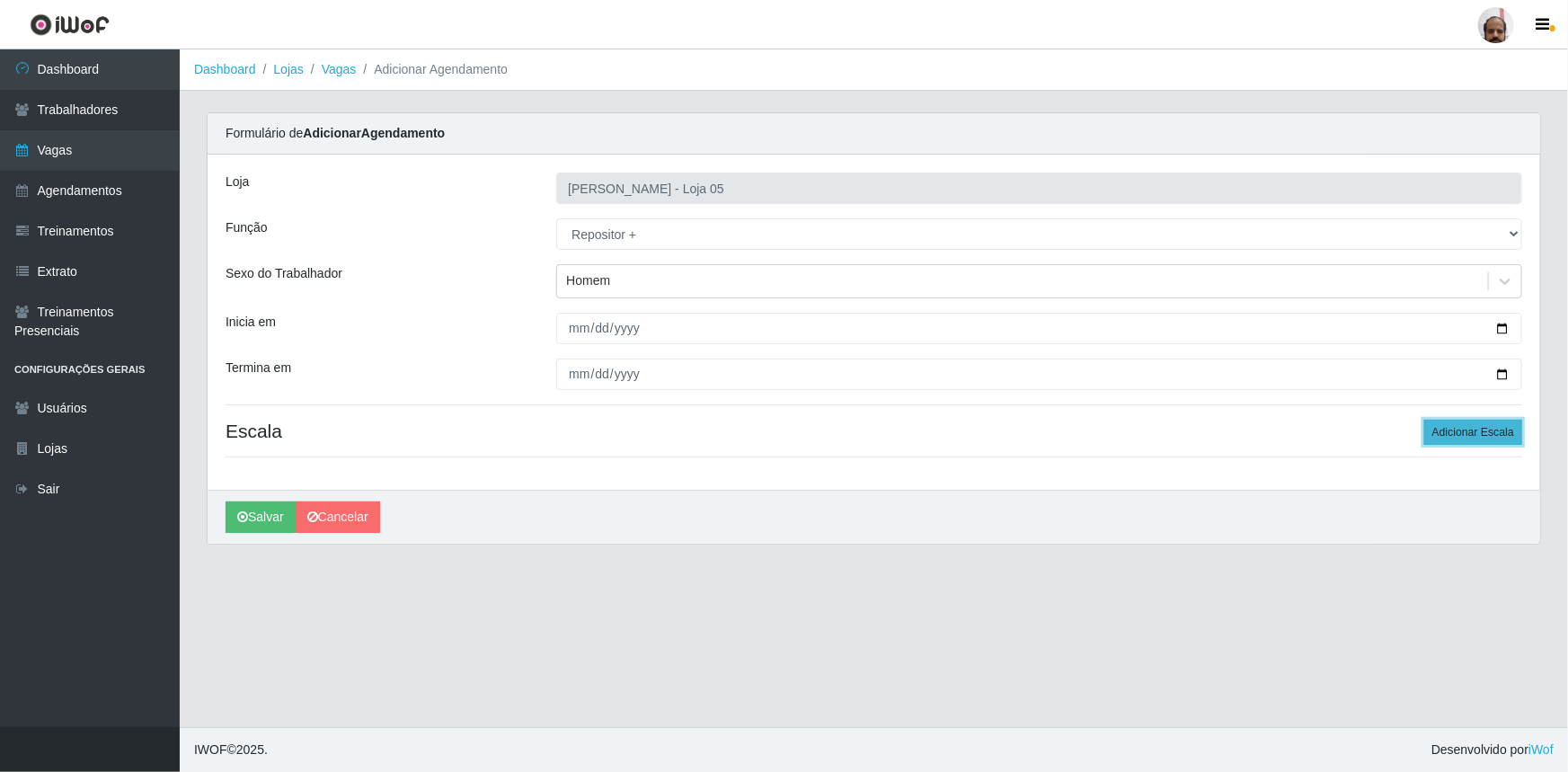
click at [1489, 424] on button "Adicionar Escala" at bounding box center [1473, 431] width 98 height 25
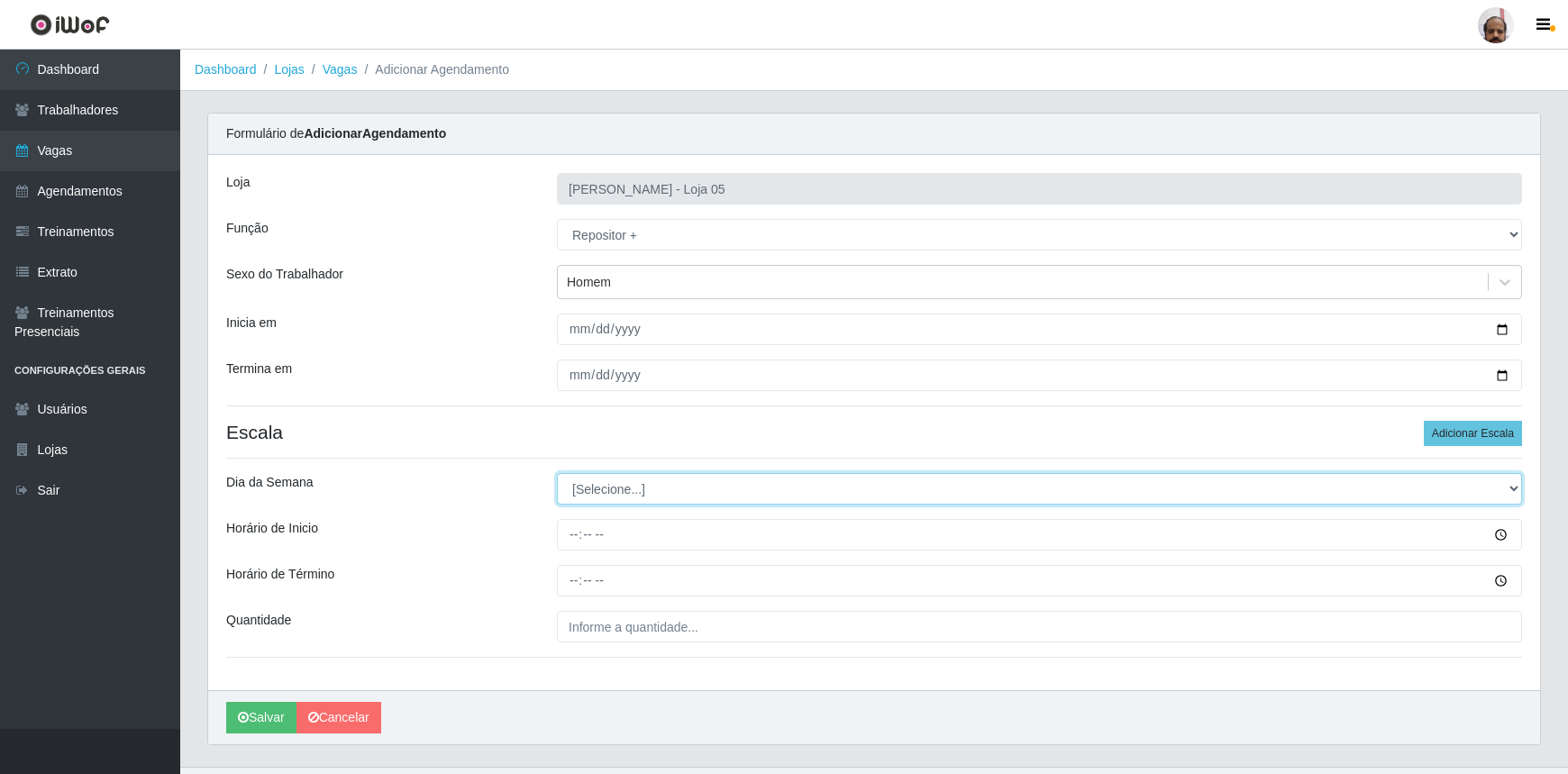
drag, startPoint x: 1517, startPoint y: 488, endPoint x: 1502, endPoint y: 487, distance: 15.0
click at [1517, 488] on select "[Selecione...] Segunda Terça Quarta Quinta Sexta Sábado Domingo" at bounding box center [1039, 488] width 965 height 31
select select "1"
click at [557, 473] on select "[Selecione...] Segunda Terça Quarta Quinta Sexta Sábado Domingo" at bounding box center [1039, 488] width 965 height 31
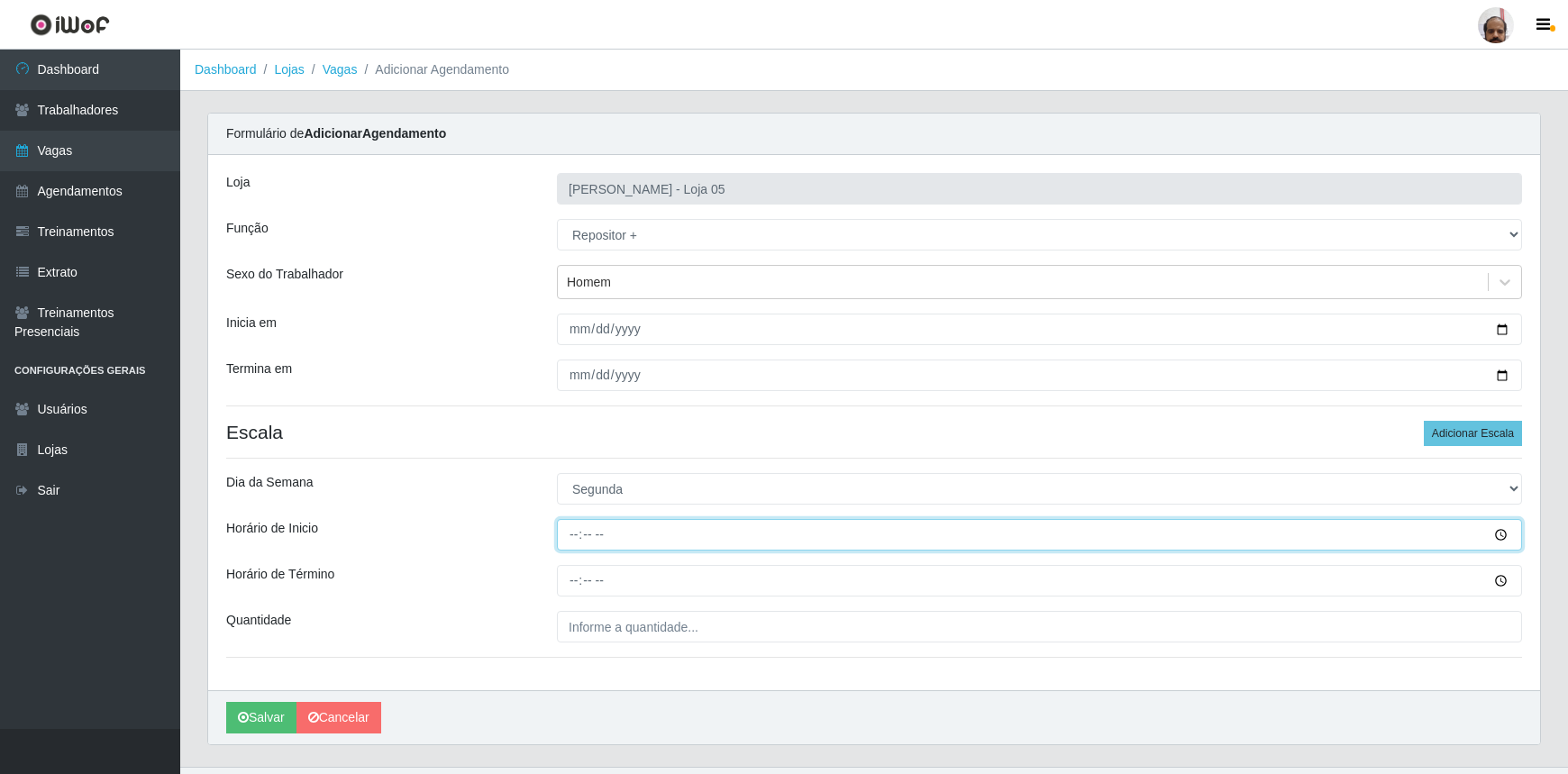
click at [566, 535] on input "Horário de Inicio" at bounding box center [1039, 534] width 965 height 31
type input "23:00"
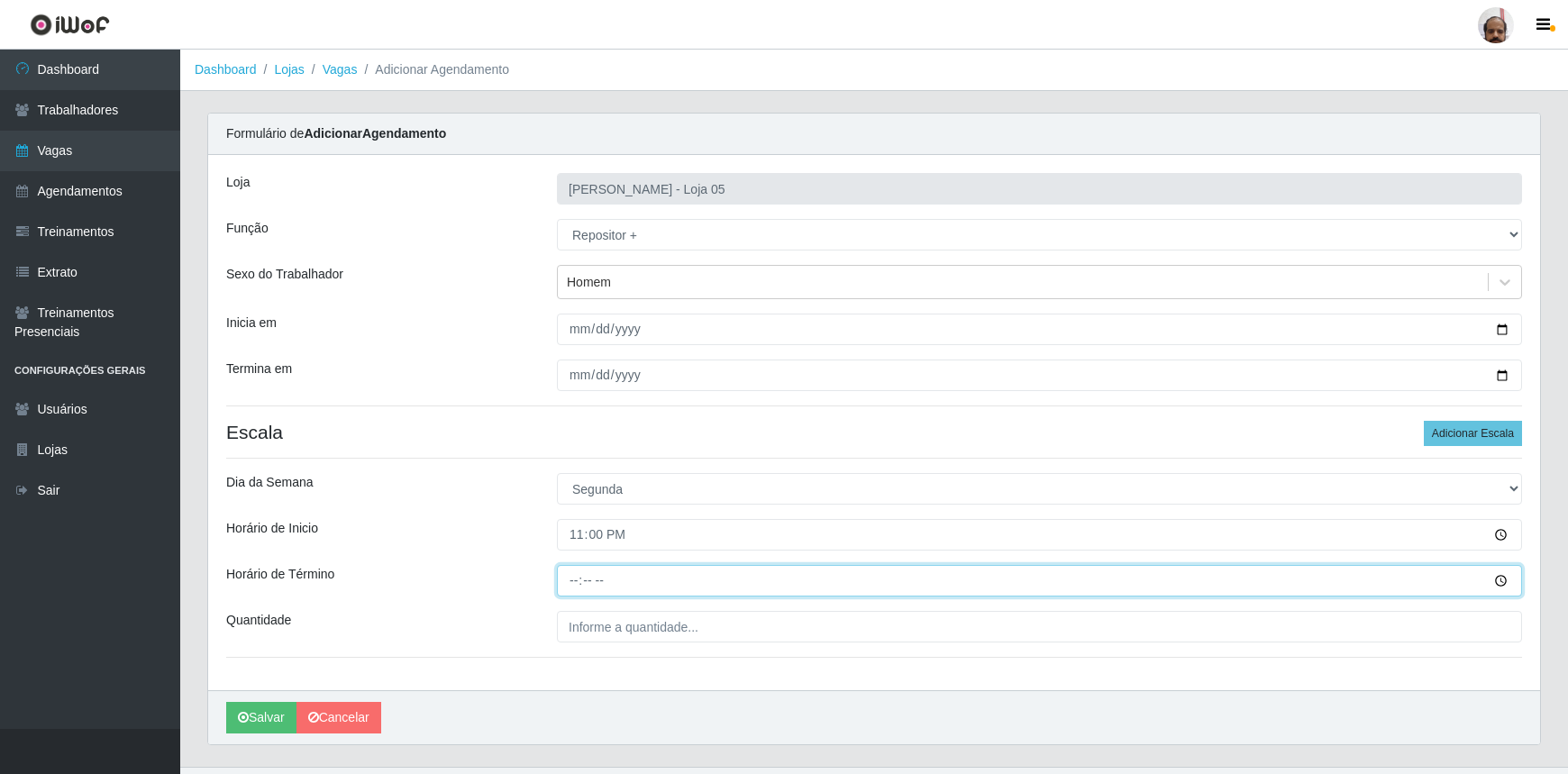
click at [571, 585] on input "Horário de Término" at bounding box center [1039, 580] width 965 height 31
type input "05:00"
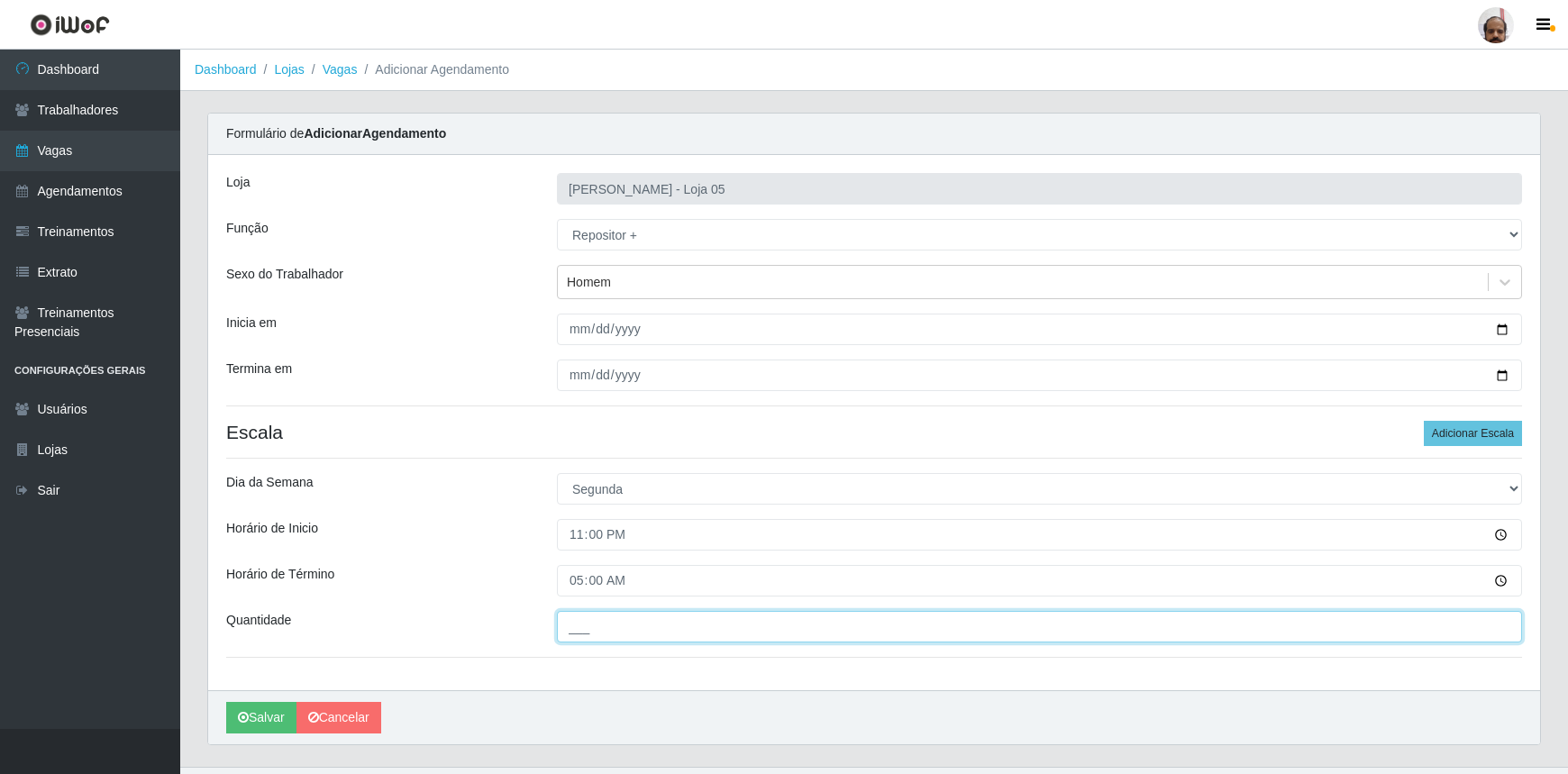
click at [664, 635] on input "___" at bounding box center [1039, 627] width 965 height 31
type input "6__"
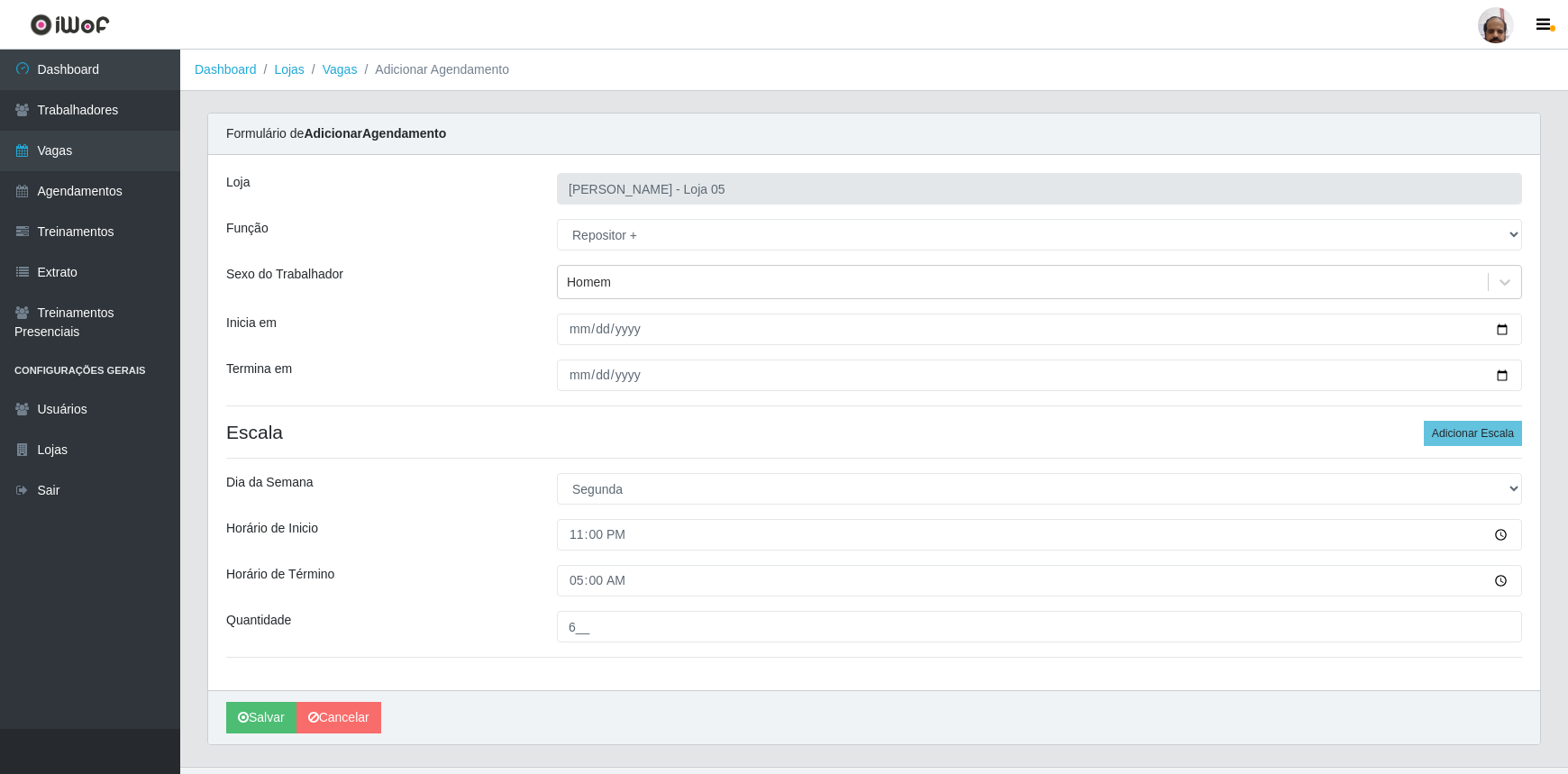
click at [222, 722] on div "[PERSON_NAME]" at bounding box center [874, 717] width 1332 height 54
click at [241, 720] on icon "submit" at bounding box center [243, 717] width 11 height 13
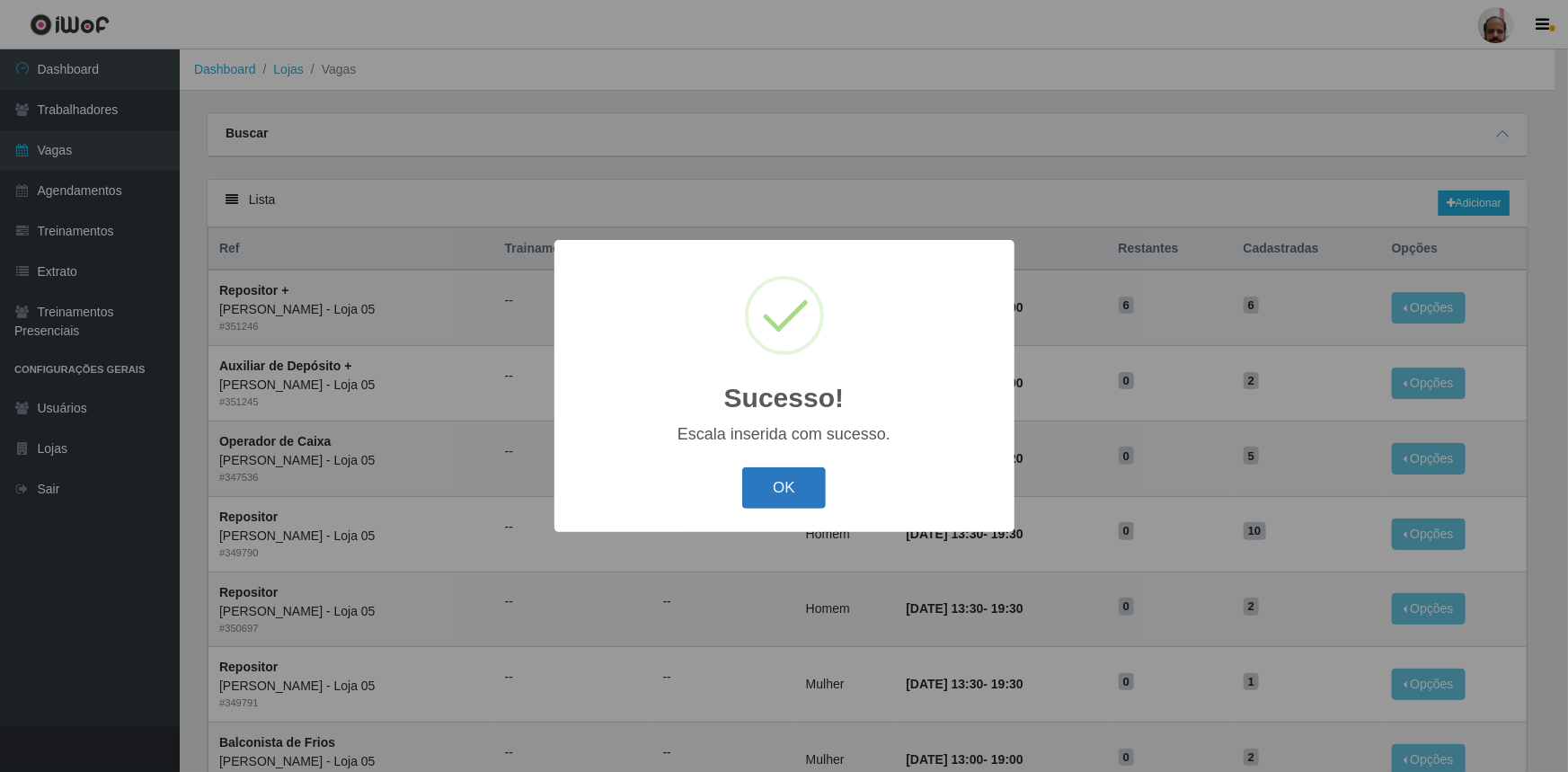
click at [790, 478] on button "OK" at bounding box center [784, 488] width 83 height 42
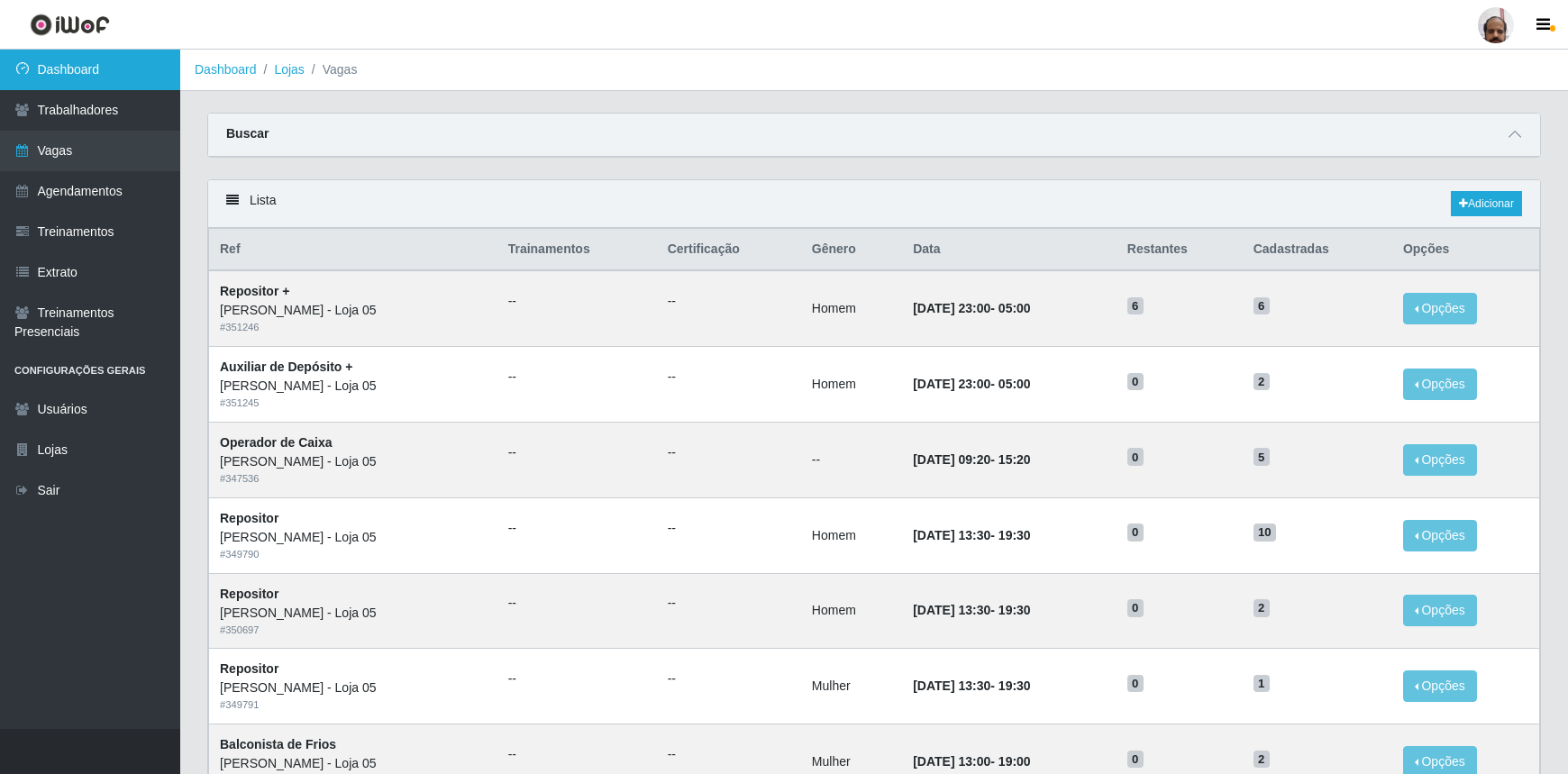
click at [144, 79] on link "Dashboard" at bounding box center [90, 70] width 180 height 40
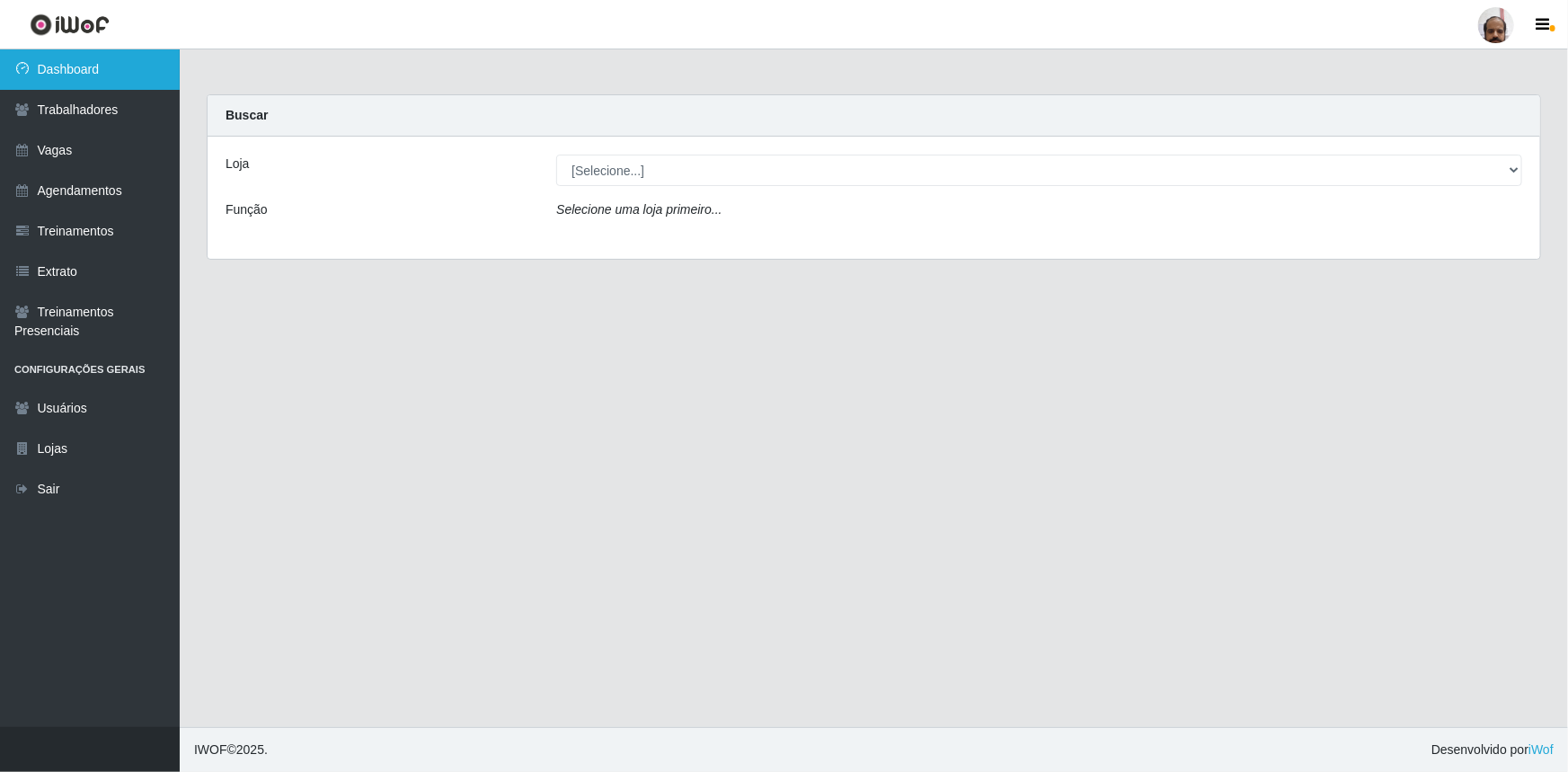
click at [100, 63] on link "Dashboard" at bounding box center [90, 70] width 179 height 40
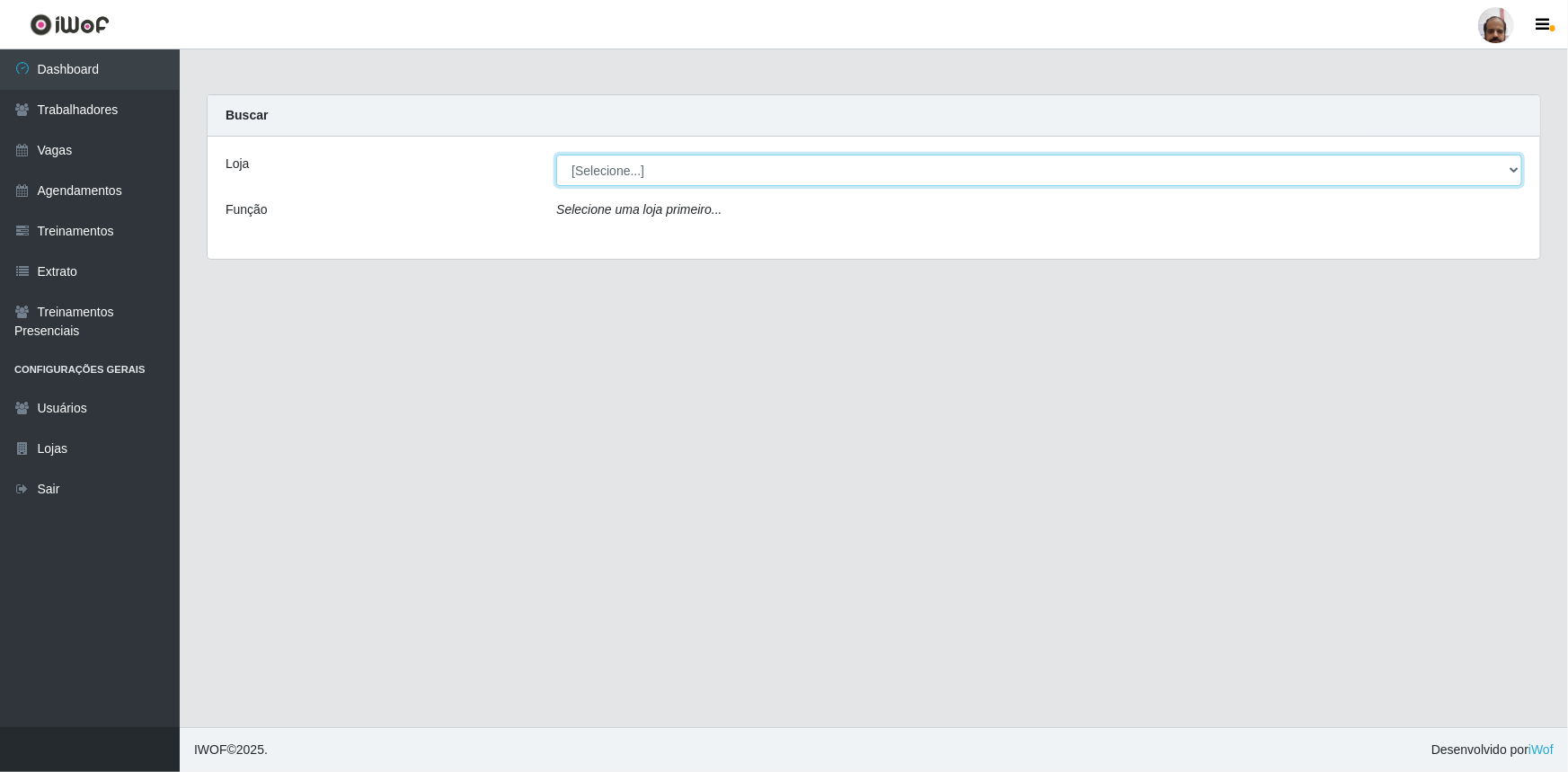
click at [1516, 175] on select "[Selecione...] Mar Vermelho - Loja 05" at bounding box center [1039, 170] width 966 height 31
select select "252"
click at [557, 155] on select "[Selecione...] Mar Vermelho - Loja 05" at bounding box center [1039, 170] width 966 height 31
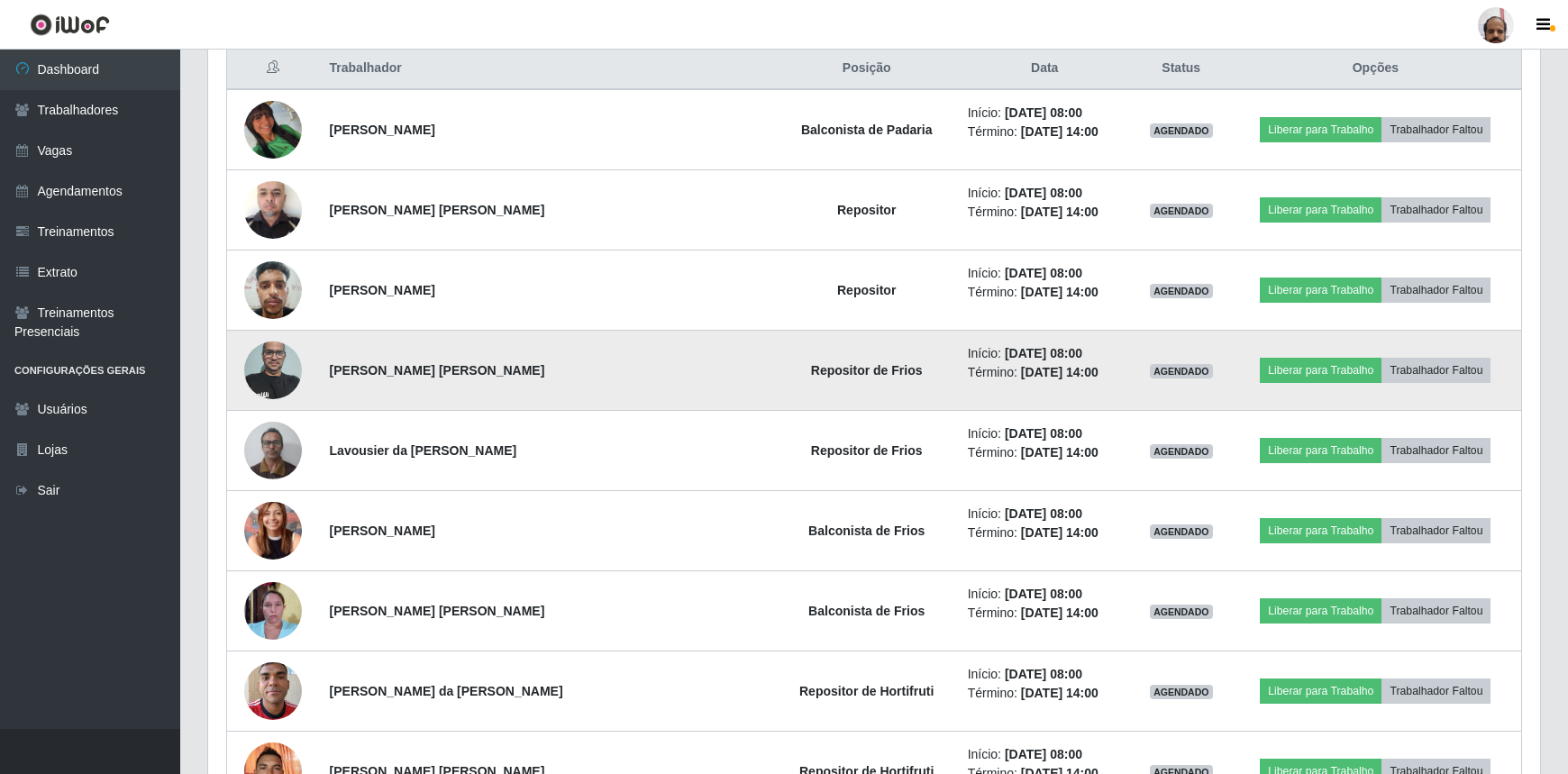
scroll to position [434, 0]
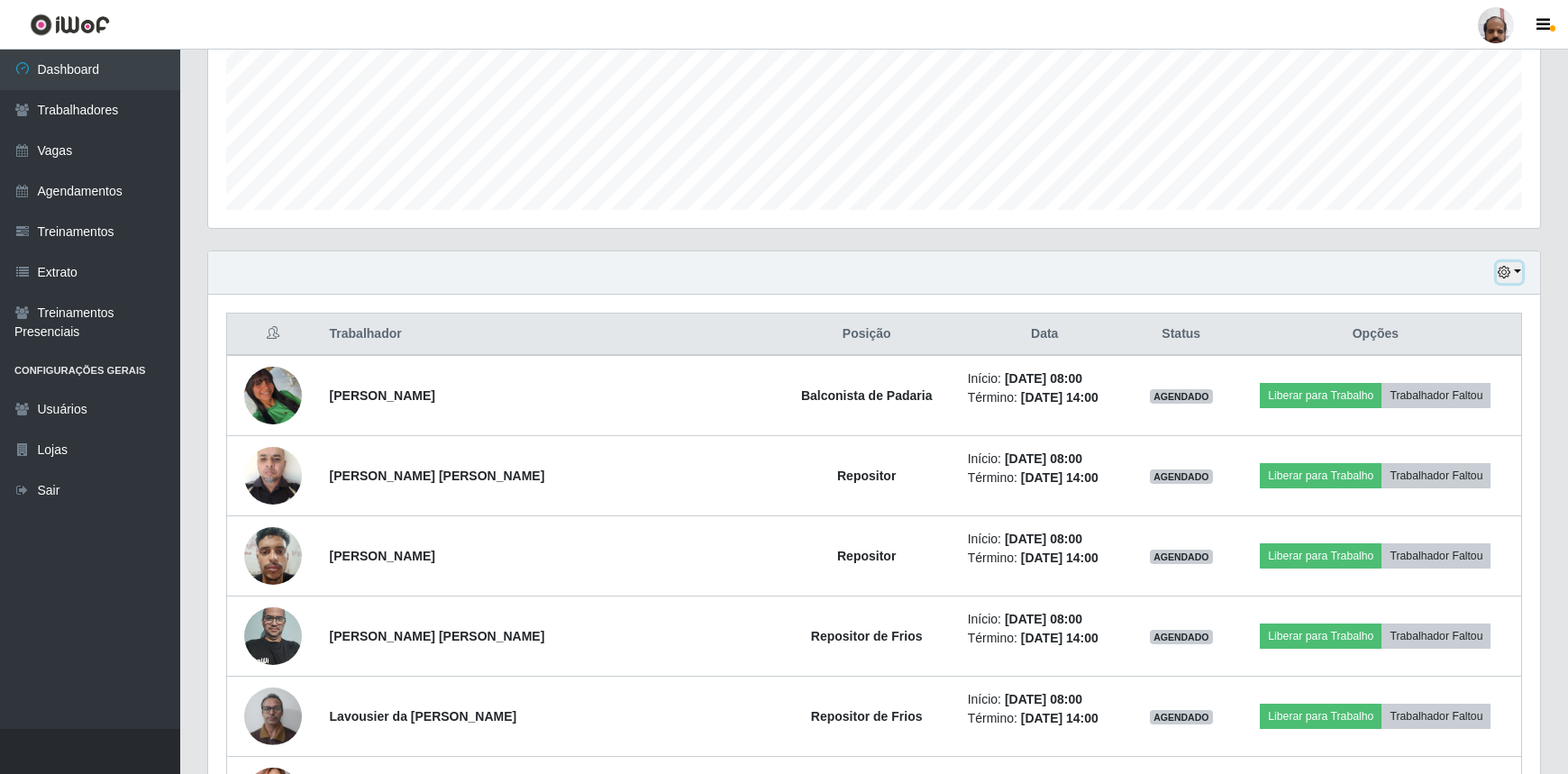
click at [1515, 269] on button "button" at bounding box center [1508, 273] width 25 height 21
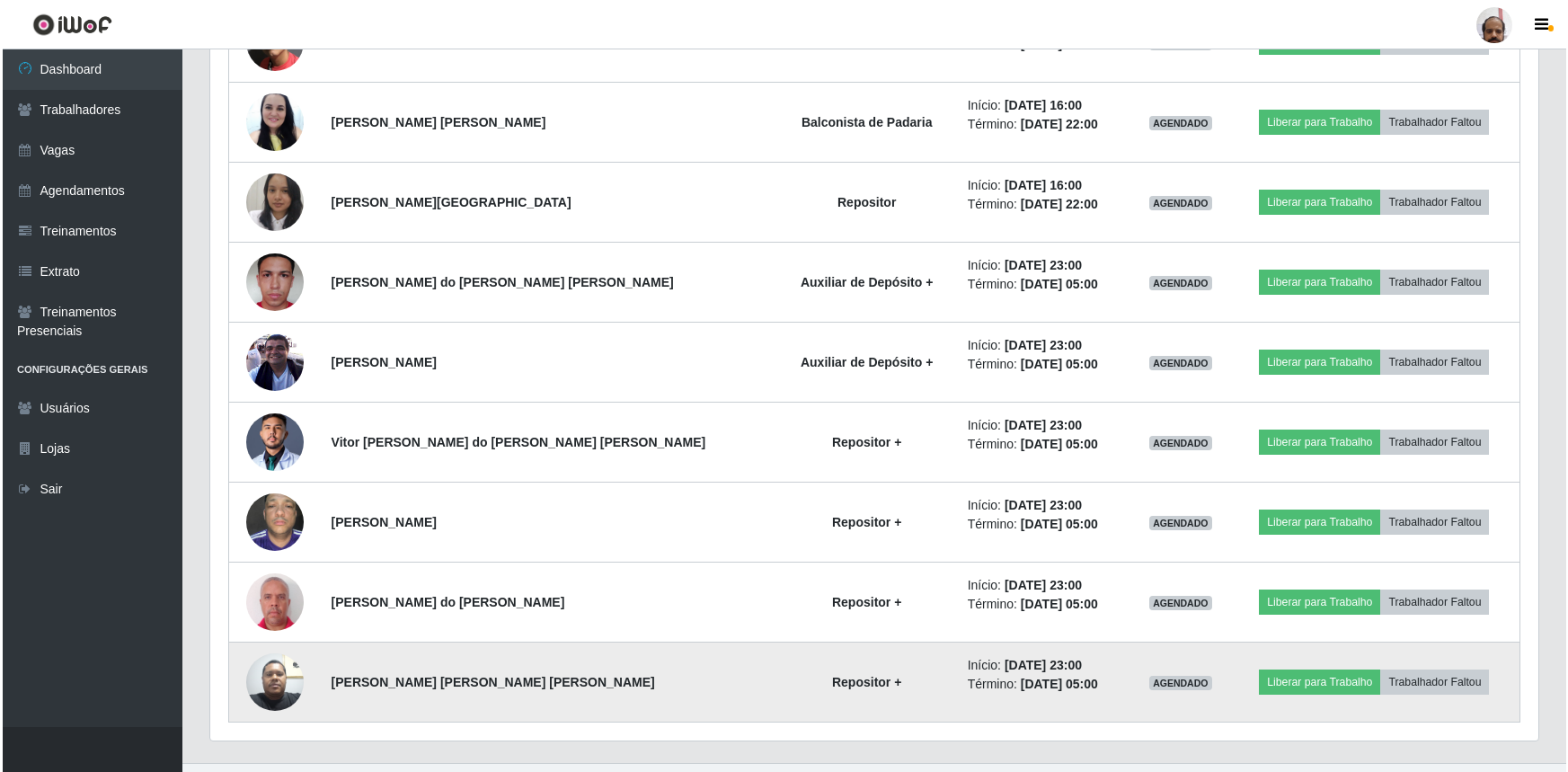
scroll to position [3536, 0]
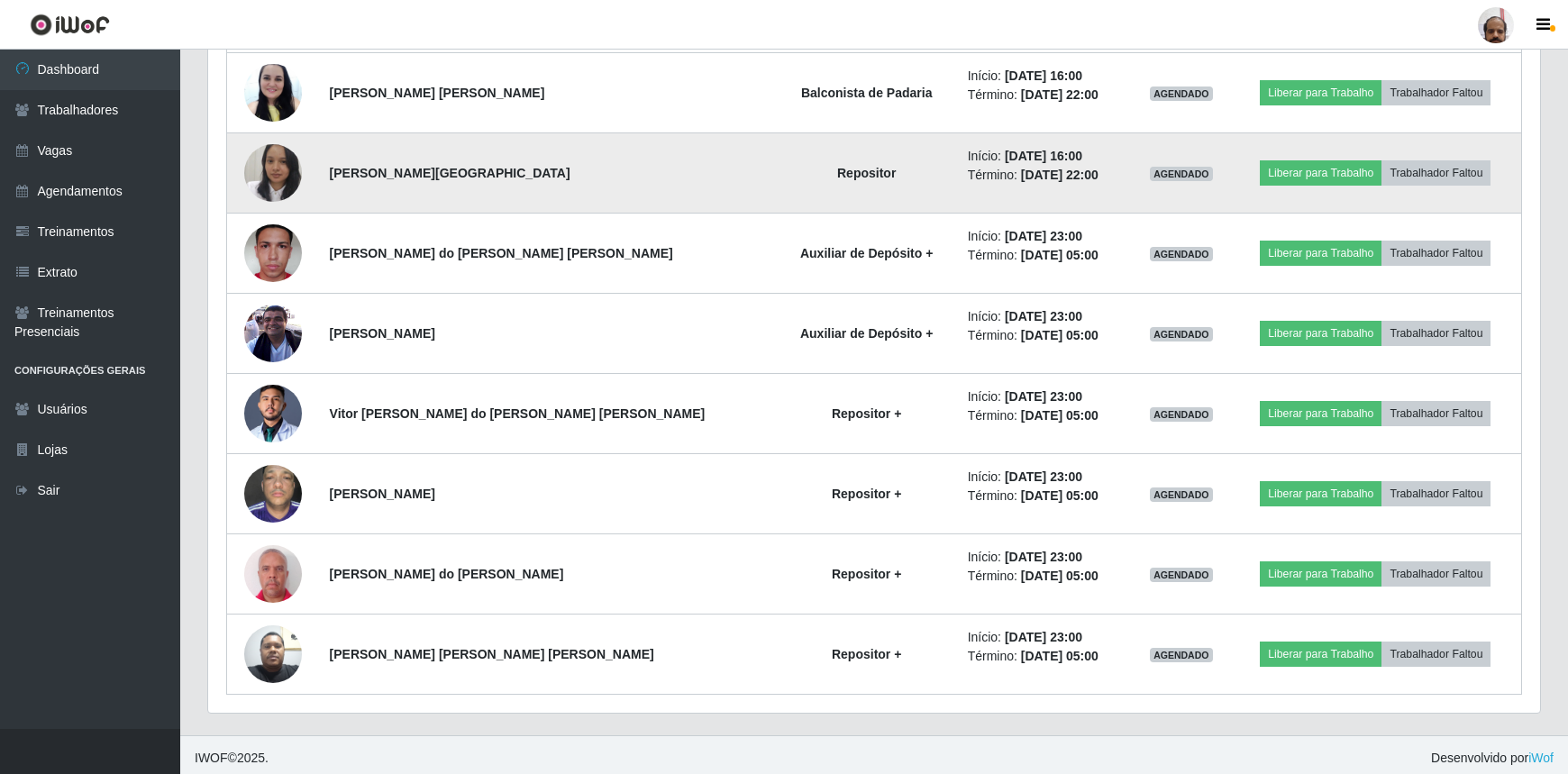
click at [280, 172] on img at bounding box center [273, 173] width 58 height 73
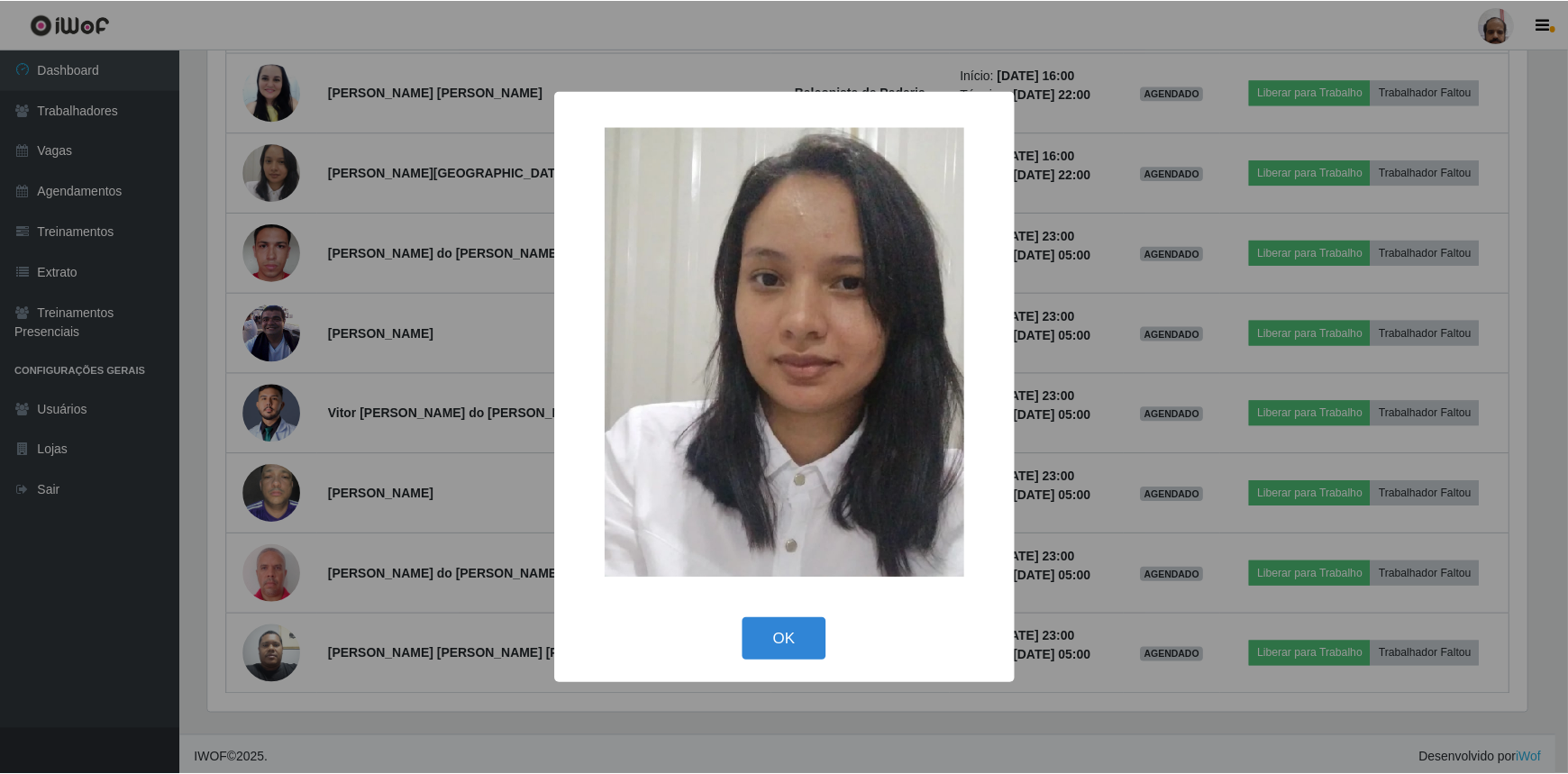
scroll to position [374, 1324]
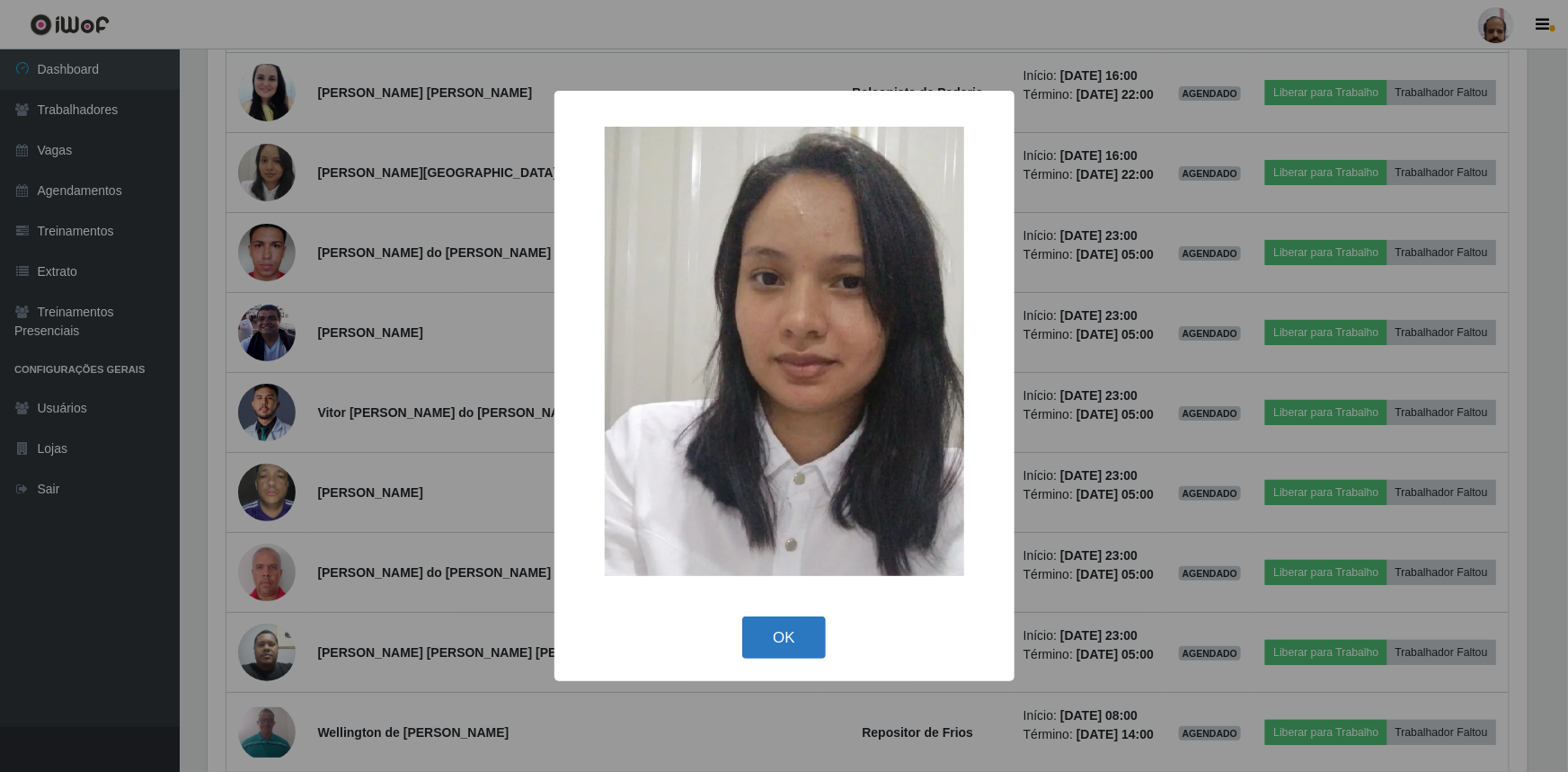
click at [771, 640] on button "OK" at bounding box center [784, 637] width 83 height 42
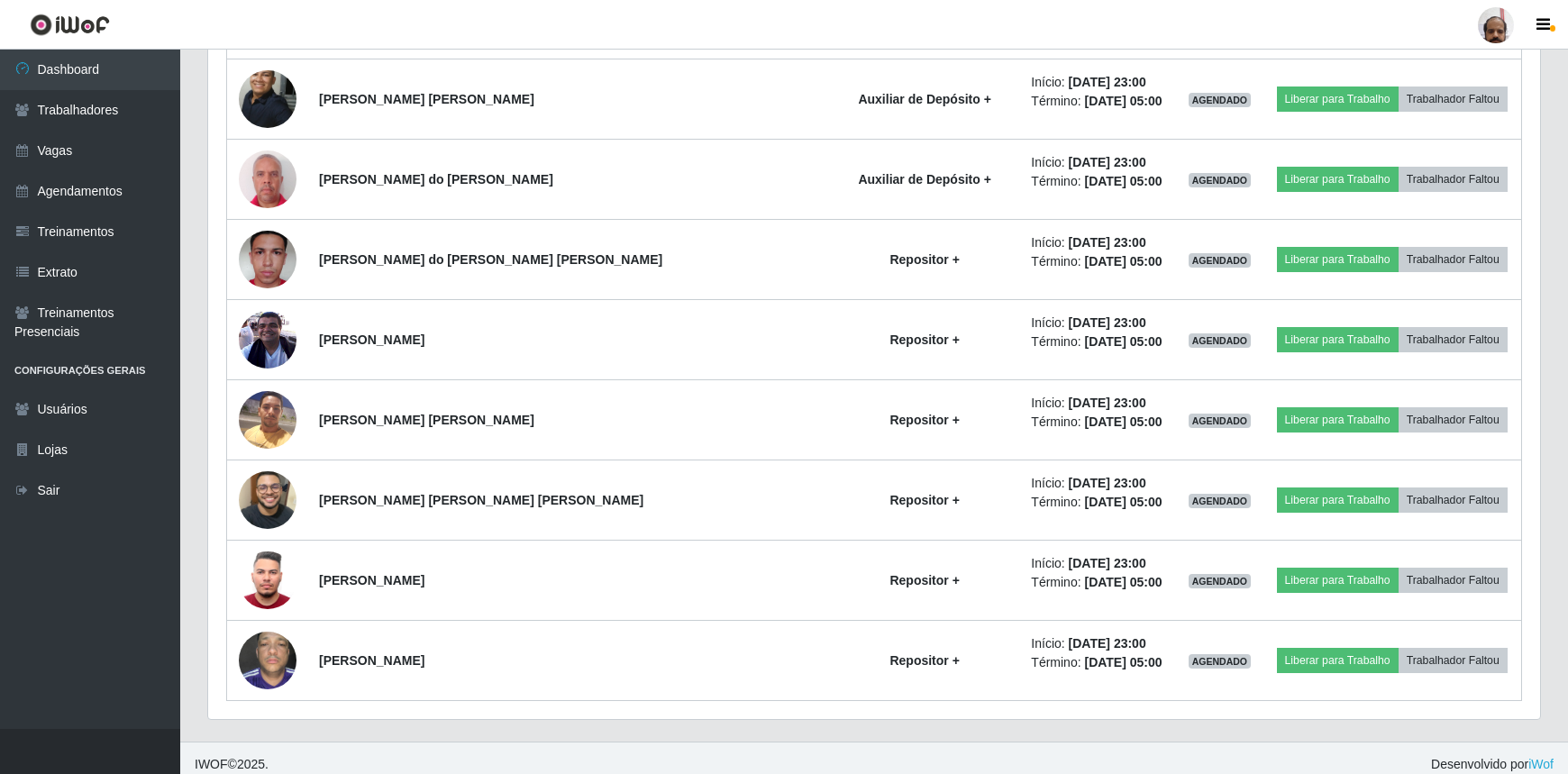
scroll to position [3545, 0]
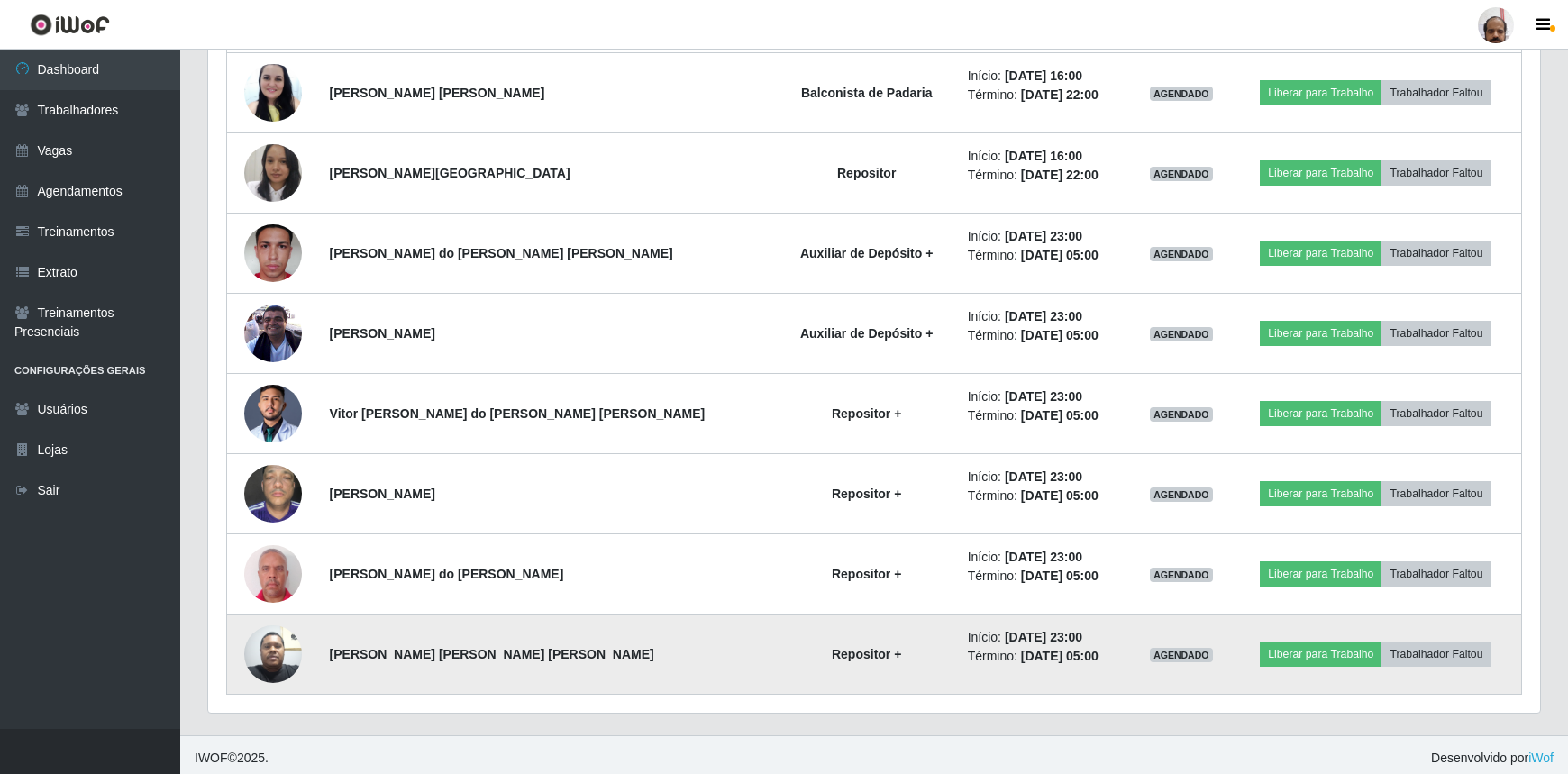
click at [275, 645] on img at bounding box center [273, 653] width 58 height 76
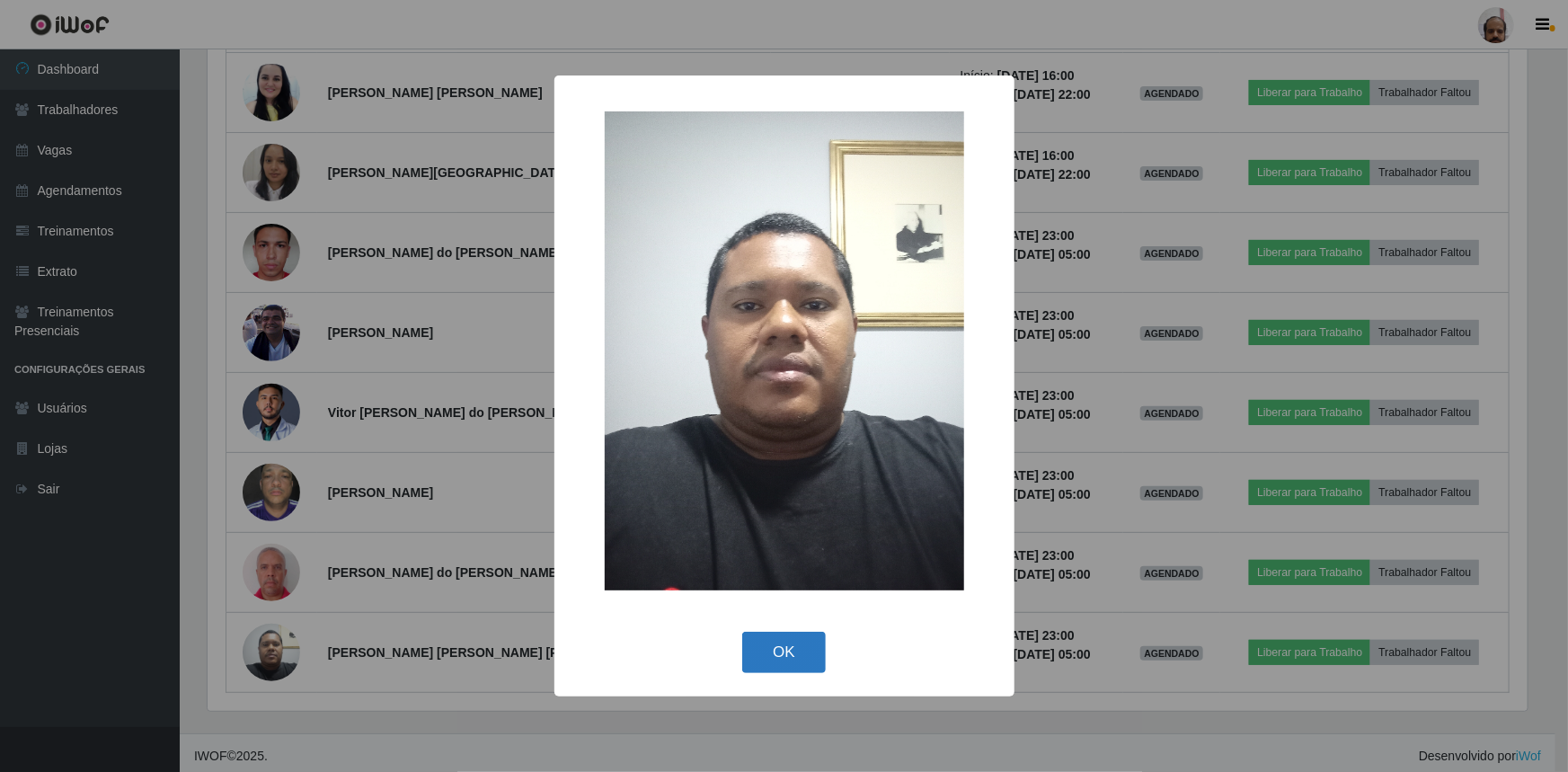
click at [809, 651] on button "OK" at bounding box center [784, 653] width 83 height 42
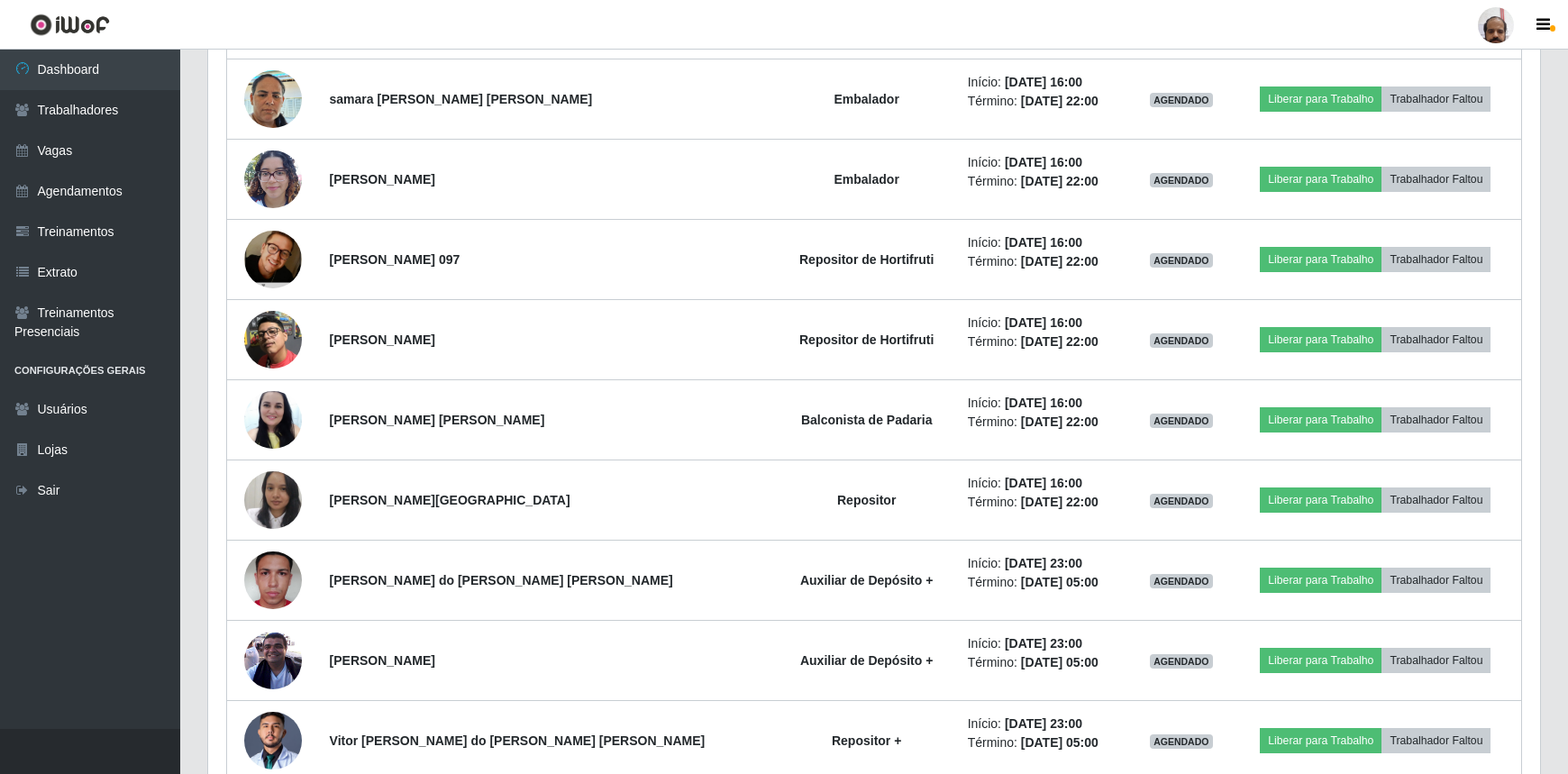
scroll to position [2889, 0]
